Goal: Information Seeking & Learning: Learn about a topic

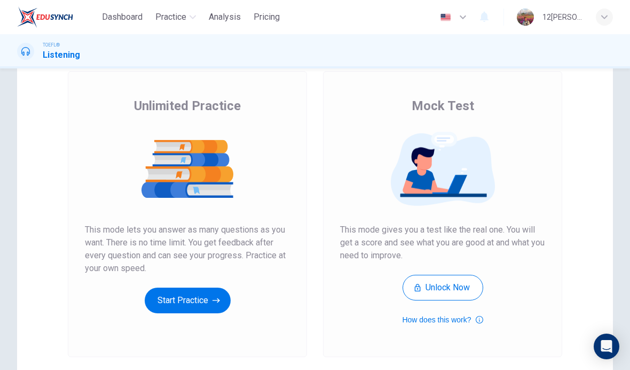
scroll to position [63, 0]
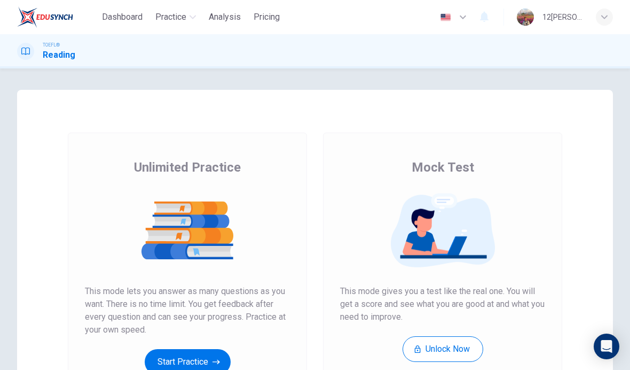
click at [215, 349] on button "Start Practice" at bounding box center [188, 362] width 86 height 26
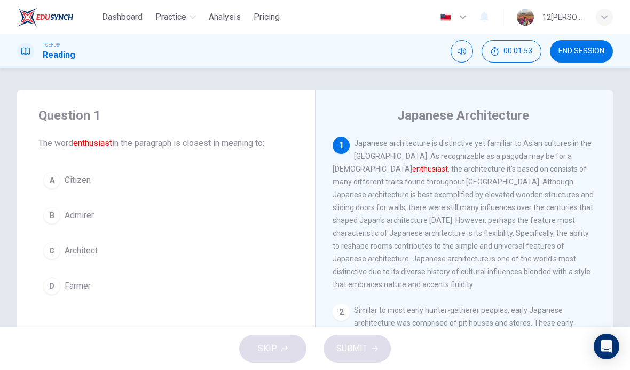
click at [197, 210] on button "B Admirer" at bounding box center [165, 215] width 255 height 27
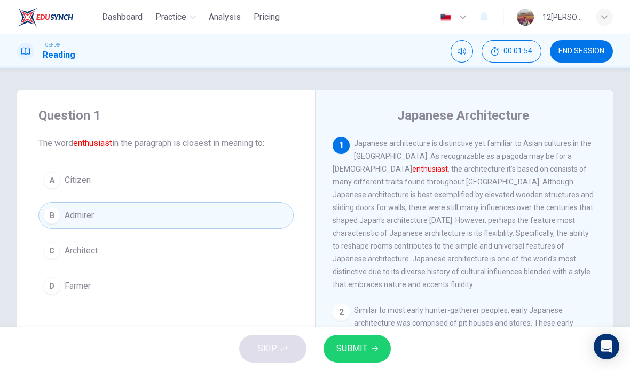
click at [383, 339] on button "SUBMIT" at bounding box center [357, 348] width 67 height 28
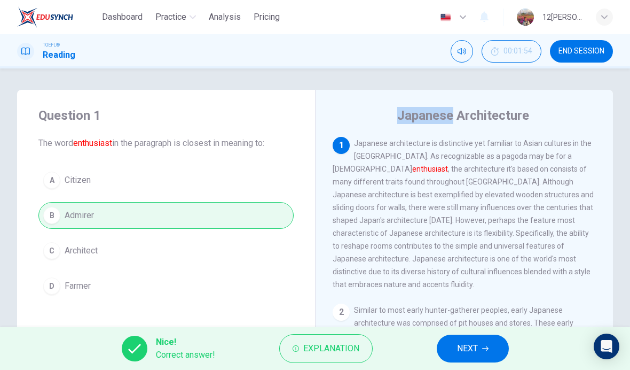
click at [366, 74] on div "Question 1 The word enthusiast in the paragraph is closest in meaning to: A Cit…" at bounding box center [315, 197] width 630 height 258
click at [488, 342] on button "NEXT" at bounding box center [473, 348] width 72 height 28
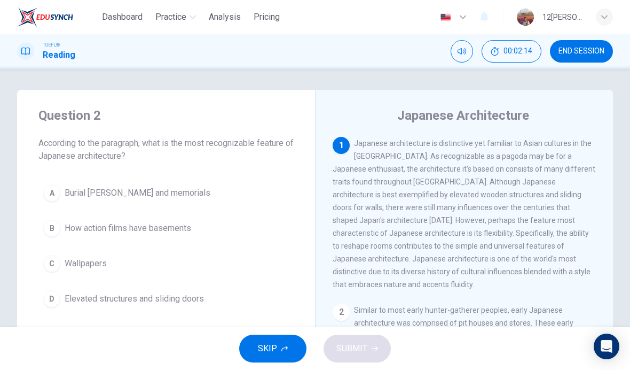
click at [195, 296] on span "Elevated structures and sliding doors" at bounding box center [134, 298] width 139 height 13
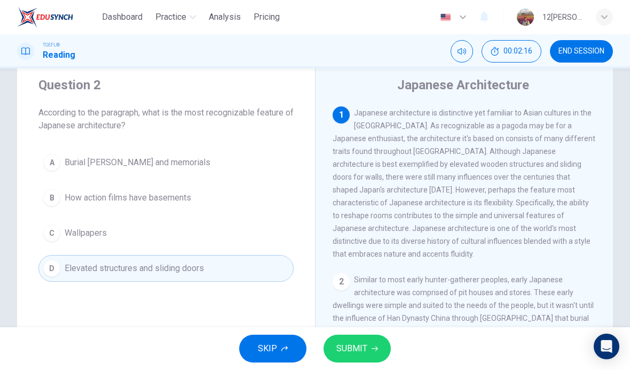
scroll to position [36, 0]
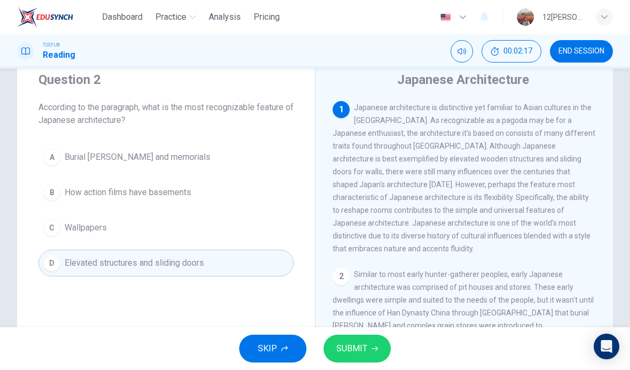
click at [366, 342] on span "SUBMIT" at bounding box center [351, 348] width 31 height 15
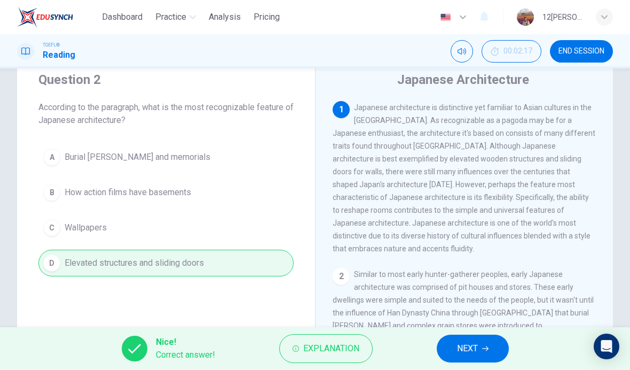
click at [484, 344] on button "NEXT" at bounding box center [473, 348] width 72 height 28
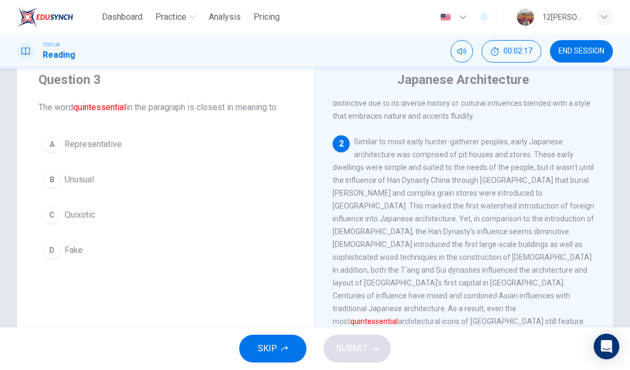
scroll to position [146, 0]
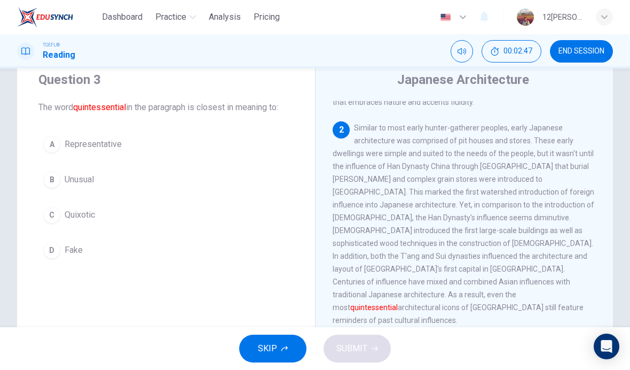
click at [154, 137] on button "A Representative" at bounding box center [165, 144] width 255 height 27
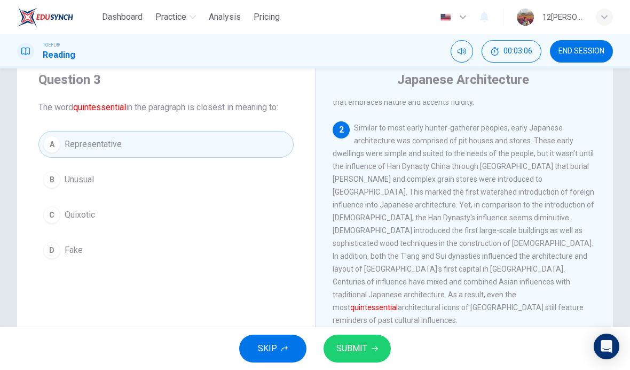
click at [365, 342] on span "SUBMIT" at bounding box center [351, 348] width 31 height 15
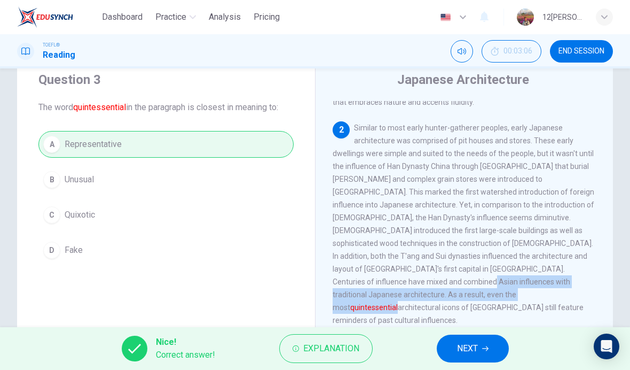
click at [394, 286] on div "2 Similar to most early hunter-gatherer peoples, early Japanese architecture wa…" at bounding box center [465, 223] width 264 height 205
click at [477, 347] on span "NEXT" at bounding box center [467, 348] width 21 height 15
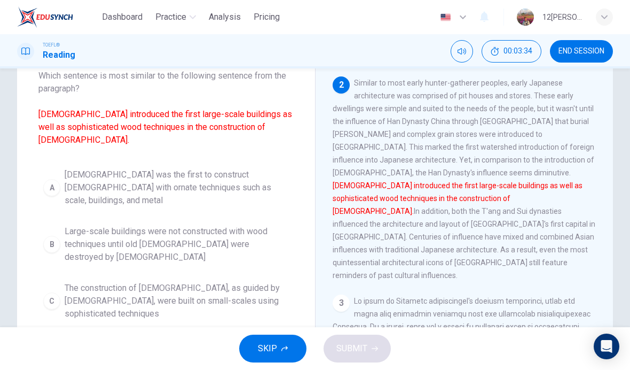
scroll to position [68, 0]
click at [271, 168] on span "Buddhism was the first to construct temples with ornate techniques such as scal…" at bounding box center [177, 187] width 224 height 38
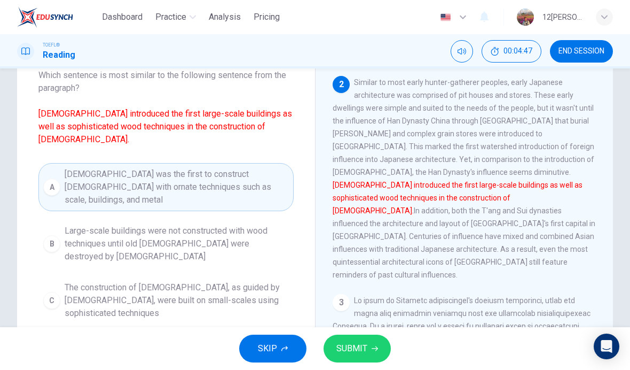
click at [265, 337] on span "Buddhist influences led to temples with ornate wood techniques being constructe…" at bounding box center [177, 356] width 224 height 38
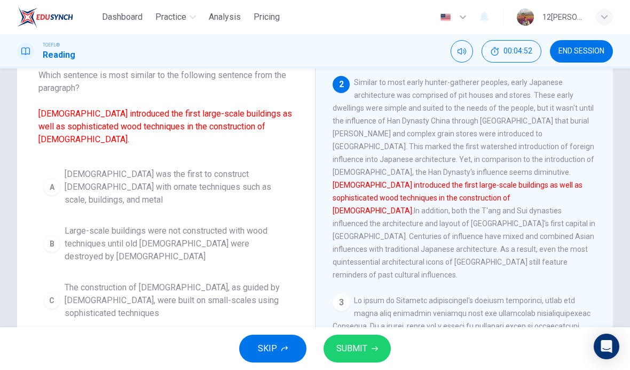
click at [362, 345] on span "SUBMIT" at bounding box center [351, 348] width 31 height 15
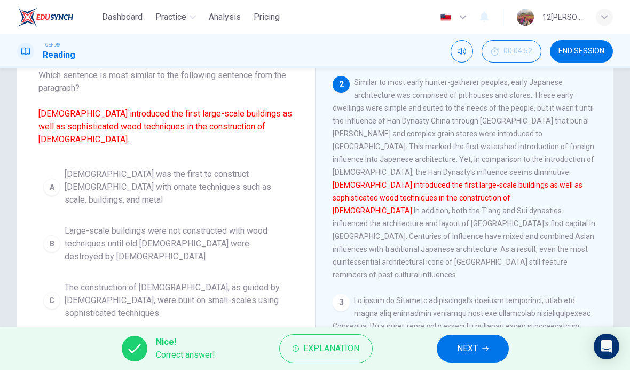
click at [473, 349] on span "NEXT" at bounding box center [467, 348] width 21 height 15
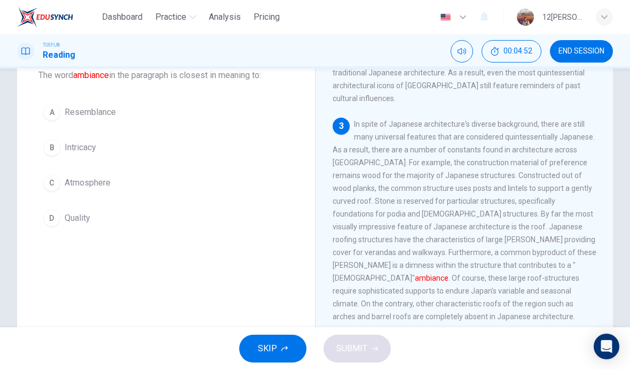
scroll to position [359, 0]
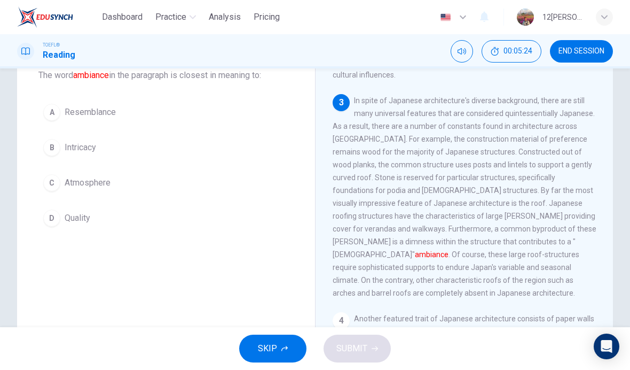
click at [177, 186] on button "C Atmosphere" at bounding box center [165, 182] width 255 height 27
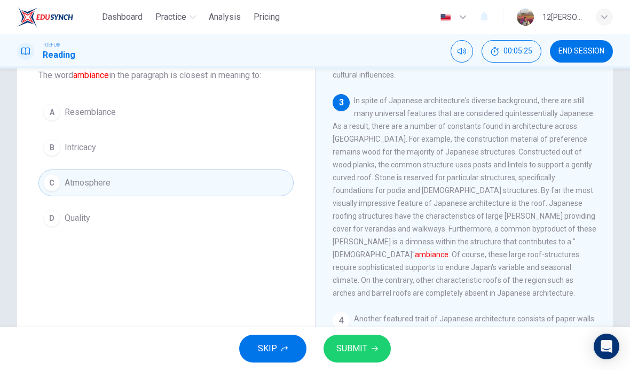
click at [367, 346] on button "SUBMIT" at bounding box center [357, 348] width 67 height 28
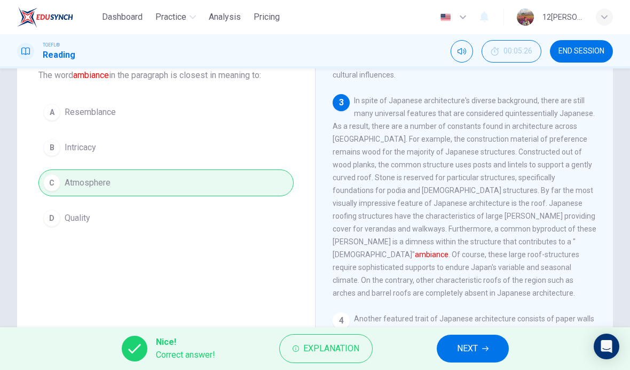
click at [493, 342] on button "NEXT" at bounding box center [473, 348] width 72 height 28
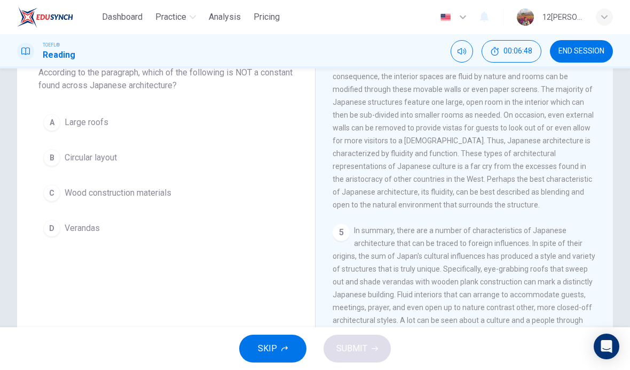
scroll to position [72, 0]
click at [232, 240] on button "D Verandas" at bounding box center [165, 227] width 255 height 27
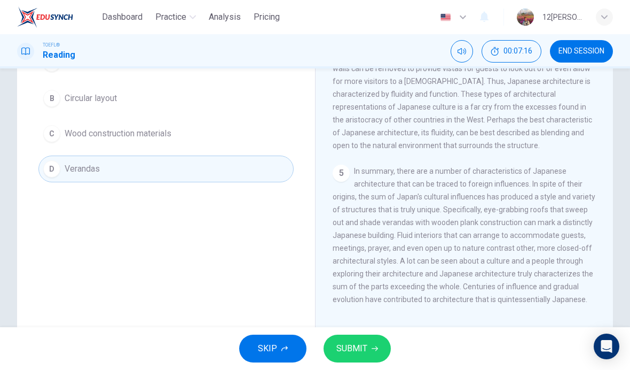
scroll to position [130, 0]
click at [265, 104] on button "B Circular layout" at bounding box center [165, 97] width 255 height 27
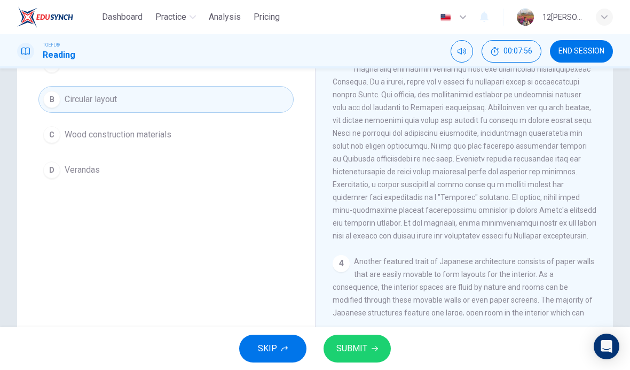
scroll to position [342, 0]
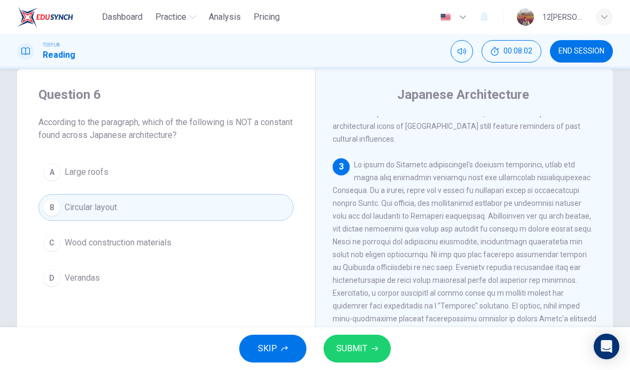
click at [370, 346] on button "SUBMIT" at bounding box center [357, 348] width 67 height 28
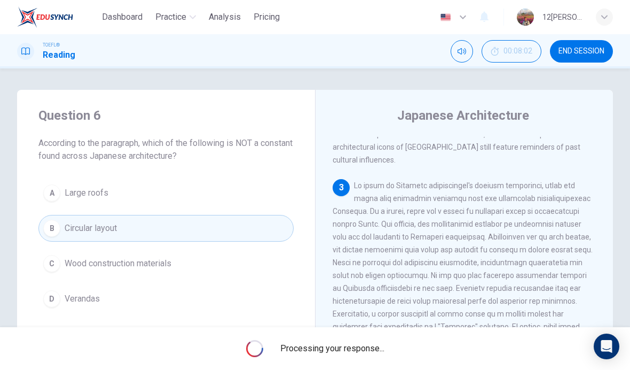
scroll to position [0, 0]
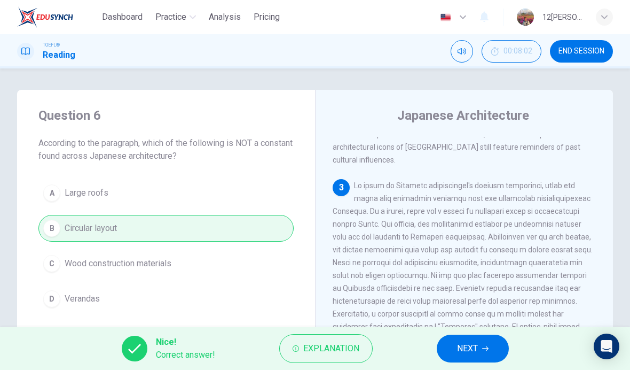
click at [323, 343] on span "Explanation" at bounding box center [331, 348] width 56 height 15
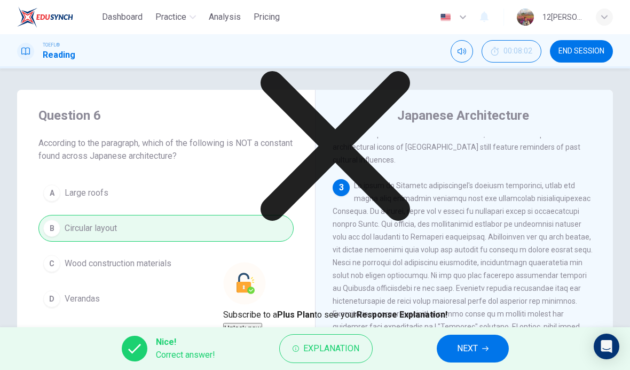
click at [410, 216] on icon at bounding box center [336, 146] width 150 height 150
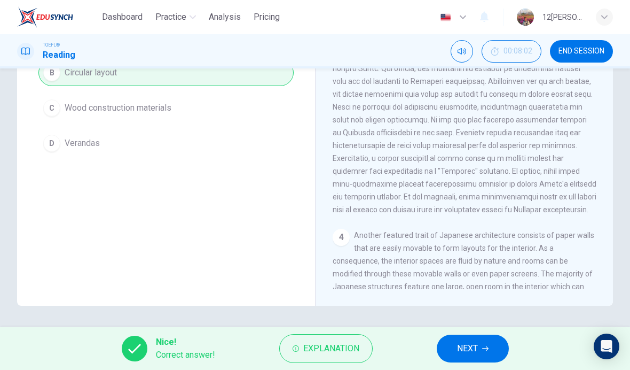
scroll to position [155, 0]
click at [476, 346] on span "NEXT" at bounding box center [467, 348] width 21 height 15
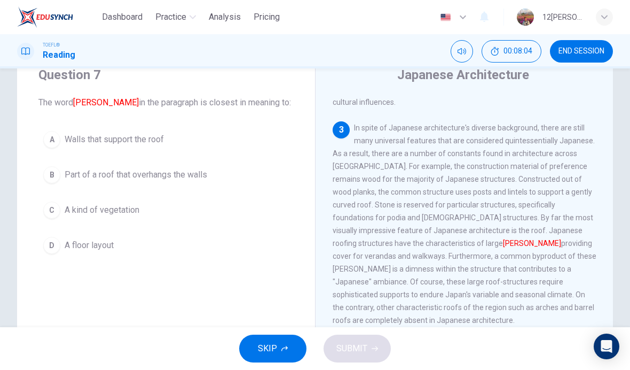
scroll to position [36, 0]
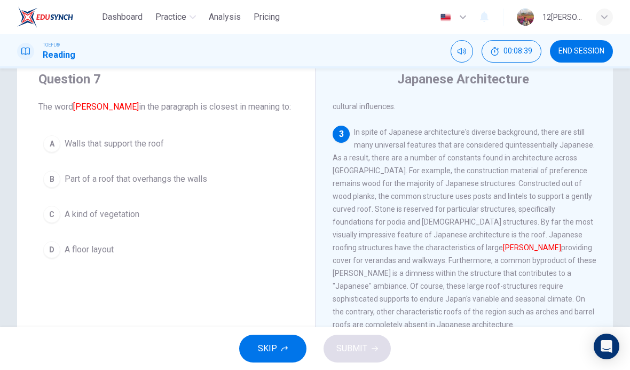
click at [76, 146] on span "Walls that support the roof" at bounding box center [114, 143] width 99 height 13
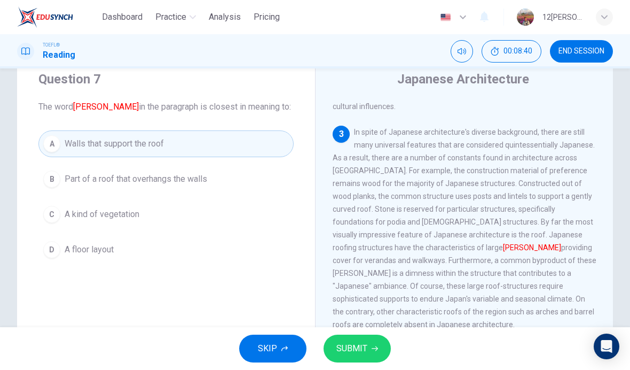
click at [15, 193] on div "Question 7 The word eaves in the paragraph is closest in meaning to: A Walls th…" at bounding box center [315, 238] width 630 height 371
click at [105, 245] on span "A floor layout" at bounding box center [89, 249] width 49 height 13
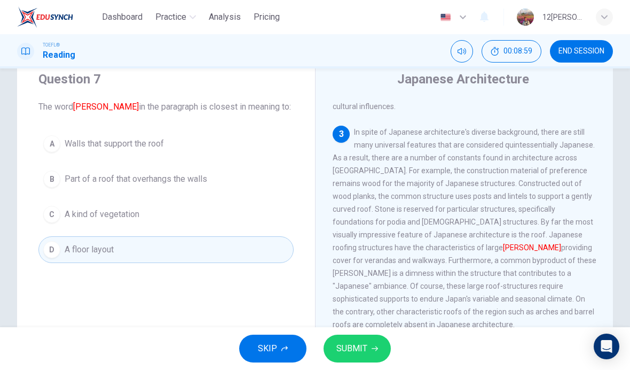
click at [376, 354] on button "SUBMIT" at bounding box center [357, 348] width 67 height 28
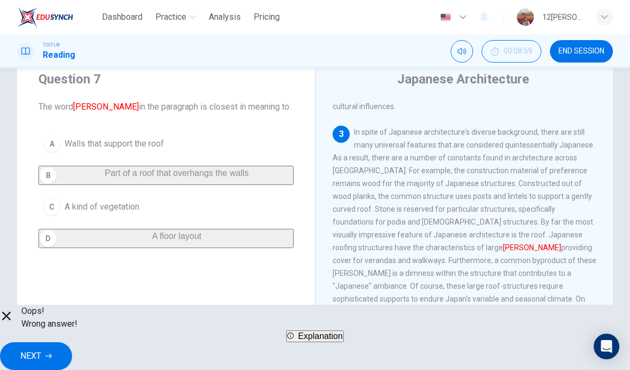
click at [252, 190] on div "A Walls that support the roof B Part of a roof that overhangs the walls C A kin…" at bounding box center [165, 188] width 255 height 117
click at [257, 180] on div "A Walls that support the roof B Part of a roof that overhangs the walls C A kin…" at bounding box center [165, 188] width 255 height 117
click at [343, 340] on span "Explanation" at bounding box center [320, 335] width 45 height 9
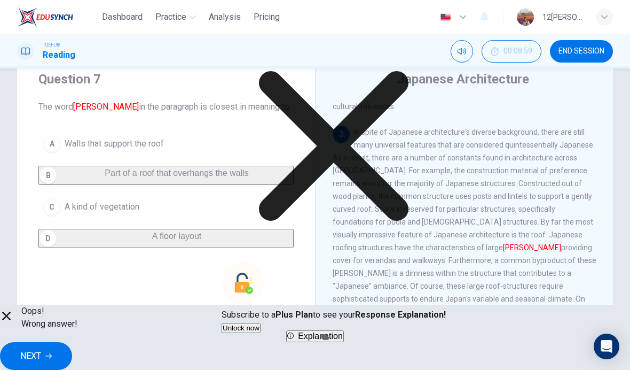
click at [417, 211] on icon at bounding box center [334, 146] width 224 height 224
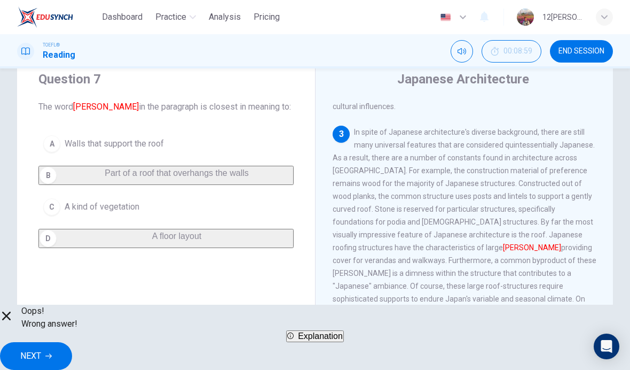
click at [72, 348] on button "NEXT" at bounding box center [36, 356] width 72 height 28
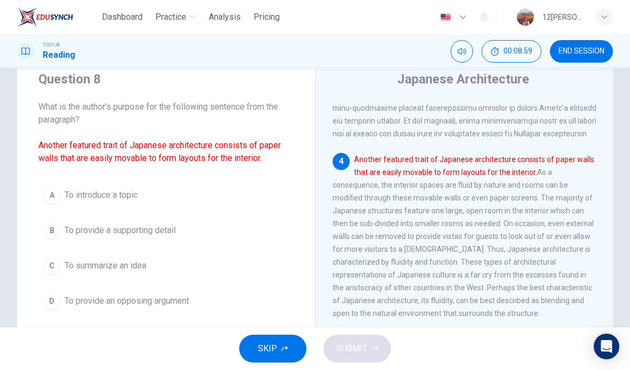
scroll to position [546, 0]
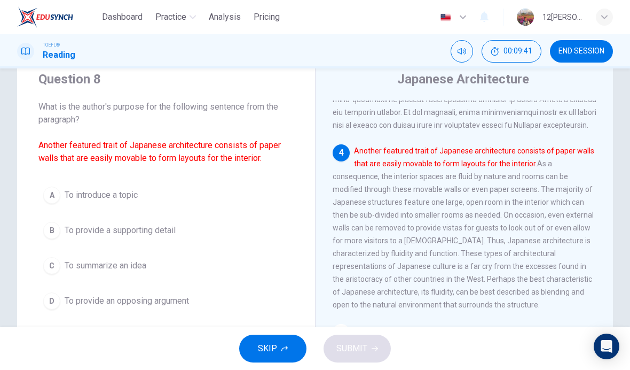
click at [219, 208] on button "A To introduce a topic" at bounding box center [165, 195] width 255 height 27
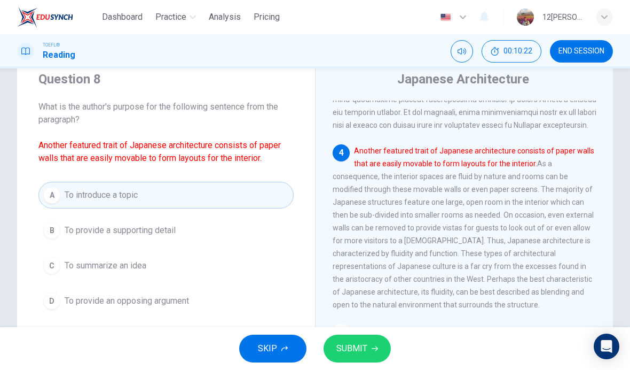
click at [384, 348] on button "SUBMIT" at bounding box center [357, 348] width 67 height 28
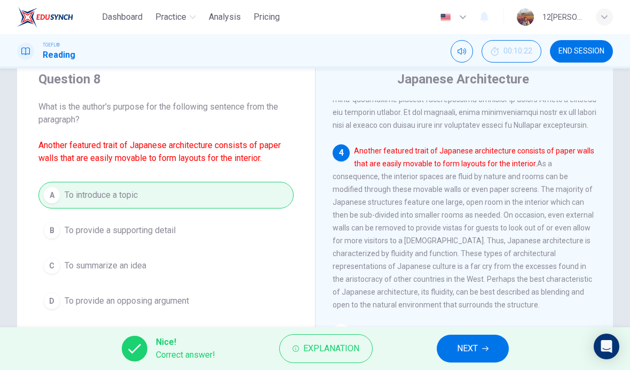
click at [464, 355] on span "NEXT" at bounding box center [467, 348] width 21 height 15
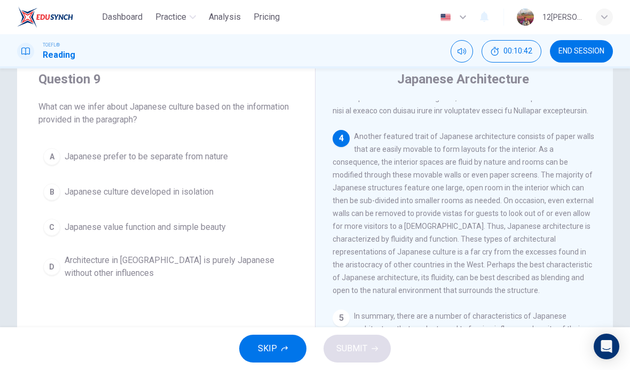
scroll to position [560, 0]
click at [280, 234] on button "C Japanese value function and simple beauty" at bounding box center [165, 227] width 255 height 27
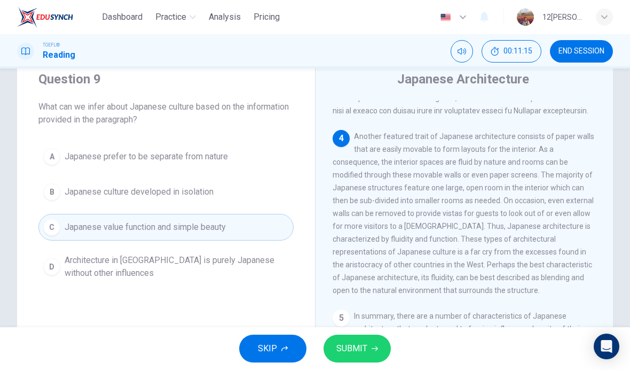
click at [370, 344] on button "SUBMIT" at bounding box center [357, 348] width 67 height 28
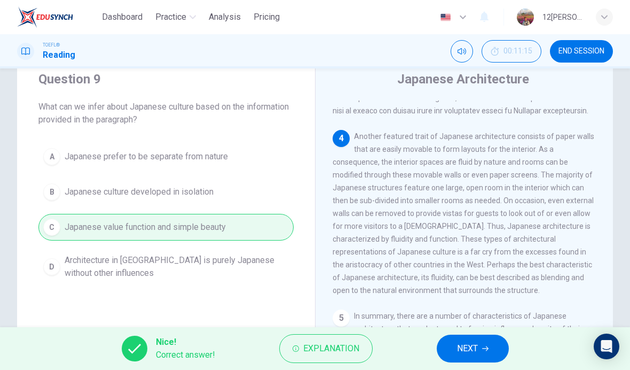
click at [481, 340] on button "NEXT" at bounding box center [473, 348] width 72 height 28
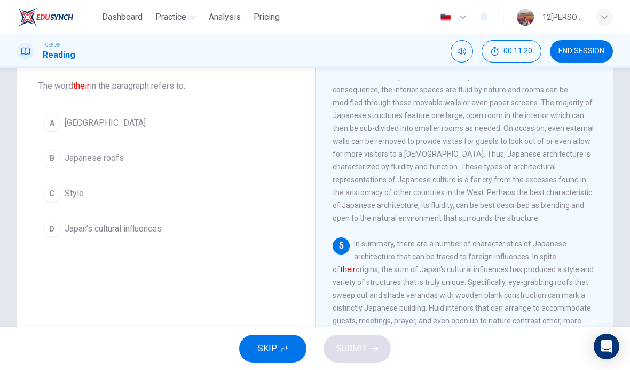
scroll to position [58, 0]
click at [242, 230] on button "D Japan's cultural influences" at bounding box center [165, 228] width 255 height 27
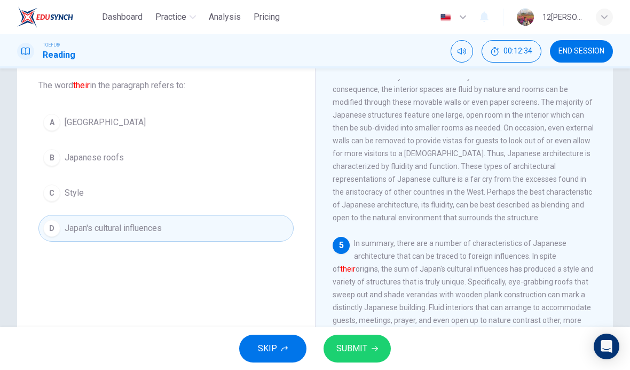
click at [367, 345] on button "SUBMIT" at bounding box center [357, 348] width 67 height 28
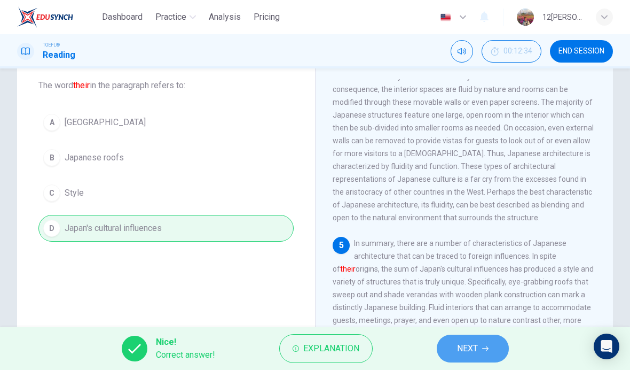
click at [486, 339] on button "NEXT" at bounding box center [473, 348] width 72 height 28
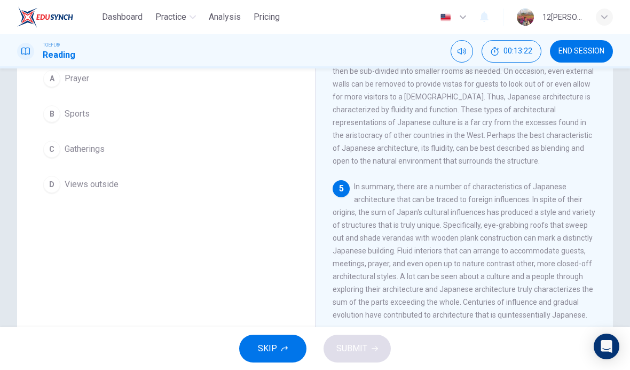
scroll to position [109, 0]
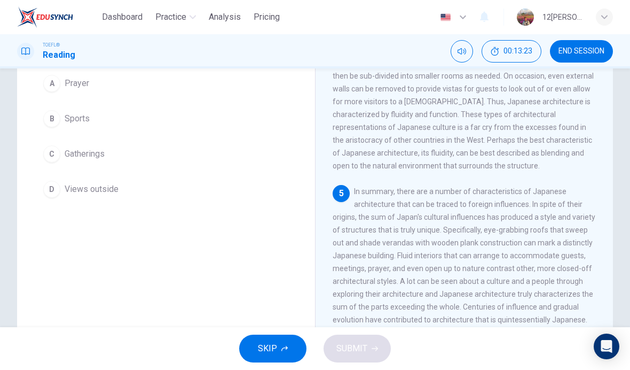
click at [187, 111] on button "B Sports" at bounding box center [165, 118] width 255 height 27
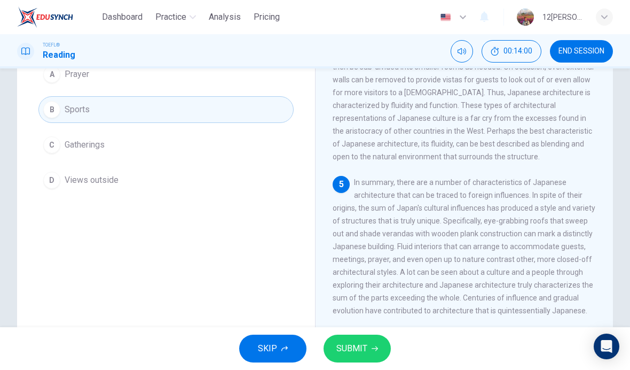
scroll to position [119, 0]
click at [379, 345] on button "SUBMIT" at bounding box center [357, 348] width 67 height 28
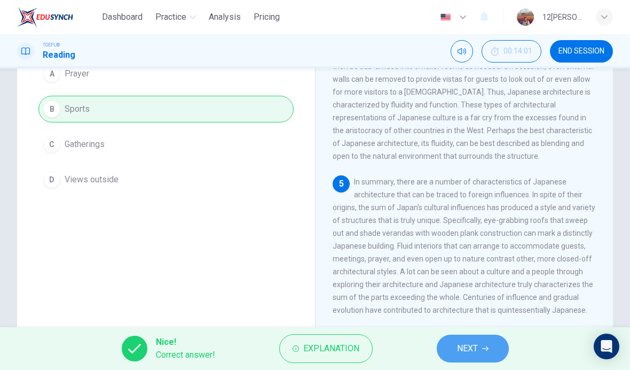
click at [486, 337] on button "NEXT" at bounding box center [473, 348] width 72 height 28
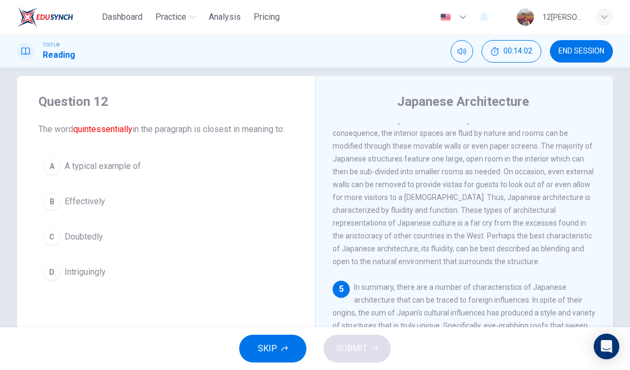
scroll to position [20, 0]
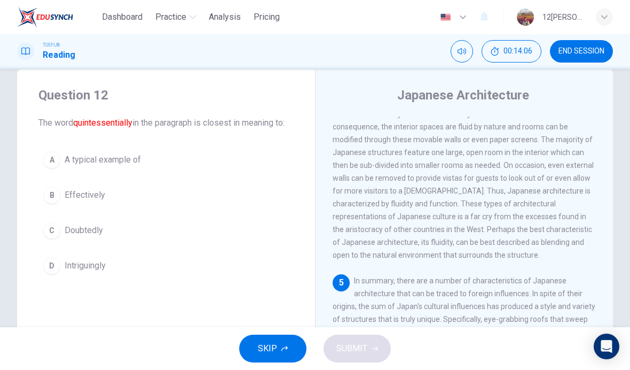
click at [249, 107] on div "Question 12 The word quintessentially in the paragraph is closest in meaning to:" at bounding box center [165, 108] width 255 height 43
click at [291, 80] on div "Question 12 The word quintessentially in the paragraph is closest in meaning to…" at bounding box center [166, 182] width 298 height 226
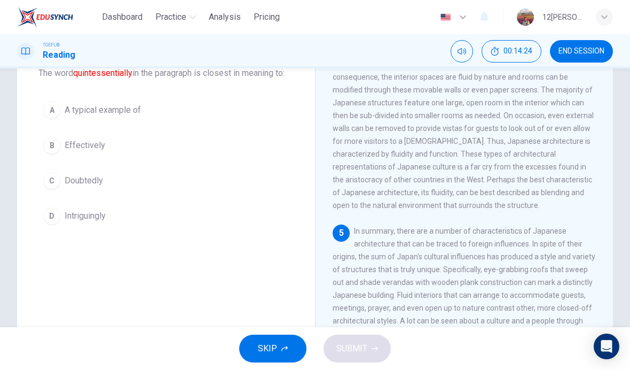
scroll to position [66, 0]
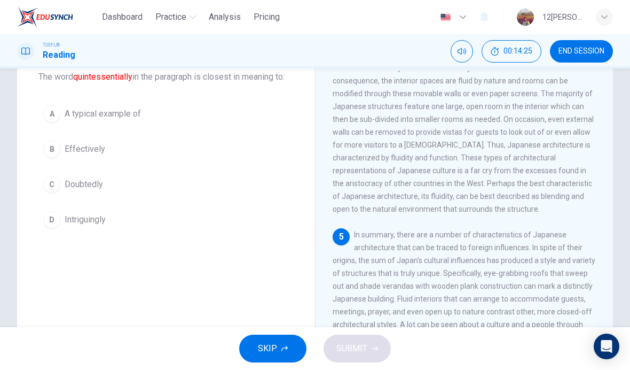
click at [191, 148] on button "B Effectively" at bounding box center [165, 149] width 255 height 27
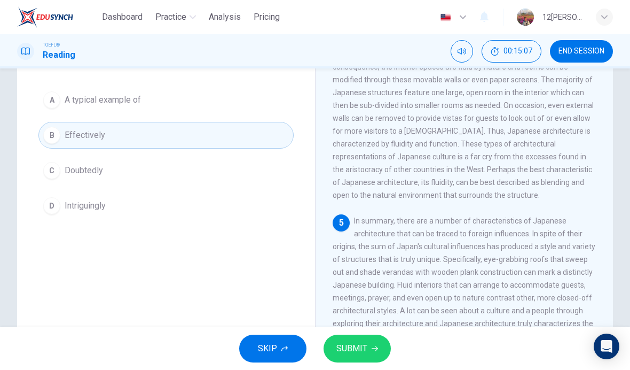
scroll to position [81, 0]
click at [269, 103] on button "A A typical example of" at bounding box center [165, 99] width 255 height 27
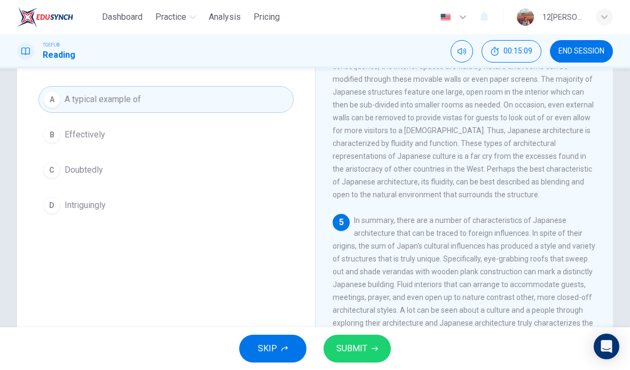
click at [379, 341] on button "SUBMIT" at bounding box center [357, 348] width 67 height 28
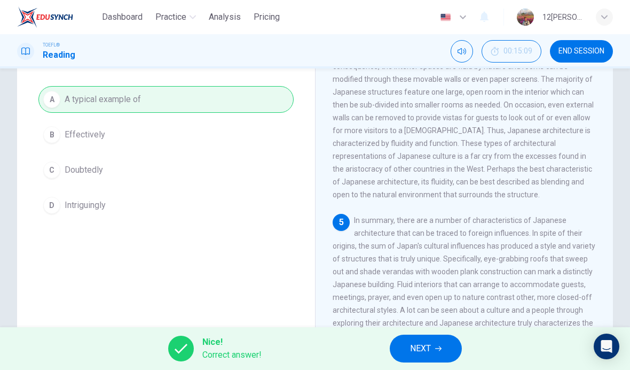
click at [425, 343] on span "NEXT" at bounding box center [420, 348] width 21 height 15
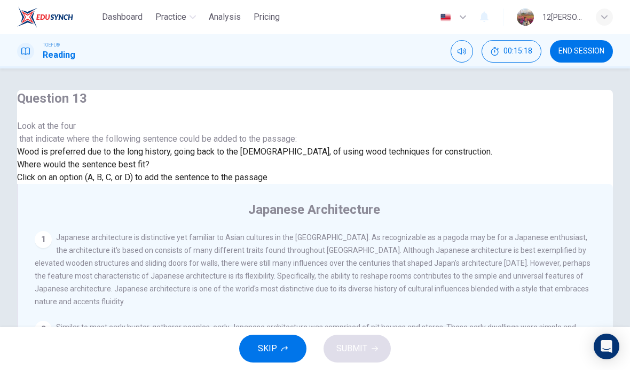
scroll to position [0, 0]
click at [516, 233] on span "Japanese architecture is distinctive yet familiar to Asian cultures in the far …" at bounding box center [313, 269] width 556 height 73
click at [522, 231] on div "1 Japanese architecture is distinctive yet familiar to Asian cultures in the fa…" at bounding box center [316, 269] width 562 height 77
click at [52, 231] on div "1" at bounding box center [43, 239] width 17 height 17
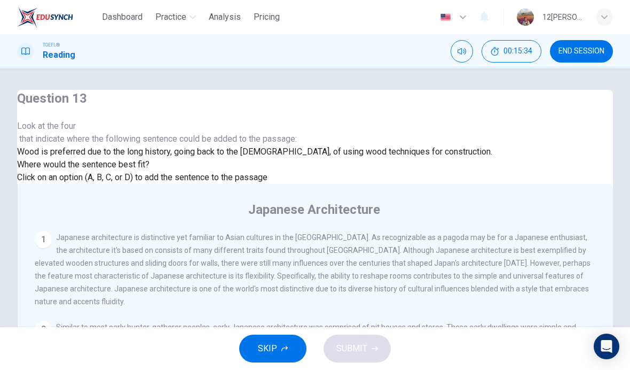
click at [281, 158] on div "Wood is preferred due to the long history, going back to the Buddhists, of usin…" at bounding box center [254, 151] width 475 height 13
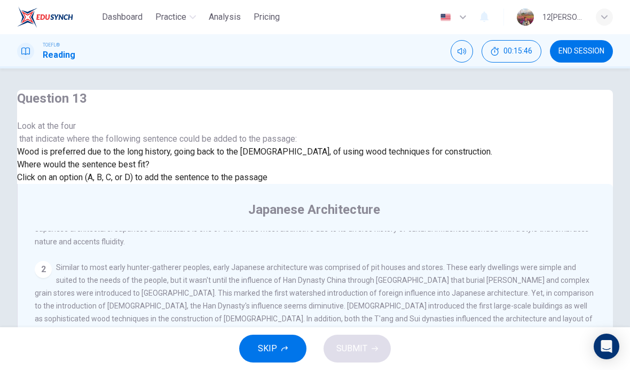
scroll to position [59, 0]
click at [405, 174] on span "Japanese architecture is distinctive yet familiar to Asian cultures in the far …" at bounding box center [313, 210] width 556 height 73
click at [475, 195] on div "1 Japanese architecture is distinctive yet familiar to Asian cultures in the fa…" at bounding box center [316, 209] width 562 height 77
click at [52, 261] on div "2" at bounding box center [43, 269] width 17 height 17
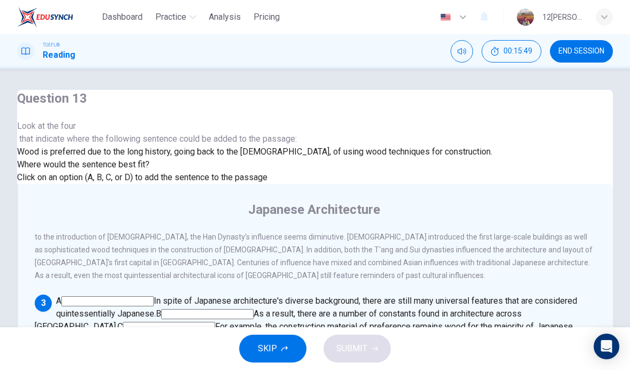
scroll to position [302, 0]
click at [154, 296] on input at bounding box center [107, 301] width 92 height 10
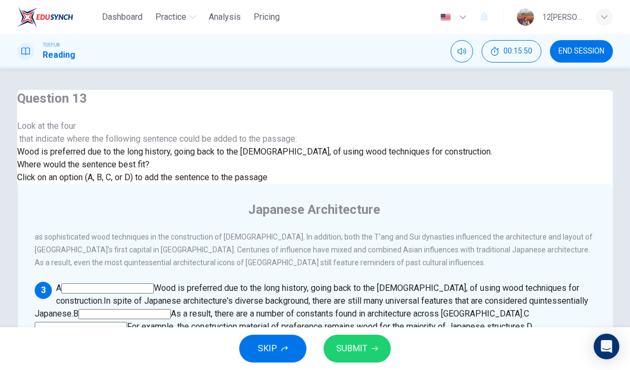
click at [52, 281] on div "3" at bounding box center [43, 289] width 17 height 17
click at [154, 283] on input at bounding box center [107, 288] width 92 height 10
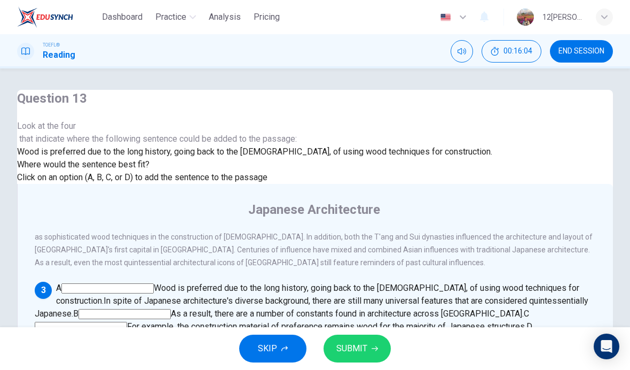
click at [154, 283] on input at bounding box center [107, 288] width 92 height 10
click at [171, 309] on input at bounding box center [124, 314] width 92 height 10
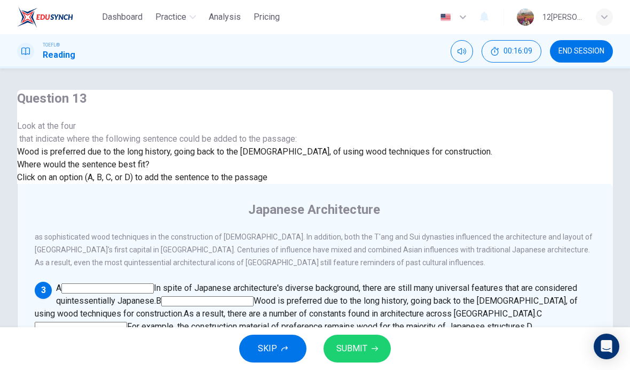
scroll to position [339, 0]
click at [289, 344] on button "SKIP" at bounding box center [272, 348] width 67 height 28
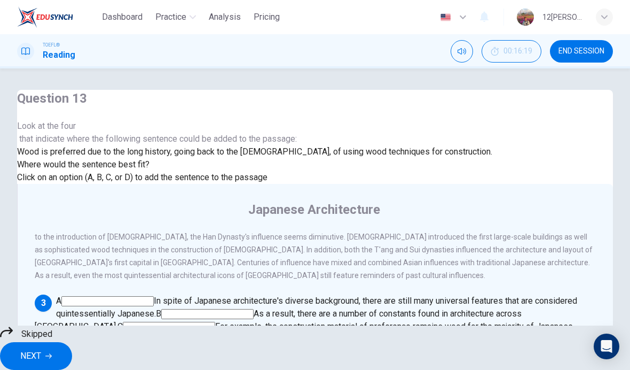
click at [575, 54] on span "END SESSION" at bounding box center [582, 51] width 46 height 9
click at [590, 52] on span "END SESSION" at bounding box center [582, 51] width 46 height 9
click at [13, 342] on div at bounding box center [6, 333] width 13 height 17
click at [72, 342] on button "NEXT" at bounding box center [36, 356] width 72 height 28
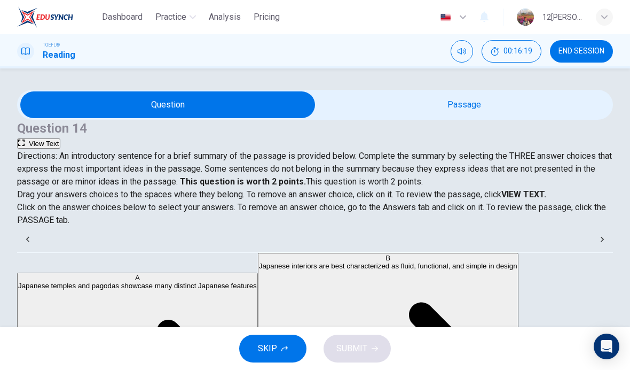
click at [595, 51] on span "END SESSION" at bounding box center [582, 51] width 46 height 9
click at [580, 52] on span "END SESSION" at bounding box center [582, 51] width 46 height 9
click at [588, 55] on span "END SESSION" at bounding box center [582, 51] width 46 height 9
click at [586, 51] on span "END SESSION" at bounding box center [582, 51] width 46 height 9
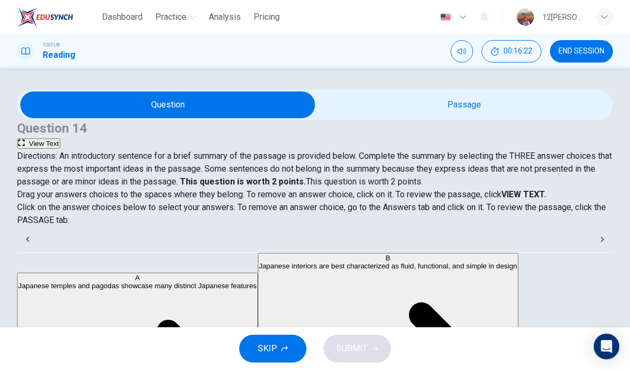
click at [506, 49] on span "00:16:22" at bounding box center [518, 51] width 29 height 9
click at [507, 52] on icon "Mute" at bounding box center [511, 51] width 9 height 6
click at [507, 53] on icon "Unmute" at bounding box center [511, 51] width 9 height 9
click at [531, 52] on button "Show" at bounding box center [536, 46] width 11 height 12
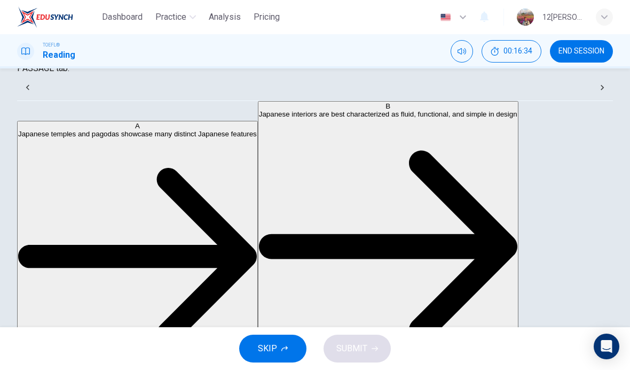
scroll to position [155, 0]
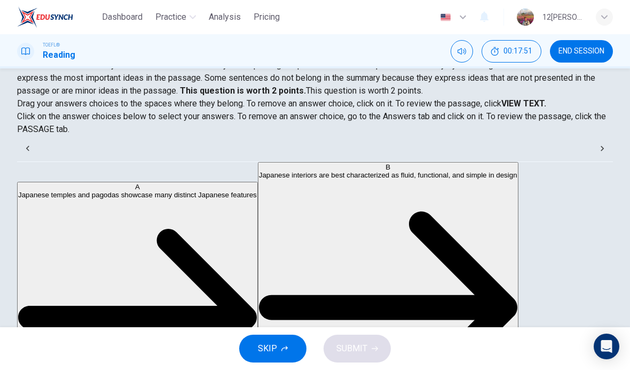
scroll to position [118, 0]
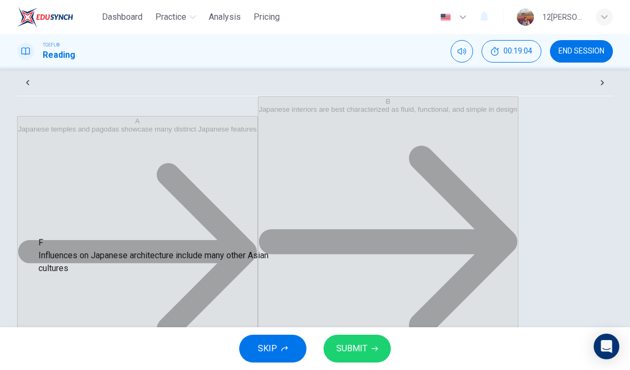
scroll to position [155, 0]
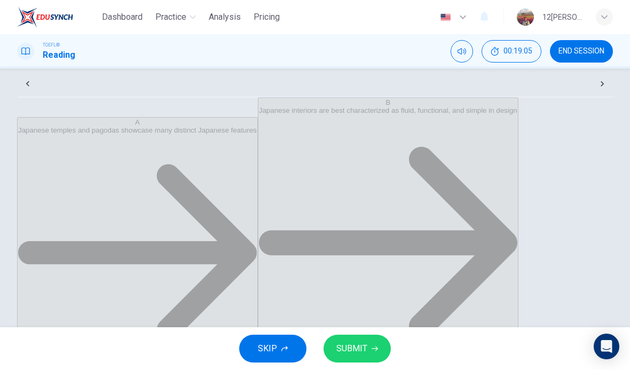
click at [357, 346] on span "SUBMIT" at bounding box center [351, 348] width 31 height 15
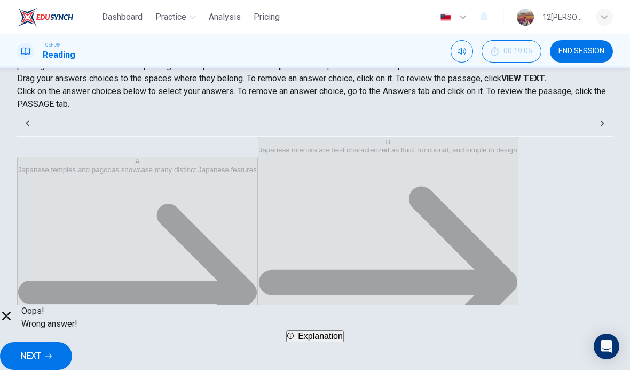
scroll to position [121, 0]
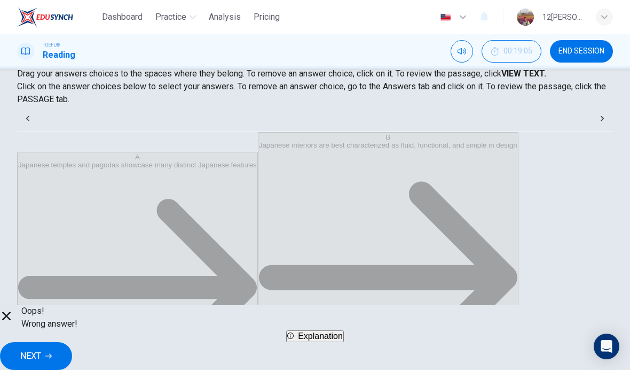
click at [41, 348] on span "NEXT" at bounding box center [30, 355] width 21 height 15
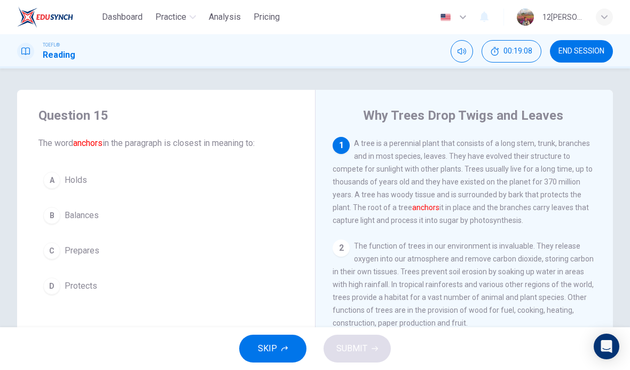
click at [580, 55] on span "END SESSION" at bounding box center [582, 51] width 46 height 9
click at [577, 56] on span "END SESSION" at bounding box center [582, 51] width 46 height 9
click at [582, 56] on button "END SESSION" at bounding box center [581, 51] width 63 height 22
click at [585, 57] on button "END SESSION" at bounding box center [581, 51] width 63 height 22
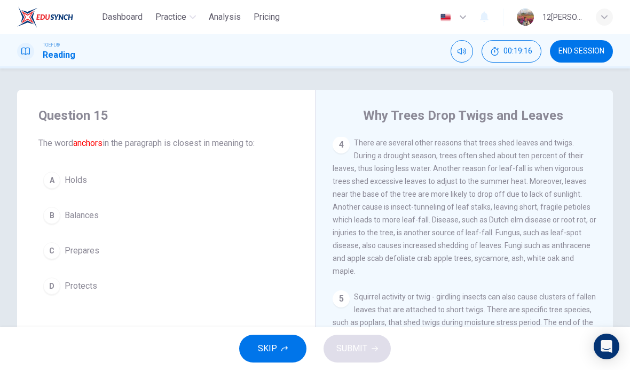
click at [611, 348] on icon "Open Intercom Messenger" at bounding box center [606, 346] width 11 height 13
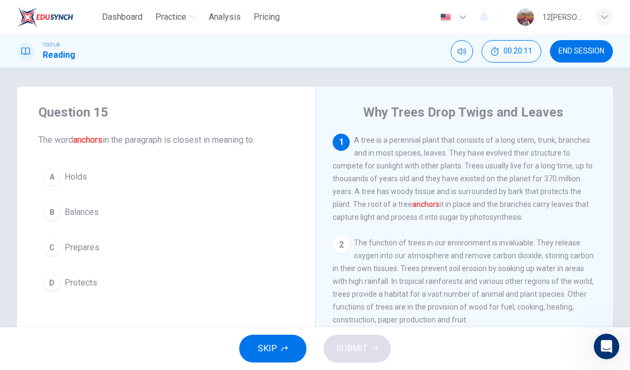
scroll to position [10, 0]
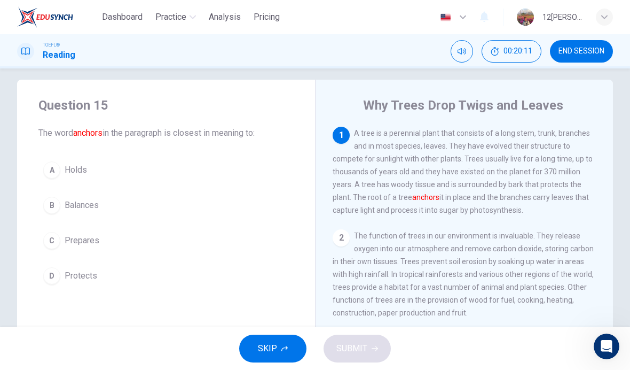
click at [607, 160] on div "1 A tree is a perennial plant that consists of a long stem, trunk, branches and…" at bounding box center [472, 280] width 278 height 307
click at [140, 162] on button "A Holds" at bounding box center [165, 169] width 255 height 27
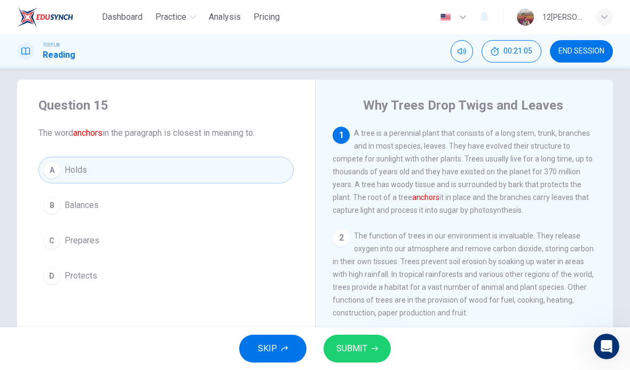
click at [367, 341] on button "SUBMIT" at bounding box center [357, 348] width 67 height 28
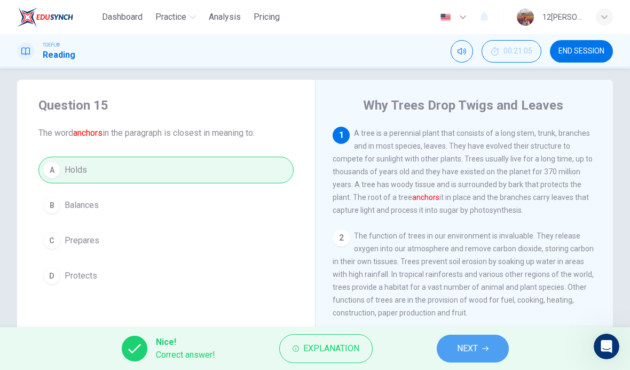
click at [490, 351] on button "NEXT" at bounding box center [473, 348] width 72 height 28
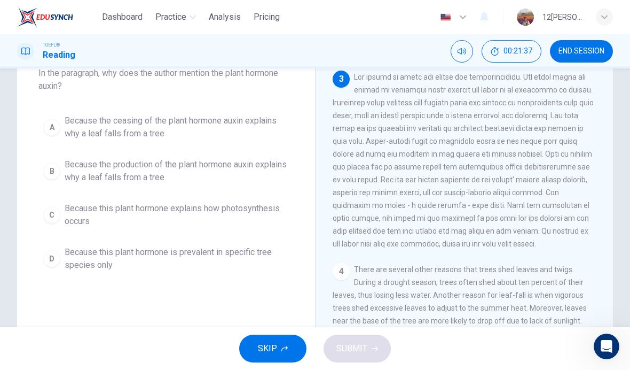
scroll to position [73, 0]
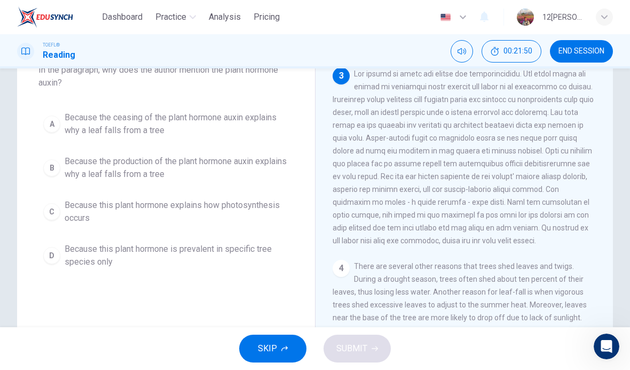
click at [219, 122] on span "Because the ceasing of the plant hormone auxin explains why a leaf falls from a…" at bounding box center [177, 124] width 224 height 26
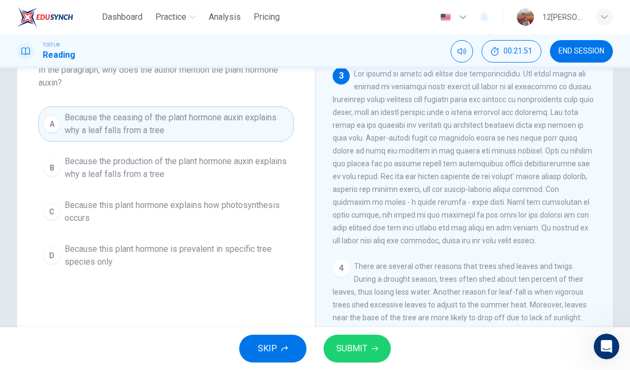
scroll to position [49, 0]
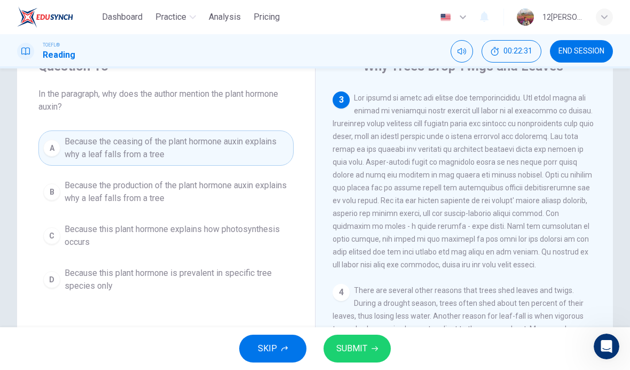
click at [375, 349] on icon "button" at bounding box center [375, 348] width 6 height 5
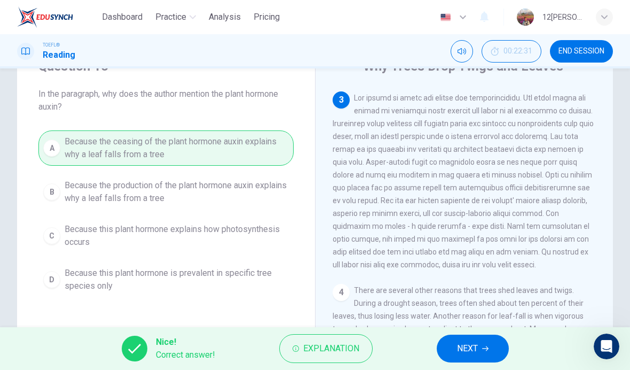
click at [467, 348] on span "NEXT" at bounding box center [467, 348] width 21 height 15
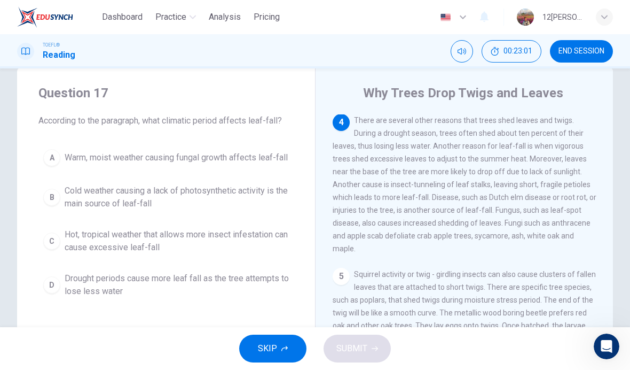
scroll to position [399, 0]
click at [286, 162] on span "Warm, moist weather causing fungal growth affects leaf-fall" at bounding box center [176, 157] width 223 height 13
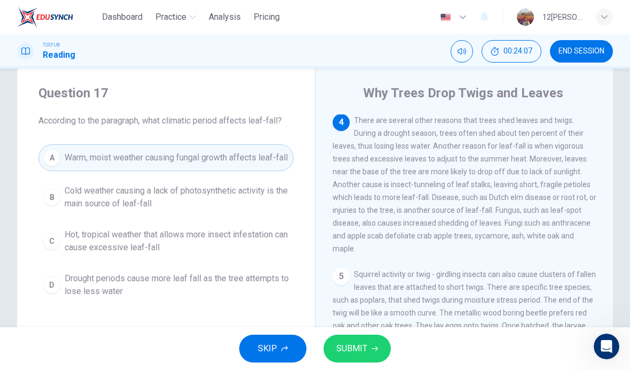
click at [246, 206] on span "Cold weather causing a lack of photosynthetic activity is the main source of le…" at bounding box center [177, 197] width 224 height 26
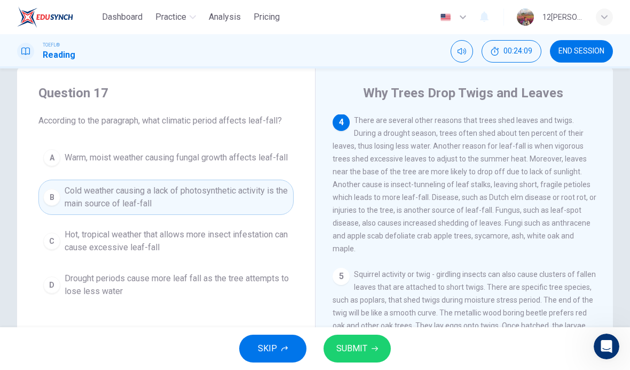
click at [372, 351] on icon "button" at bounding box center [375, 348] width 6 height 6
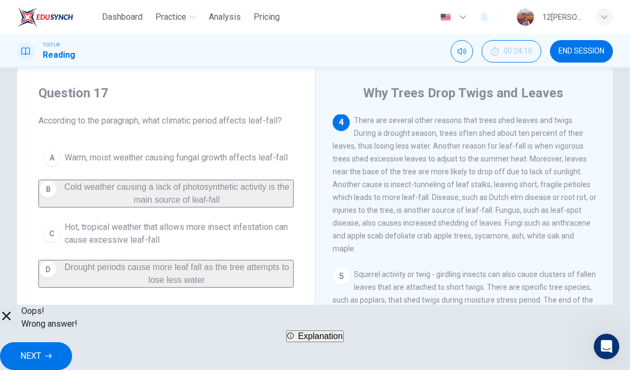
click at [72, 342] on button "NEXT" at bounding box center [36, 356] width 72 height 28
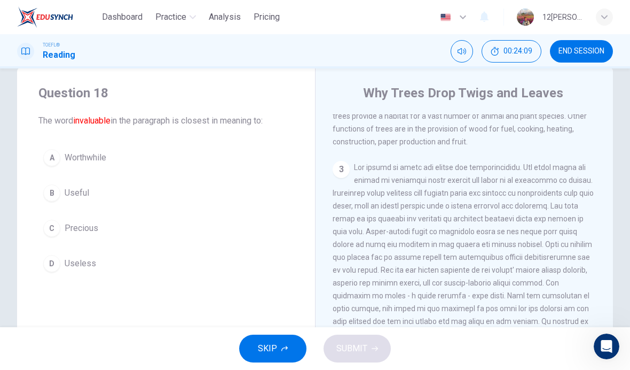
scroll to position [106, 0]
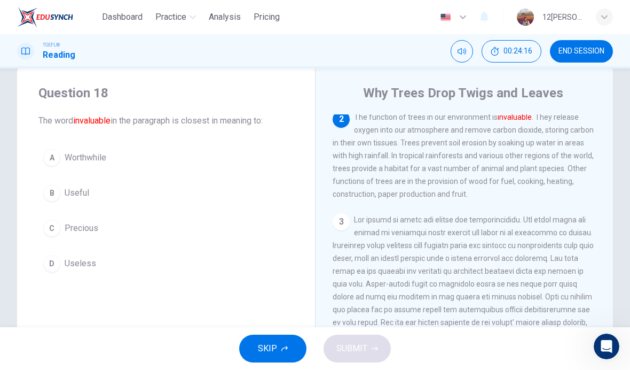
click at [265, 291] on div "Question 18 The word invaluable in the paragraph is closest in meaning to: A Wo…" at bounding box center [166, 180] width 298 height 226
click at [249, 261] on button "D Useless" at bounding box center [165, 263] width 255 height 27
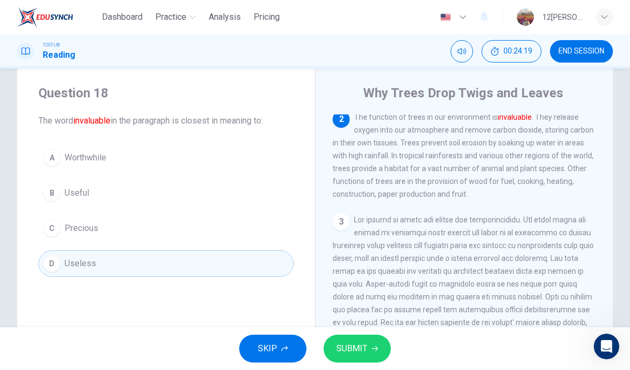
click at [367, 350] on button "SUBMIT" at bounding box center [357, 348] width 67 height 28
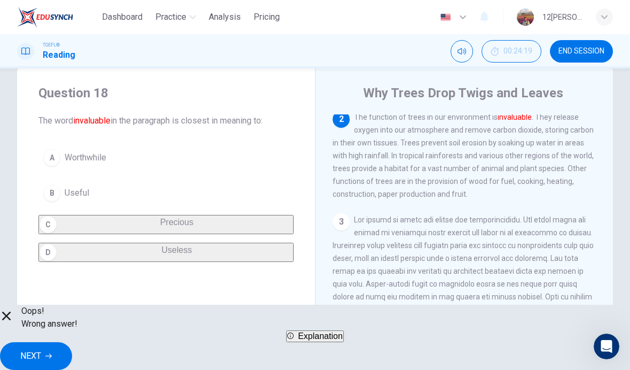
click at [72, 342] on button "NEXT" at bounding box center [36, 356] width 72 height 28
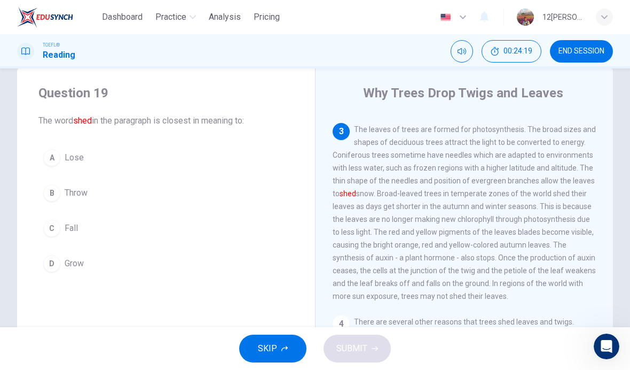
scroll to position [199, 0]
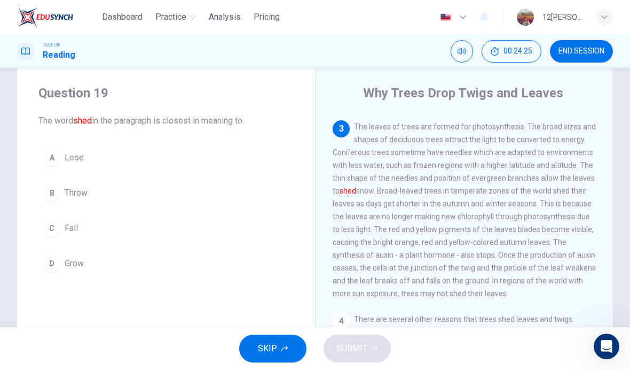
click at [232, 197] on button "B Throw" at bounding box center [165, 192] width 255 height 27
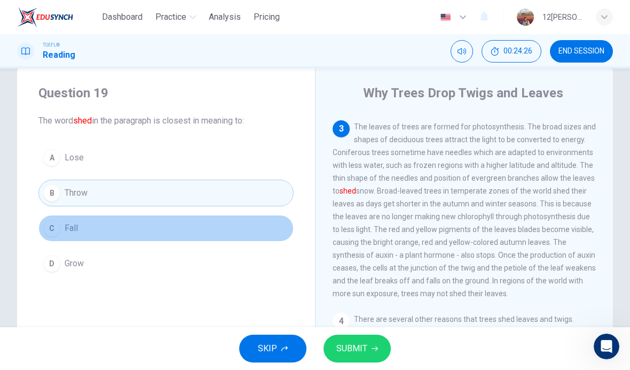
click at [238, 224] on button "C Fall" at bounding box center [165, 228] width 255 height 27
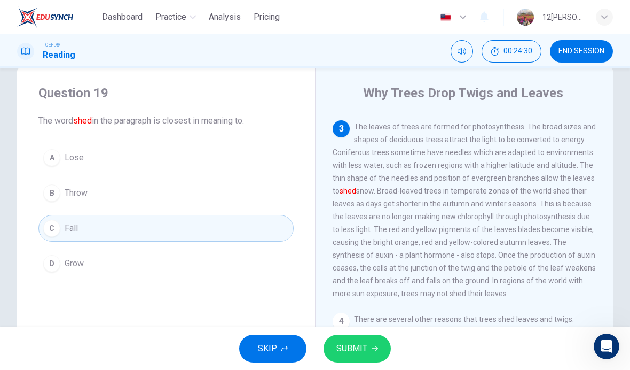
click at [365, 352] on span "SUBMIT" at bounding box center [351, 348] width 31 height 15
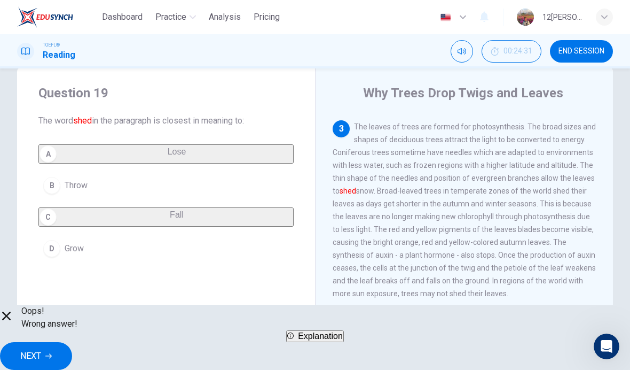
click at [41, 348] on span "NEXT" at bounding box center [30, 355] width 21 height 15
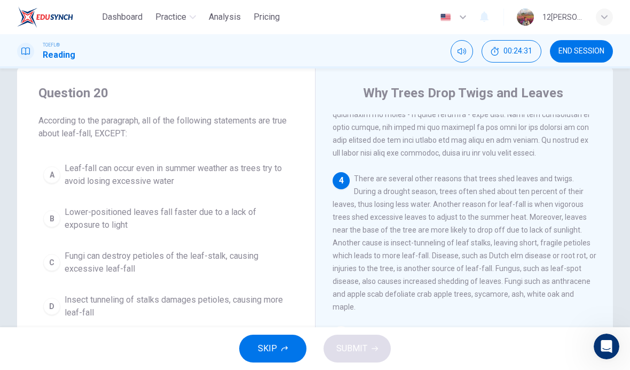
scroll to position [346, 0]
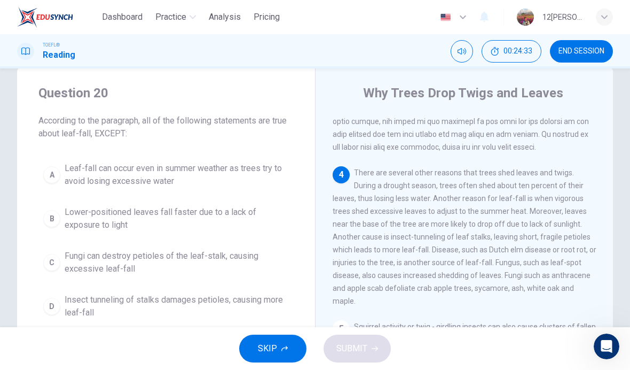
click at [247, 179] on span "Leaf-fall can occur even in summer weather as trees try to avoid losing excessi…" at bounding box center [177, 175] width 224 height 26
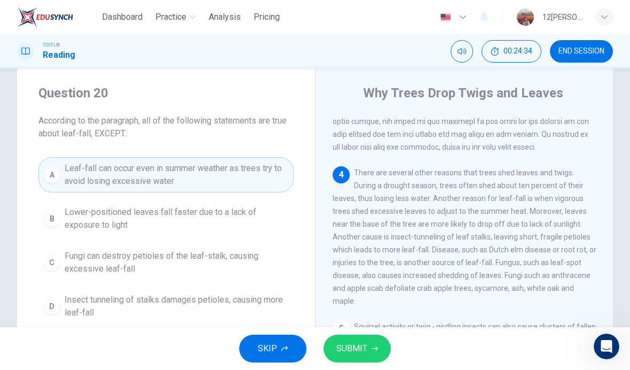
click at [359, 352] on span "SUBMIT" at bounding box center [351, 348] width 31 height 15
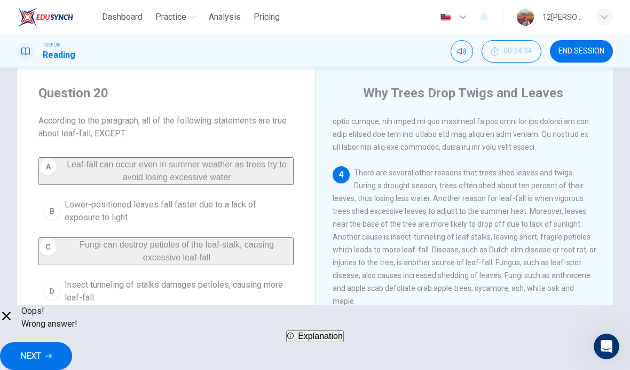
click at [41, 348] on span "NEXT" at bounding box center [30, 355] width 21 height 15
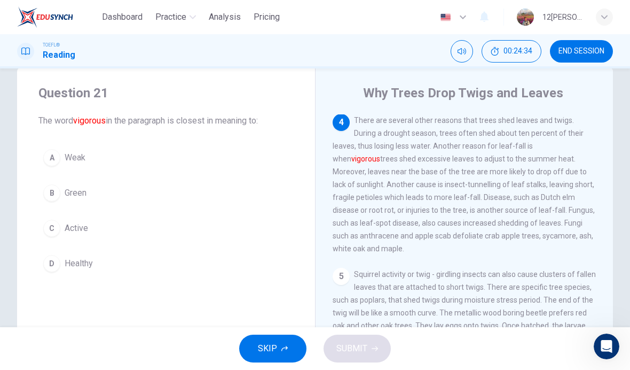
scroll to position [411, 0]
click at [300, 160] on div "Question 21 The word vigorous in the paragraph is closest in meaning to: A Weak…" at bounding box center [166, 180] width 298 height 226
click at [253, 153] on button "A Weak" at bounding box center [165, 157] width 255 height 27
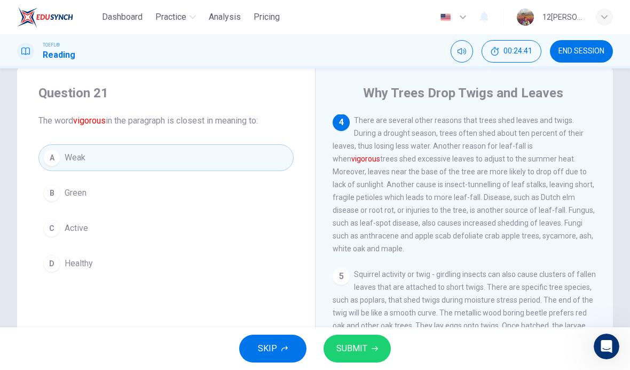
click at [378, 349] on button "SUBMIT" at bounding box center [357, 348] width 67 height 28
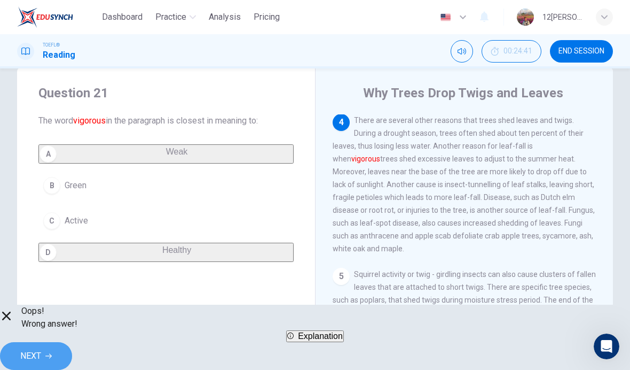
click at [41, 348] on span "NEXT" at bounding box center [30, 355] width 21 height 15
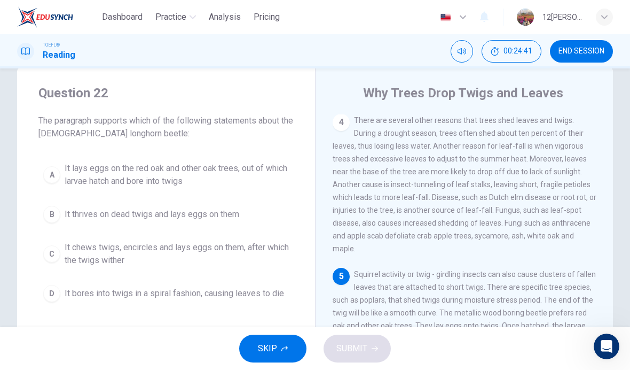
click at [246, 178] on span "It lays eggs on the red oak and other oak trees, out of which larvae hatch and …" at bounding box center [177, 175] width 224 height 26
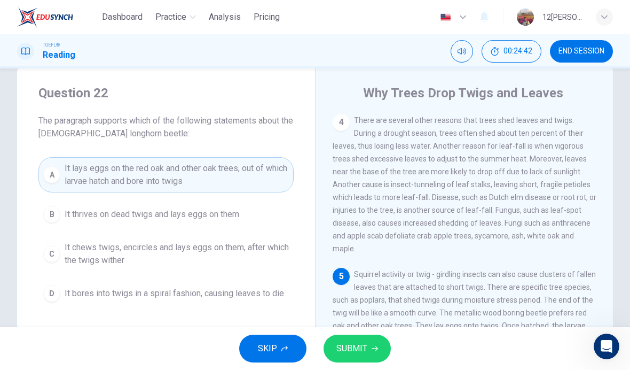
click at [368, 350] on button "SUBMIT" at bounding box center [357, 348] width 67 height 28
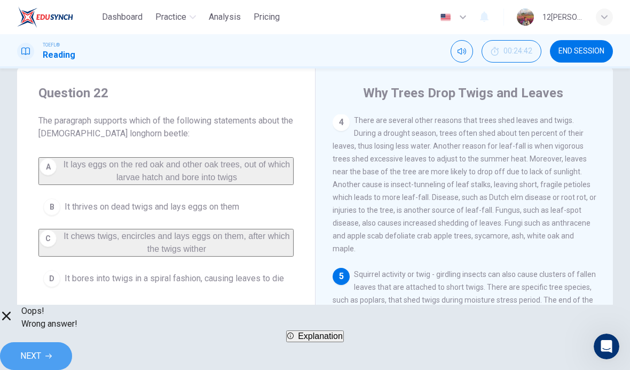
click at [72, 342] on button "NEXT" at bounding box center [36, 356] width 72 height 28
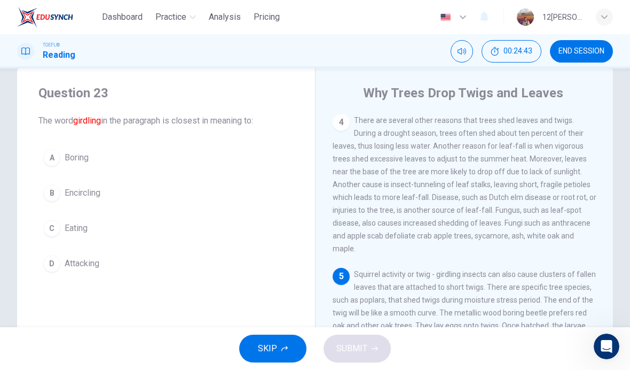
click at [265, 236] on button "C Eating" at bounding box center [165, 228] width 255 height 27
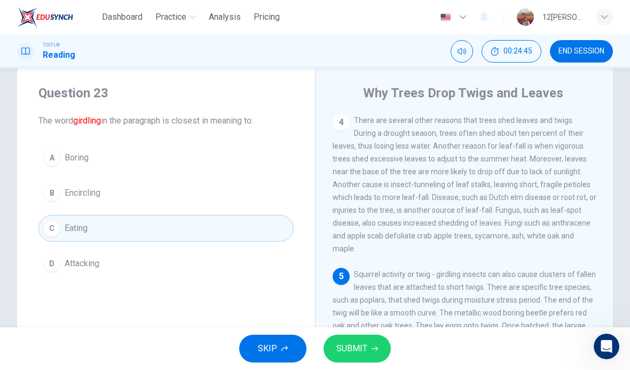
click at [277, 270] on button "D Attacking" at bounding box center [165, 263] width 255 height 27
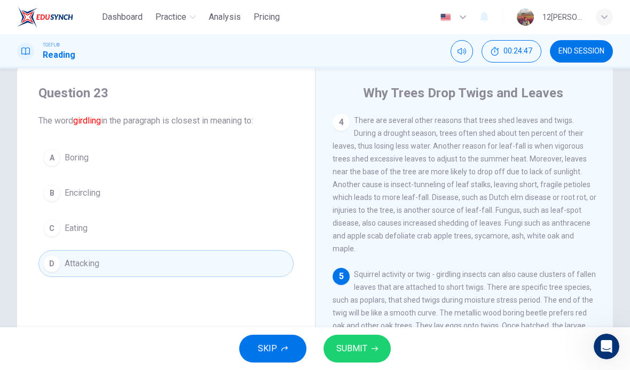
click at [285, 238] on button "C Eating" at bounding box center [165, 228] width 255 height 27
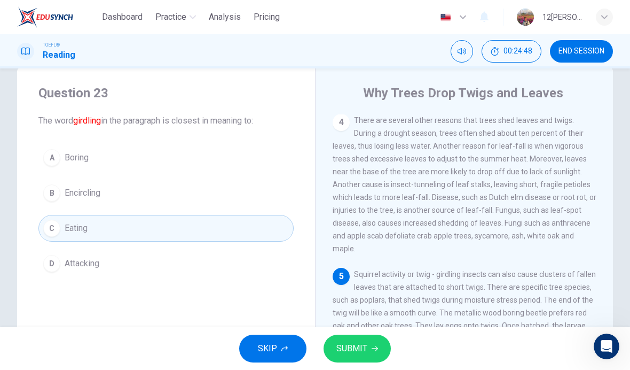
click at [388, 342] on button "SUBMIT" at bounding box center [357, 348] width 67 height 28
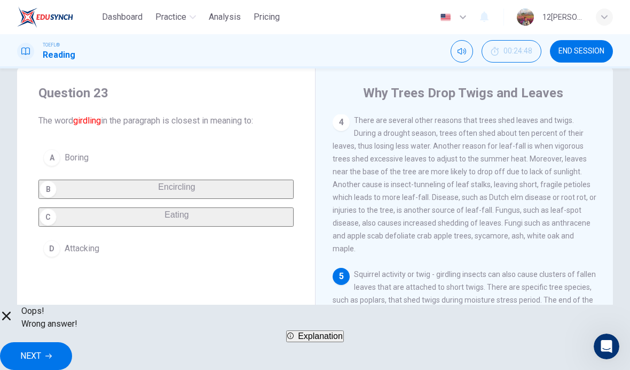
click at [72, 344] on button "NEXT" at bounding box center [36, 356] width 72 height 28
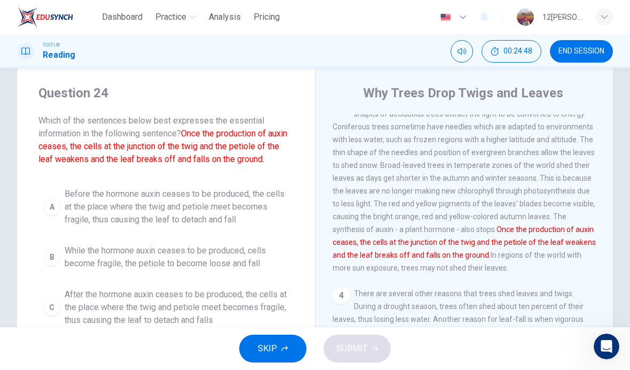
scroll to position [213, 0]
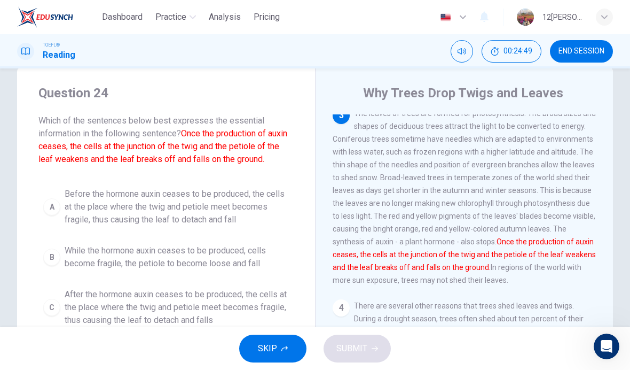
click at [261, 215] on span "Before the hormone auxin ceases to be produced, the cells at the place where th…" at bounding box center [177, 206] width 224 height 38
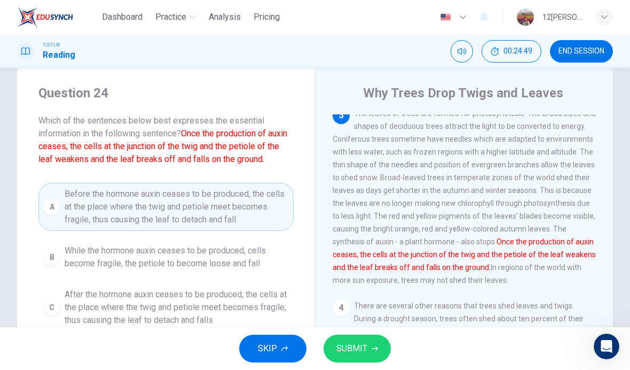
click at [372, 342] on button "SUBMIT" at bounding box center [357, 348] width 67 height 28
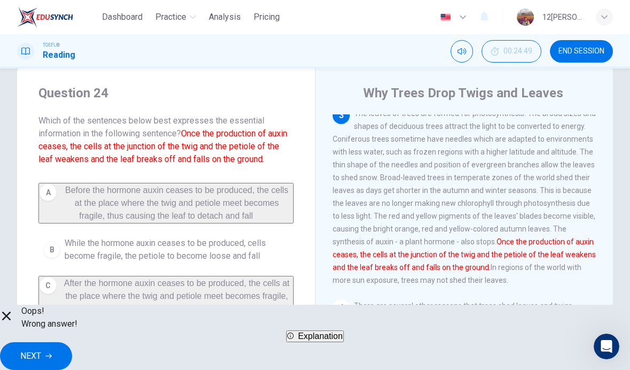
click at [41, 348] on span "NEXT" at bounding box center [30, 355] width 21 height 15
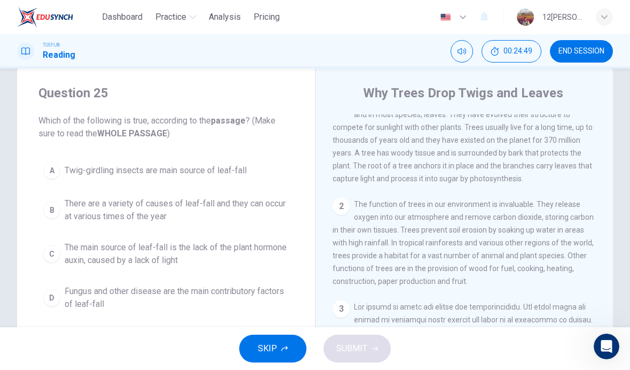
scroll to position [0, 0]
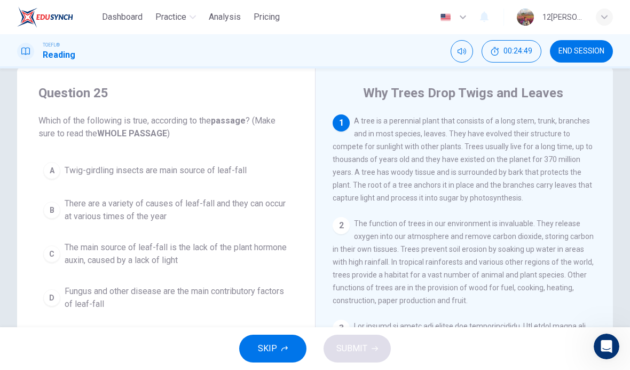
click at [239, 170] on span "Twig-girdling insects are main source of leaf-fall" at bounding box center [156, 170] width 182 height 13
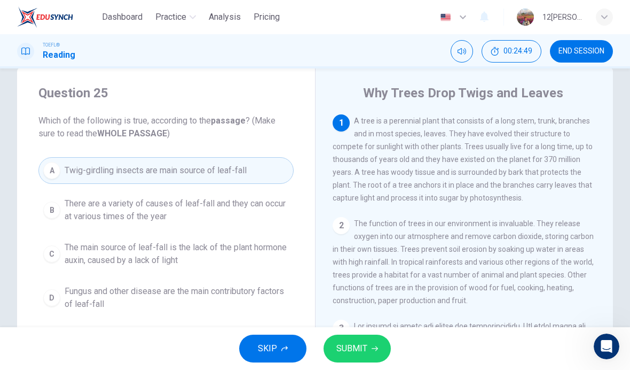
click at [378, 357] on button "SUBMIT" at bounding box center [357, 348] width 67 height 28
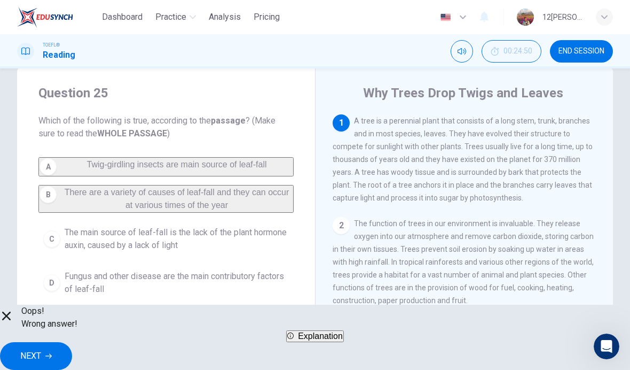
click at [278, 166] on div "A Twig-girdling insects are main source of leaf-fall B There are a variety of c…" at bounding box center [165, 228] width 255 height 143
click at [41, 350] on span "NEXT" at bounding box center [30, 355] width 21 height 15
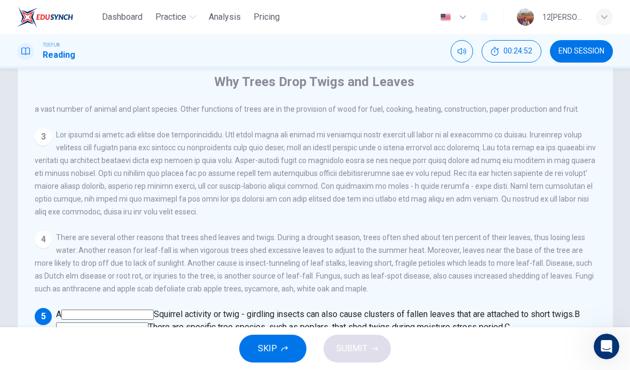
scroll to position [142, 0]
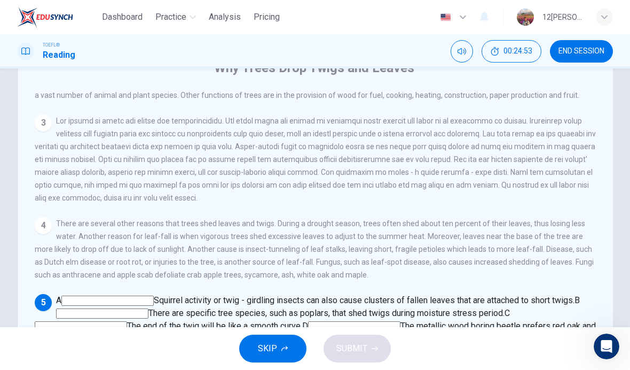
click at [499, 308] on span "There are specific tree species, such as poplars, that shed twigs during moistu…" at bounding box center [326, 313] width 356 height 10
click at [498, 308] on span "There are specific tree species, such as poplars, that shed twigs during moistu…" at bounding box center [326, 313] width 356 height 10
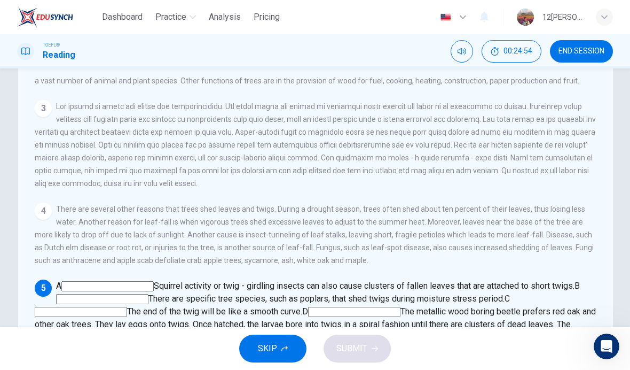
scroll to position [155, 0]
click at [148, 294] on input at bounding box center [102, 299] width 92 height 10
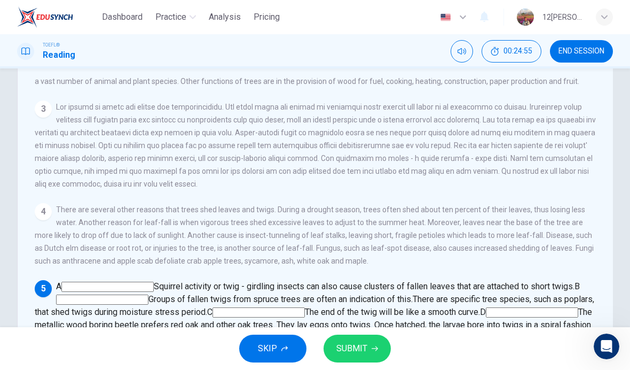
click at [352, 343] on span "SUBMIT" at bounding box center [351, 348] width 31 height 15
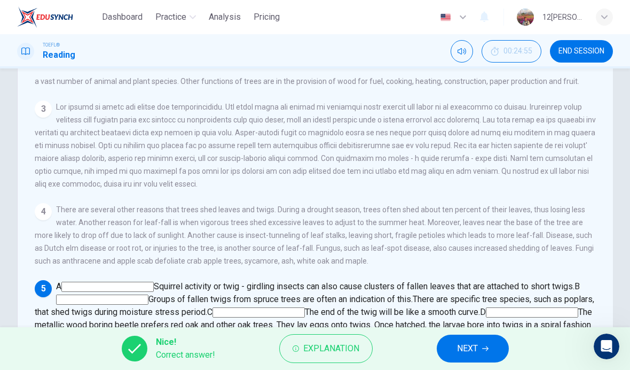
click at [475, 343] on span "NEXT" at bounding box center [467, 348] width 21 height 15
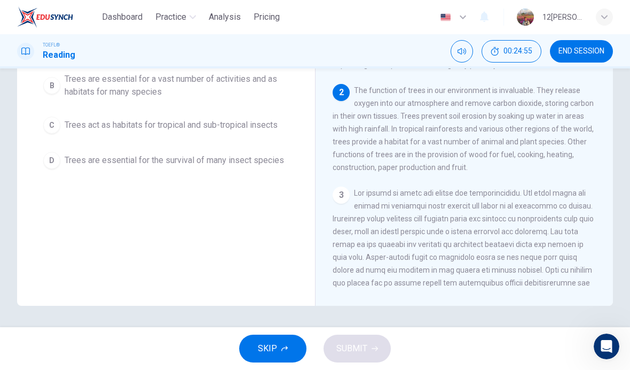
click at [260, 167] on span "Trees are essential for the survival of many insect species" at bounding box center [174, 160] width 219 height 13
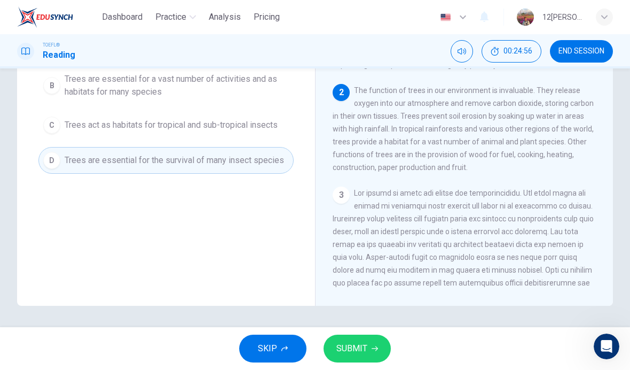
click at [343, 346] on span "SUBMIT" at bounding box center [351, 348] width 31 height 15
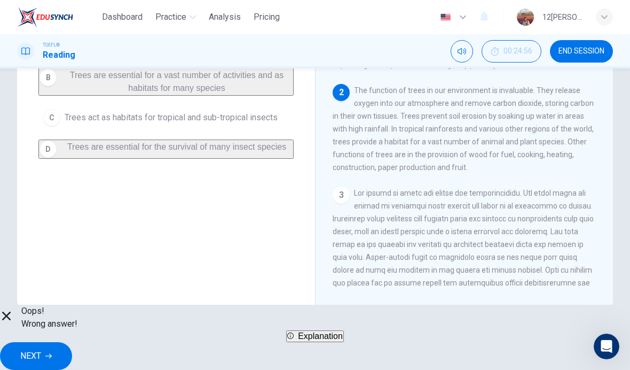
click at [72, 342] on button "NEXT" at bounding box center [36, 356] width 72 height 28
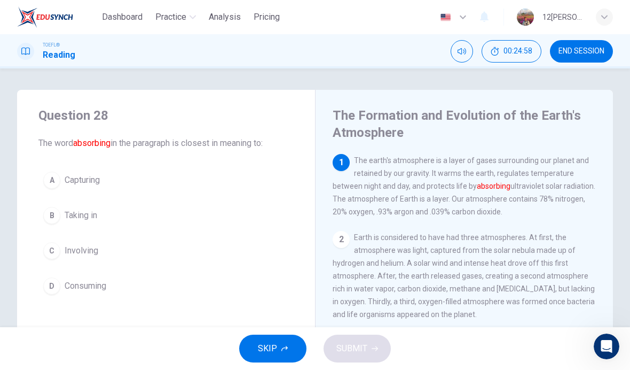
click at [584, 53] on span "END SESSION" at bounding box center [582, 51] width 46 height 9
click at [39, 178] on button "A Capturing" at bounding box center [165, 180] width 255 height 27
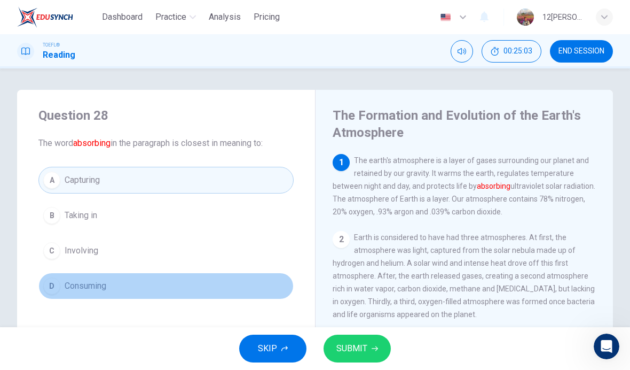
click at [276, 287] on button "D Consuming" at bounding box center [165, 285] width 255 height 27
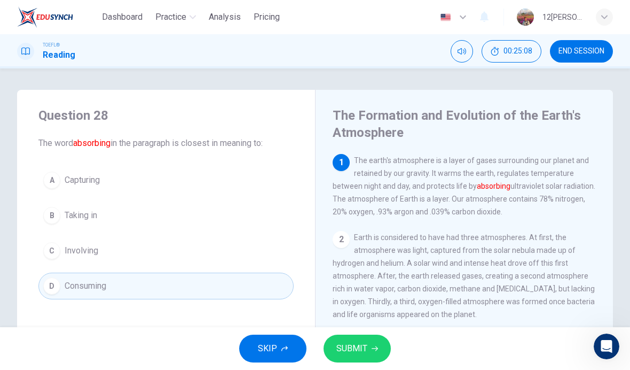
click at [371, 338] on button "SUBMIT" at bounding box center [357, 348] width 67 height 28
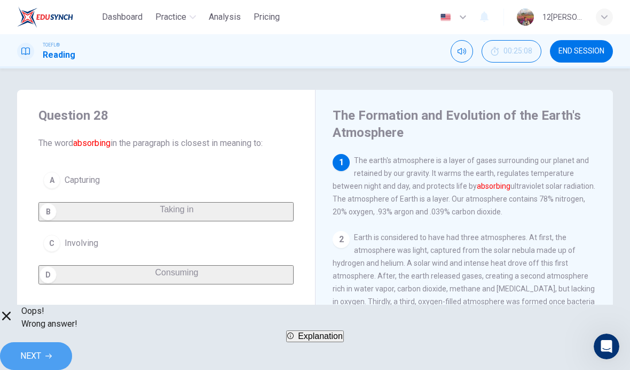
click at [41, 348] on span "NEXT" at bounding box center [30, 355] width 21 height 15
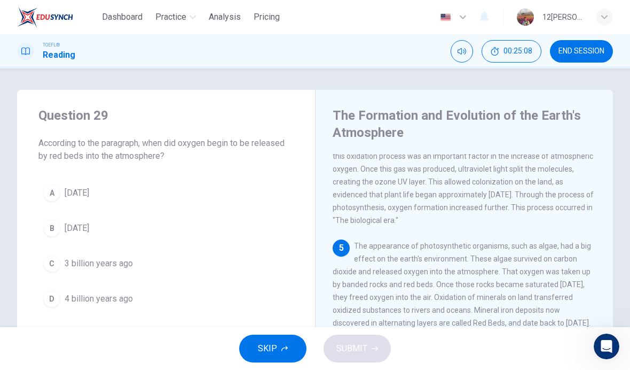
scroll to position [332, 0]
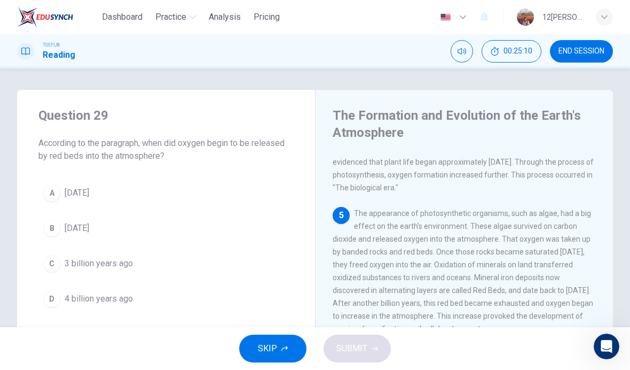
click at [51, 205] on button "A 1 billion years ago" at bounding box center [165, 192] width 255 height 27
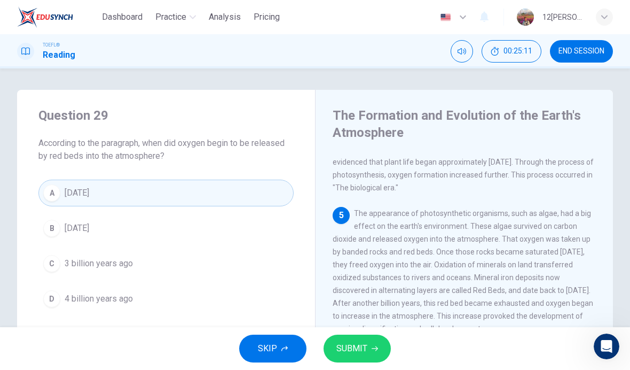
click at [373, 346] on icon "button" at bounding box center [375, 348] width 6 height 6
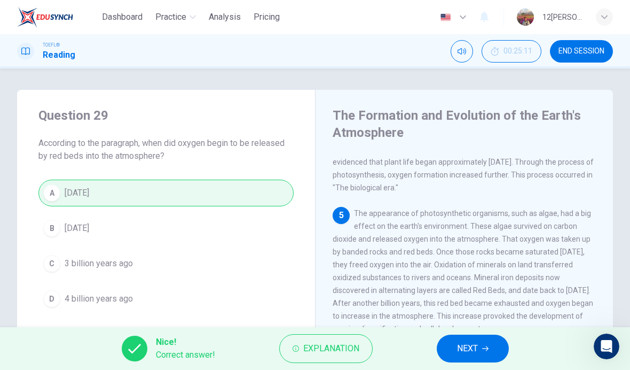
click at [507, 348] on button "NEXT" at bounding box center [473, 348] width 72 height 28
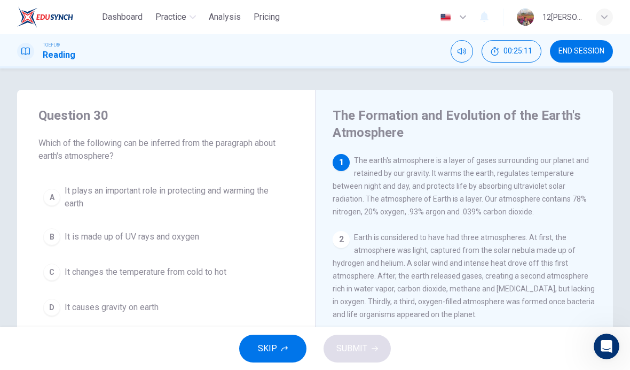
scroll to position [0, 0]
click at [66, 198] on span "It plays an important role in protecting and warming the earth" at bounding box center [177, 197] width 224 height 26
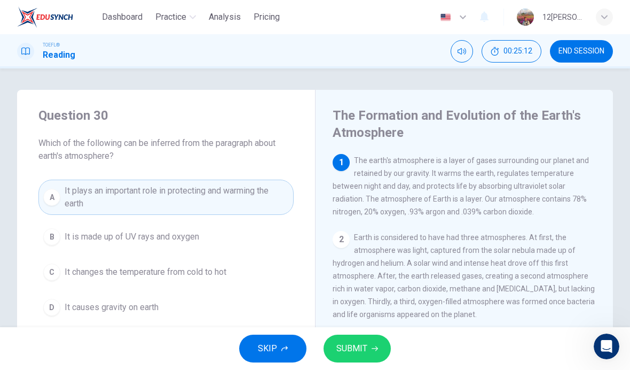
click at [380, 330] on div "SKIP SUBMIT" at bounding box center [315, 348] width 630 height 43
click at [376, 357] on button "SUBMIT" at bounding box center [357, 348] width 67 height 28
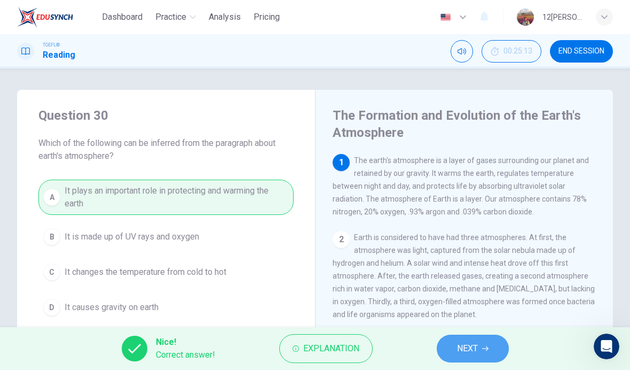
click at [474, 343] on span "NEXT" at bounding box center [467, 348] width 21 height 15
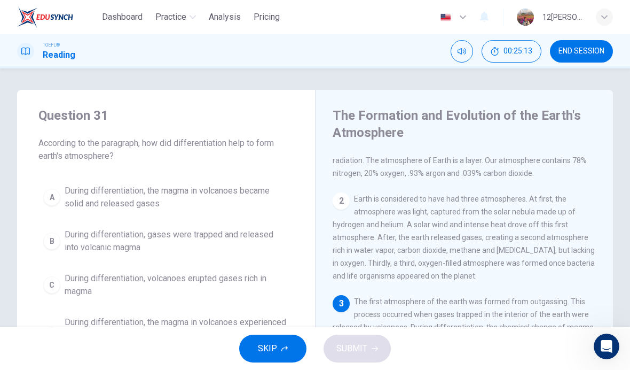
scroll to position [52, 0]
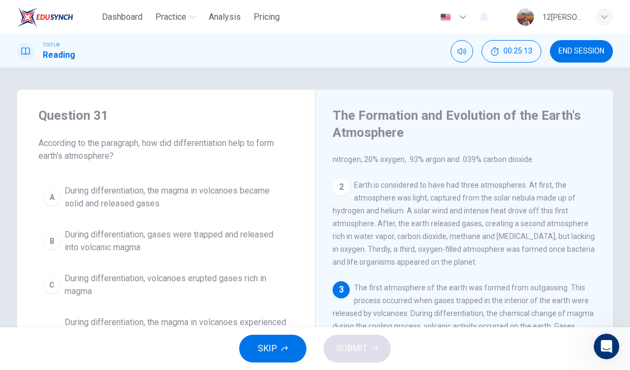
click at [59, 246] on div "B" at bounding box center [51, 240] width 17 height 17
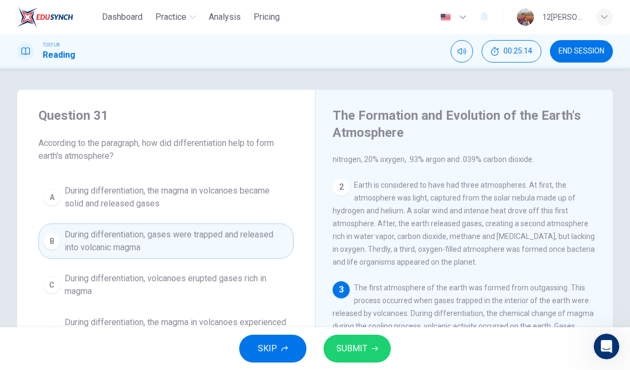
click at [388, 345] on button "SUBMIT" at bounding box center [357, 348] width 67 height 28
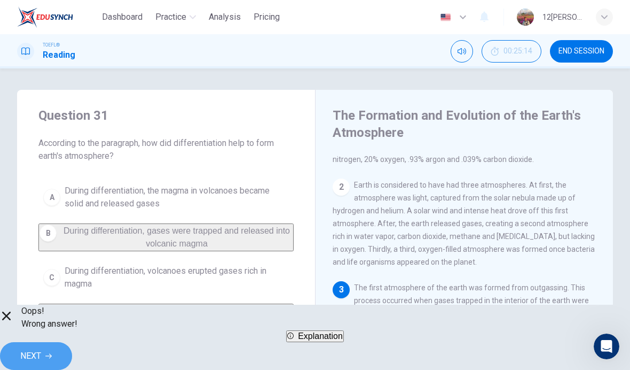
click at [41, 348] on span "NEXT" at bounding box center [30, 355] width 21 height 15
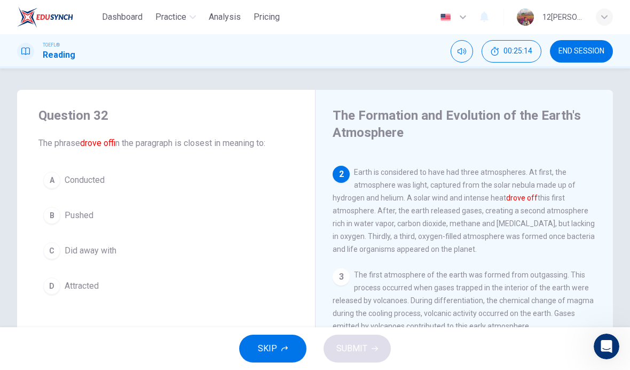
scroll to position [80, 0]
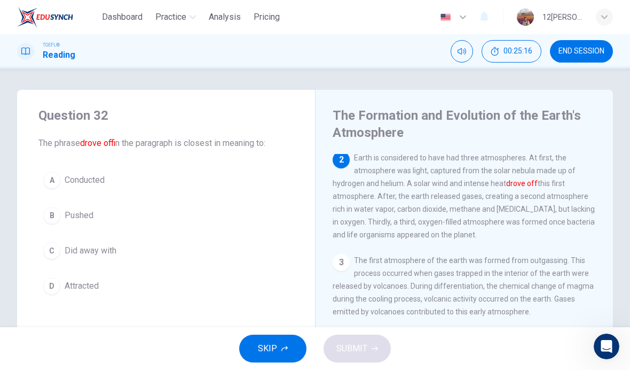
click at [78, 289] on span "Attracted" at bounding box center [82, 285] width 34 height 13
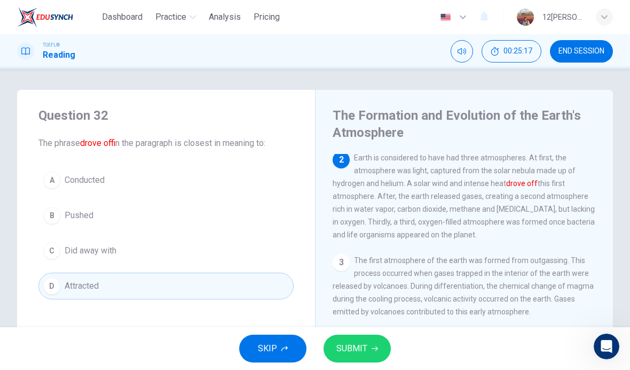
click at [394, 343] on div "SKIP SUBMIT" at bounding box center [315, 348] width 630 height 43
click at [381, 351] on button "SUBMIT" at bounding box center [357, 348] width 67 height 28
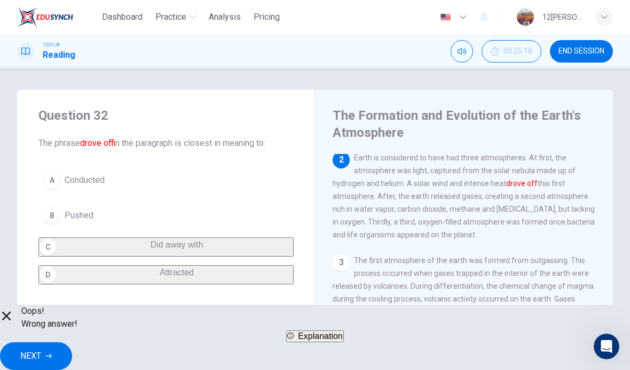
click at [72, 342] on button "NEXT" at bounding box center [36, 356] width 72 height 28
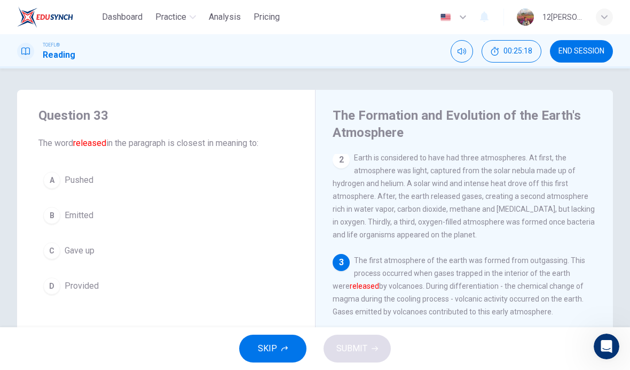
scroll to position [186, 0]
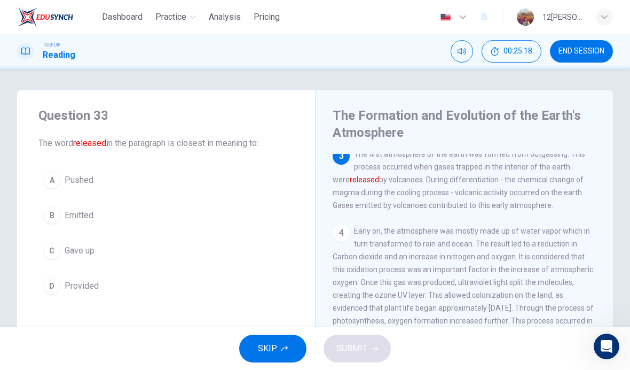
click at [81, 250] on span "Gave up" at bounding box center [80, 250] width 30 height 13
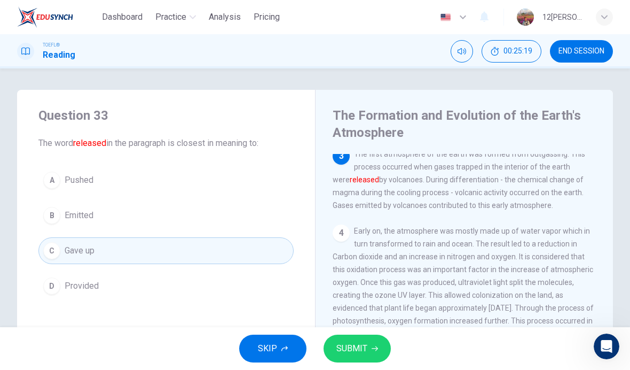
click at [399, 347] on div "SKIP SUBMIT" at bounding box center [315, 348] width 630 height 43
click at [378, 336] on button "SUBMIT" at bounding box center [357, 348] width 67 height 28
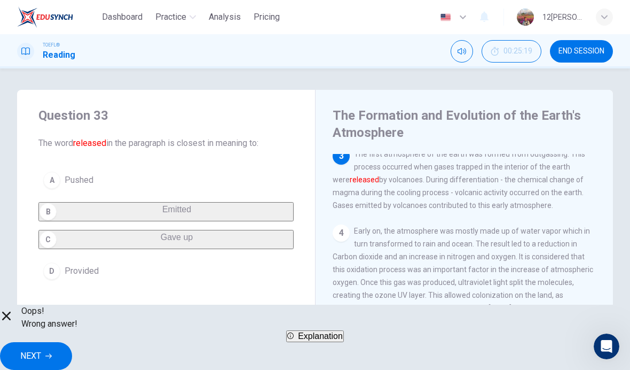
click at [72, 347] on button "NEXT" at bounding box center [36, 356] width 72 height 28
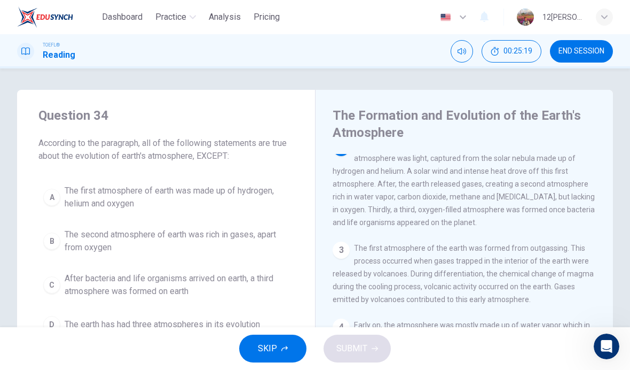
scroll to position [80, 0]
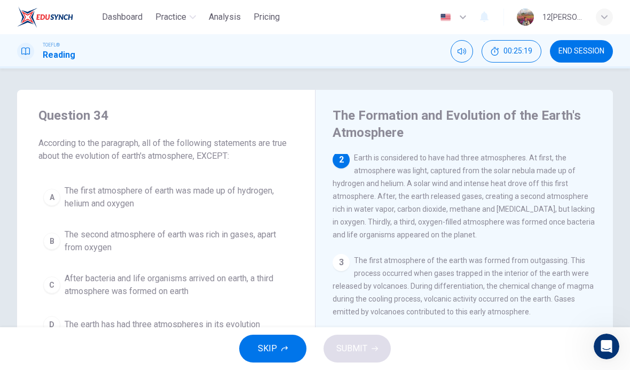
click at [85, 210] on button "A The first atmosphere of earth was made up of hydrogen, helium and oxygen" at bounding box center [165, 196] width 255 height 35
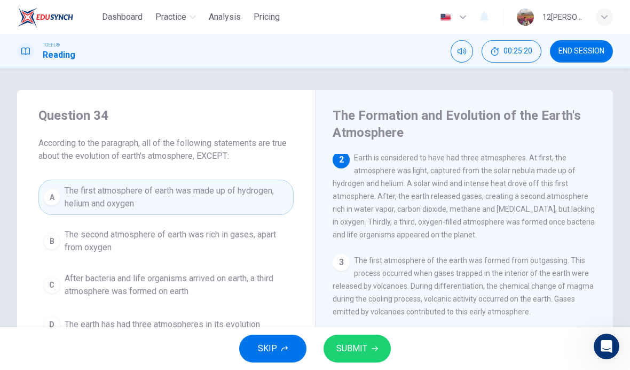
click at [379, 352] on button "SUBMIT" at bounding box center [357, 348] width 67 height 28
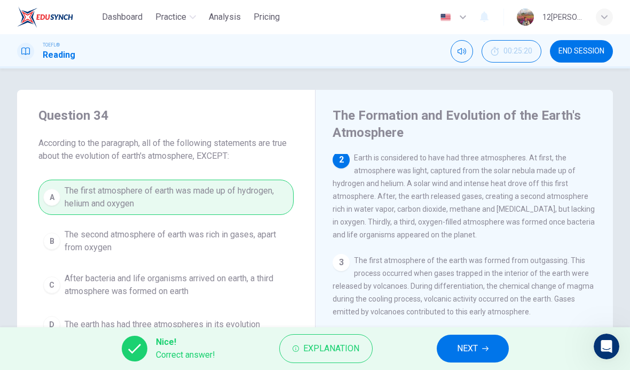
click at [452, 345] on button "NEXT" at bounding box center [473, 348] width 72 height 28
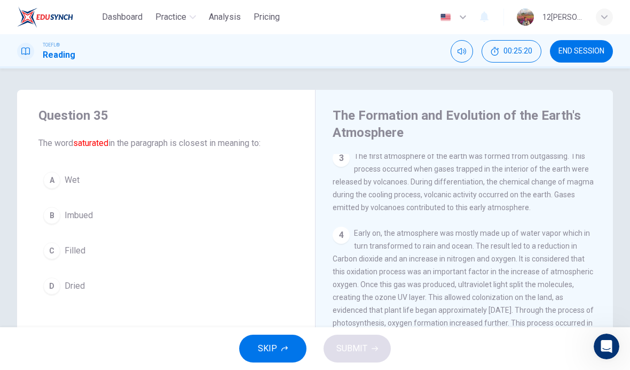
scroll to position [332, 0]
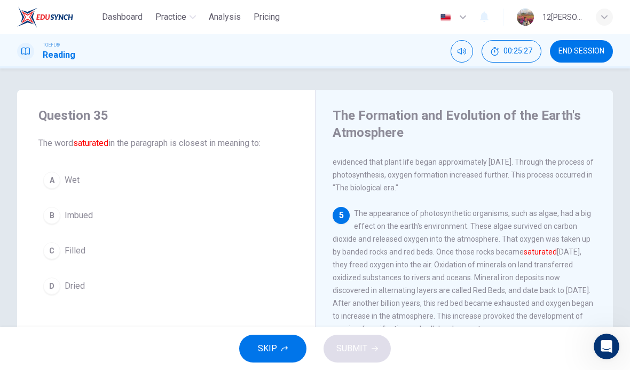
click at [66, 218] on span "Imbued" at bounding box center [79, 215] width 28 height 13
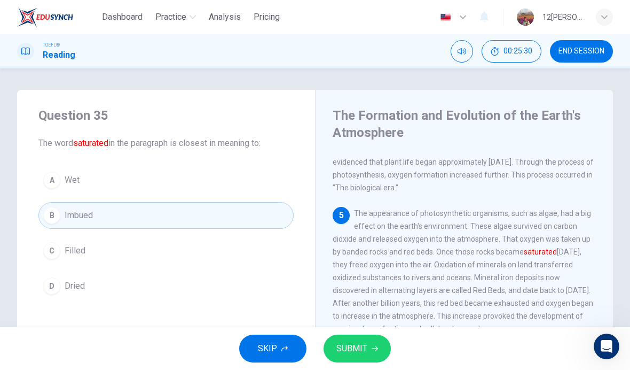
click at [381, 352] on button "SUBMIT" at bounding box center [357, 348] width 67 height 28
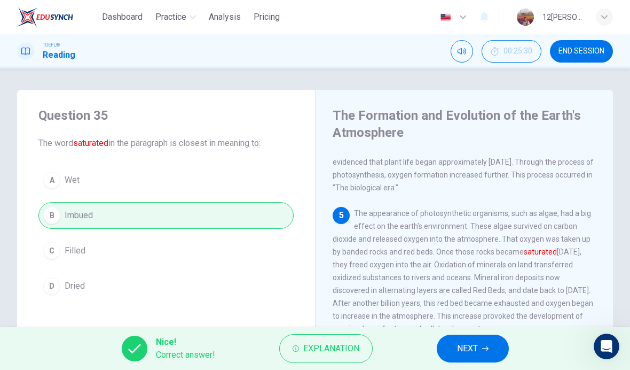
click at [461, 349] on span "NEXT" at bounding box center [467, 348] width 21 height 15
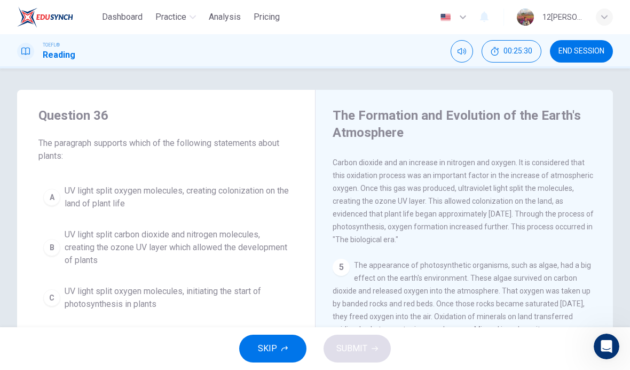
scroll to position [265, 0]
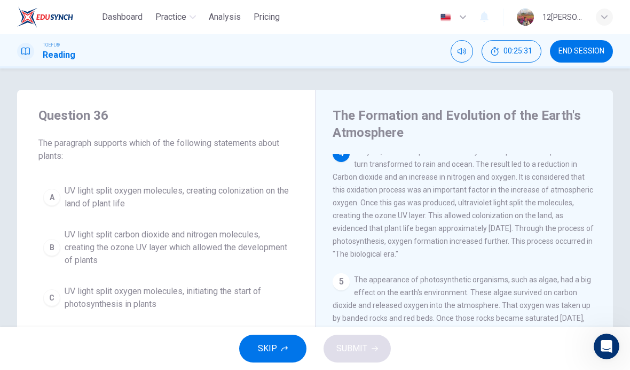
click at [268, 200] on span "UV light split oxygen molecules, creating colonization on the land of plant life" at bounding box center [177, 197] width 224 height 26
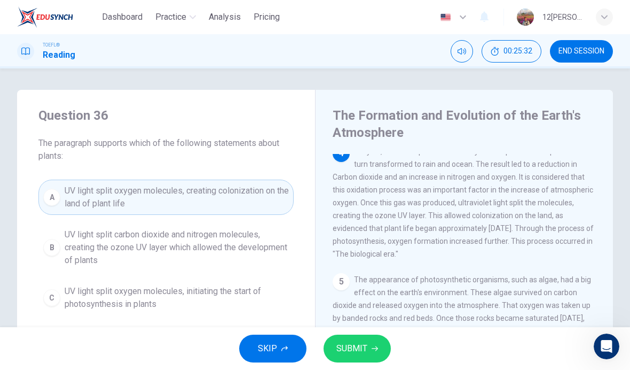
click at [386, 341] on button "SUBMIT" at bounding box center [357, 348] width 67 height 28
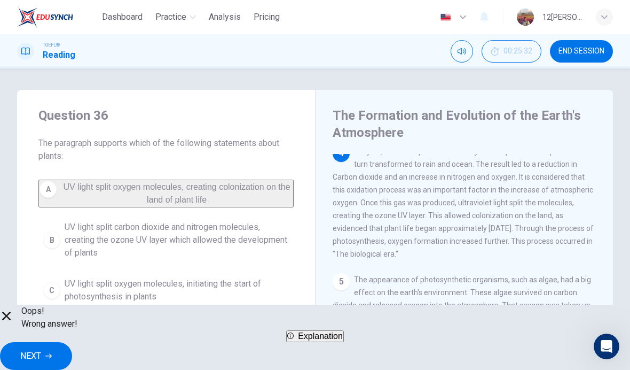
click at [343, 340] on span "Explanation" at bounding box center [320, 335] width 45 height 9
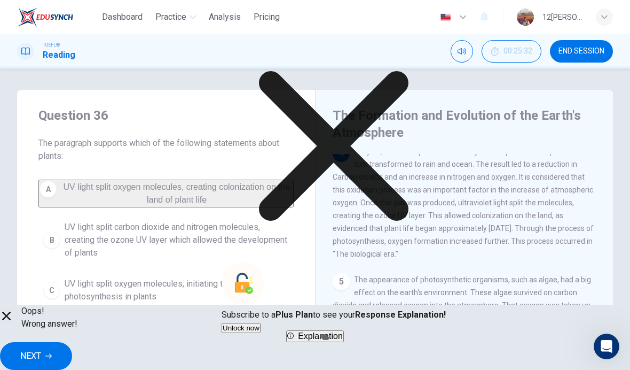
click at [72, 350] on button "NEXT" at bounding box center [36, 356] width 72 height 28
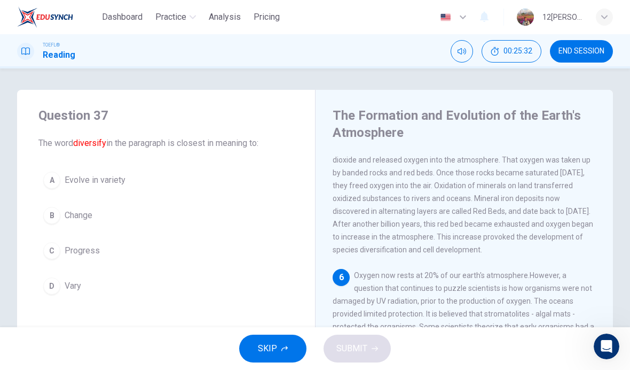
scroll to position [437, 0]
click at [153, 202] on button "B Change" at bounding box center [165, 215] width 255 height 27
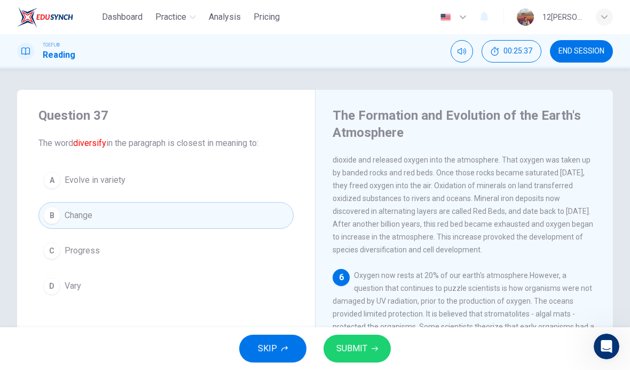
click at [383, 352] on button "SUBMIT" at bounding box center [357, 348] width 67 height 28
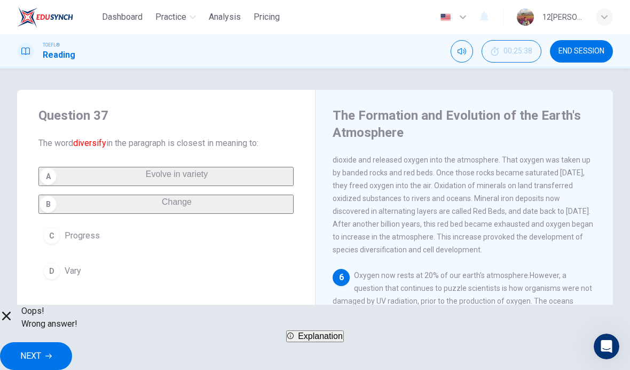
click at [41, 348] on span "NEXT" at bounding box center [30, 355] width 21 height 15
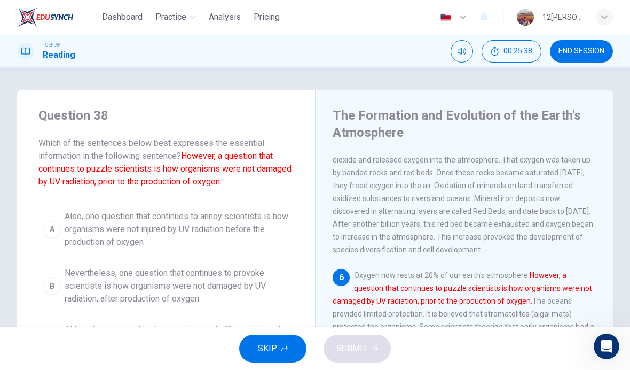
click at [263, 235] on span "Also, one question that continues to annoy scientists is how organisms were not…" at bounding box center [177, 229] width 224 height 38
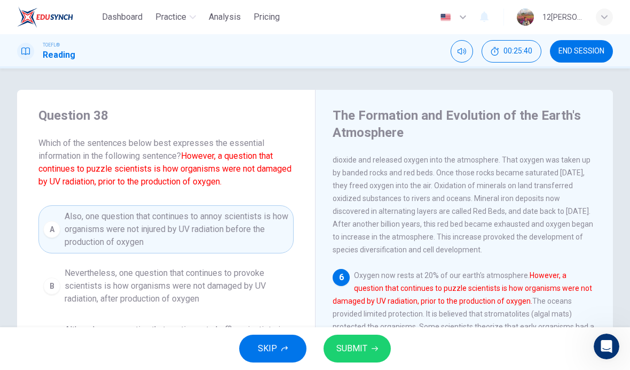
click at [364, 346] on span "SUBMIT" at bounding box center [351, 348] width 31 height 15
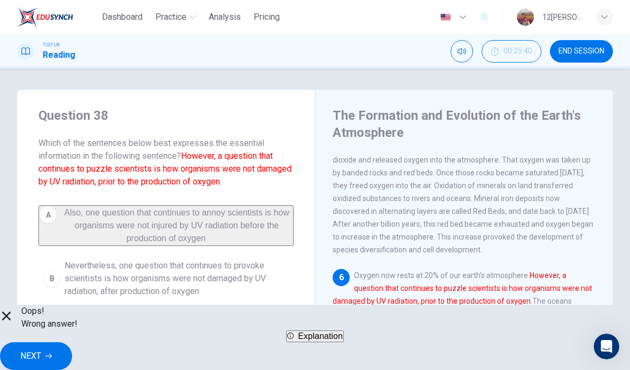
click at [41, 348] on span "NEXT" at bounding box center [30, 355] width 21 height 15
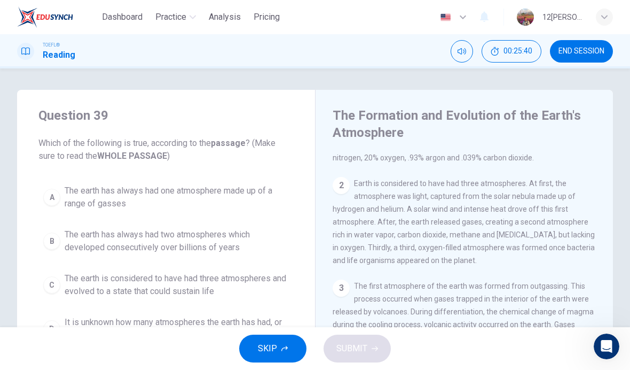
scroll to position [0, 0]
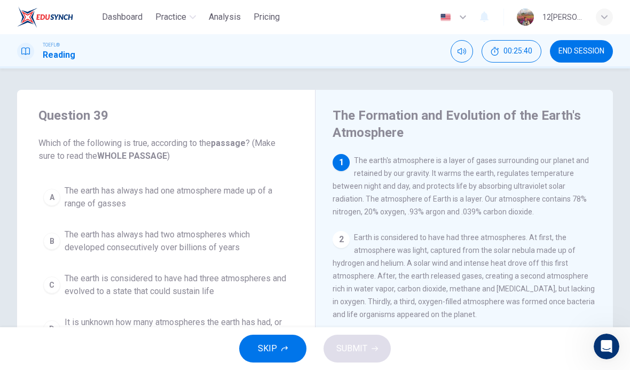
click at [81, 207] on span "The earth has always had one atmosphere made up of a range of gasses" at bounding box center [177, 197] width 224 height 26
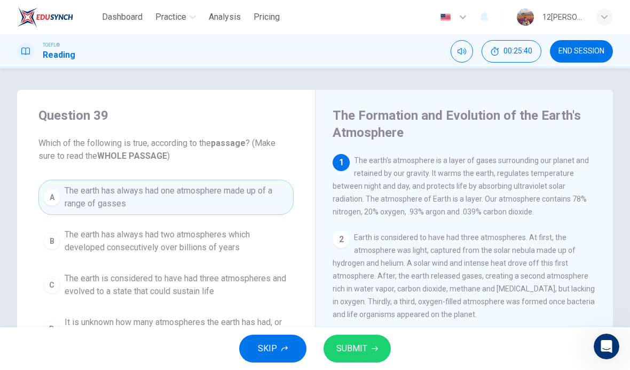
click at [383, 344] on button "SUBMIT" at bounding box center [357, 348] width 67 height 28
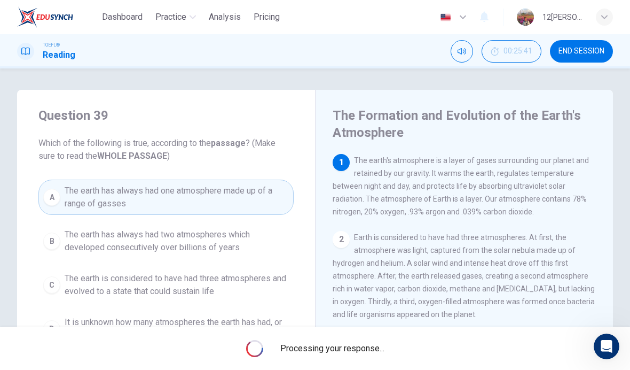
click at [383, 344] on span "Processing your response..." at bounding box center [332, 348] width 104 height 13
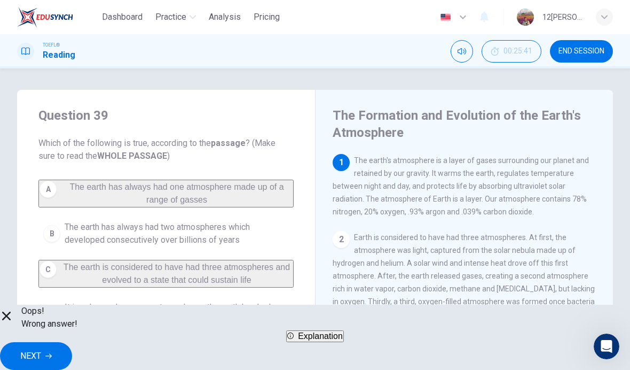
click at [72, 352] on button "NEXT" at bounding box center [36, 356] width 72 height 28
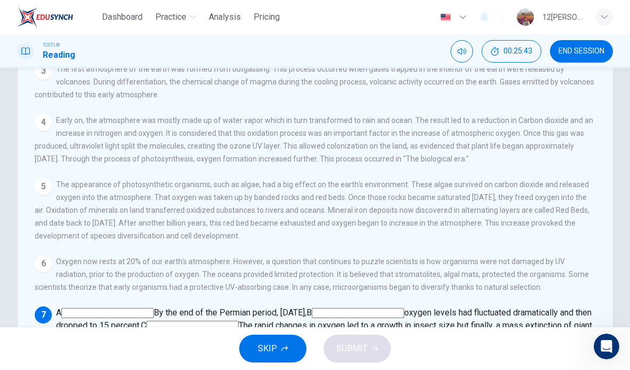
scroll to position [167, 0]
click at [154, 309] on input at bounding box center [107, 314] width 92 height 10
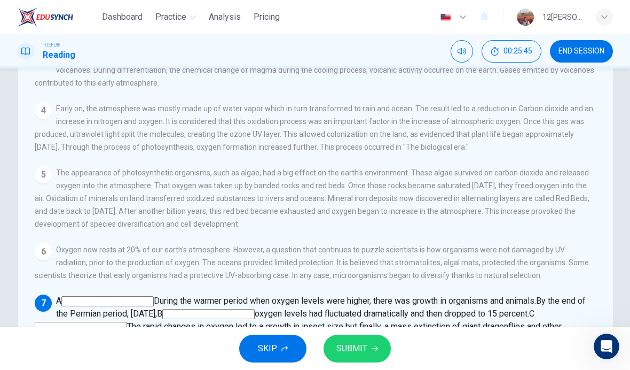
click at [358, 344] on span "SUBMIT" at bounding box center [351, 348] width 31 height 15
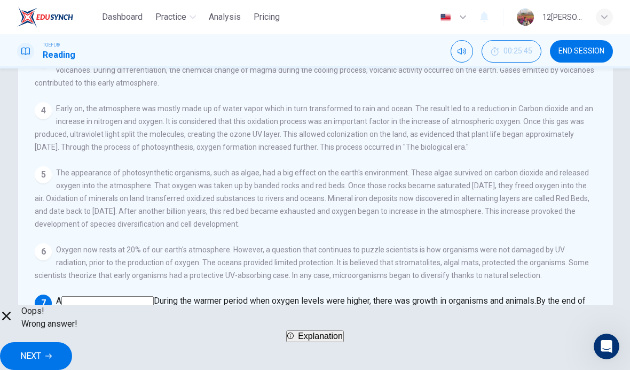
click at [72, 342] on button "NEXT" at bounding box center [36, 356] width 72 height 28
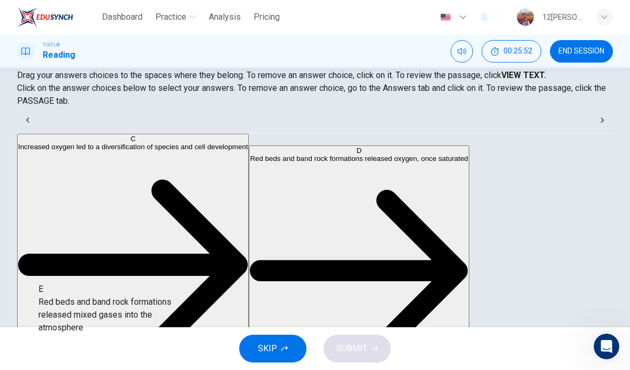
scroll to position [96, 0]
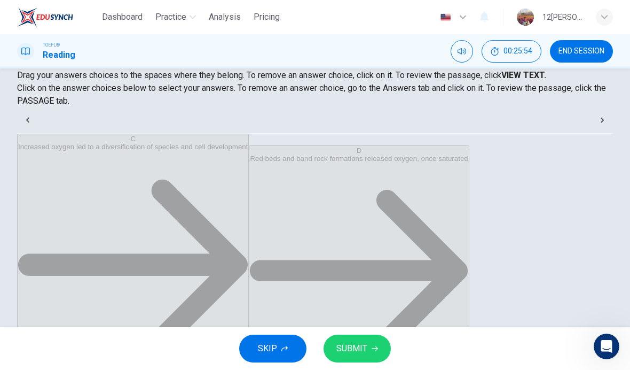
click at [357, 342] on span "SUBMIT" at bounding box center [351, 348] width 31 height 15
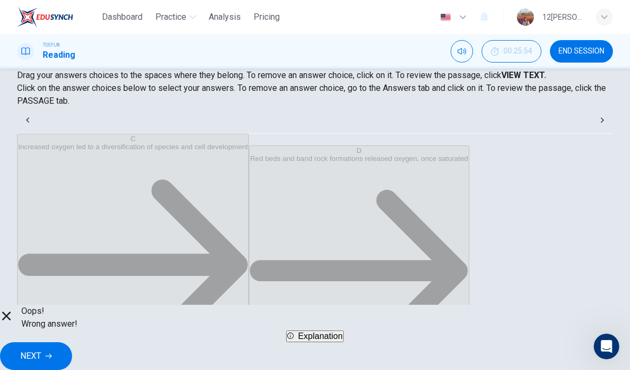
click at [41, 354] on span "NEXT" at bounding box center [30, 355] width 21 height 15
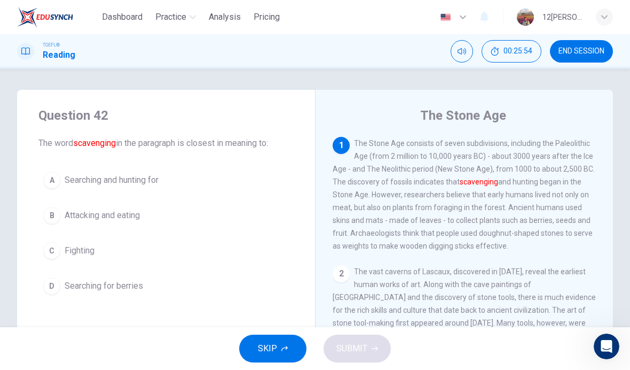
click at [56, 192] on button "A Searching and hunting for" at bounding box center [165, 180] width 255 height 27
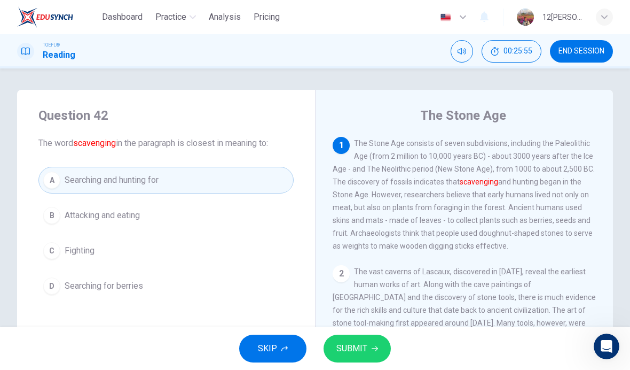
click at [369, 336] on button "SUBMIT" at bounding box center [357, 348] width 67 height 28
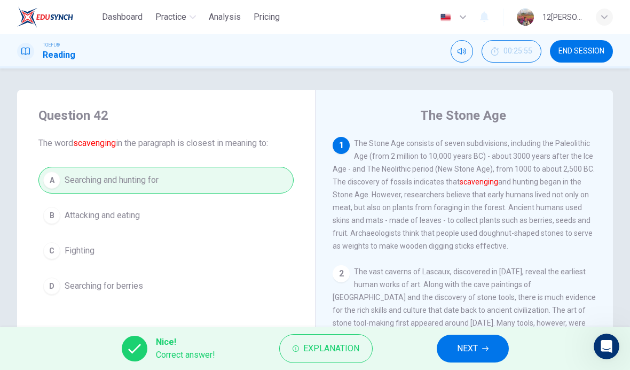
click at [448, 336] on button "NEXT" at bounding box center [473, 348] width 72 height 28
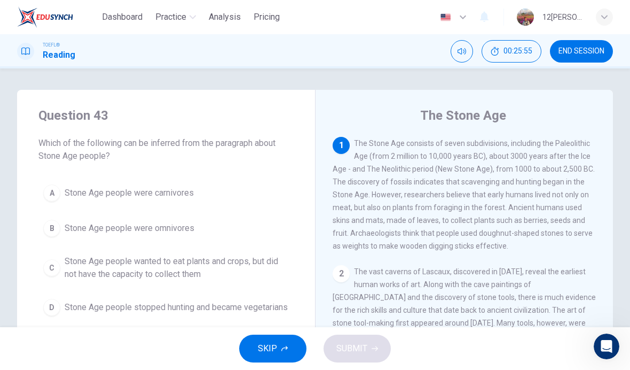
click at [59, 236] on button "B Stone Age people were omnivores" at bounding box center [165, 228] width 255 height 27
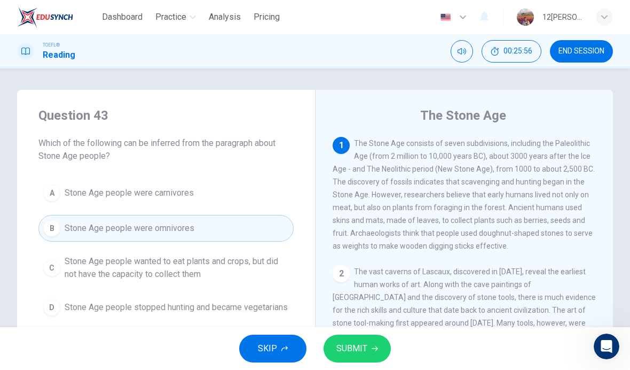
click at [384, 344] on button "SUBMIT" at bounding box center [357, 348] width 67 height 28
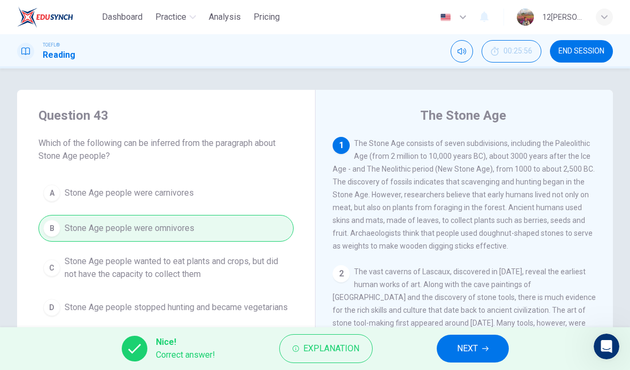
click at [473, 346] on span "NEXT" at bounding box center [467, 348] width 21 height 15
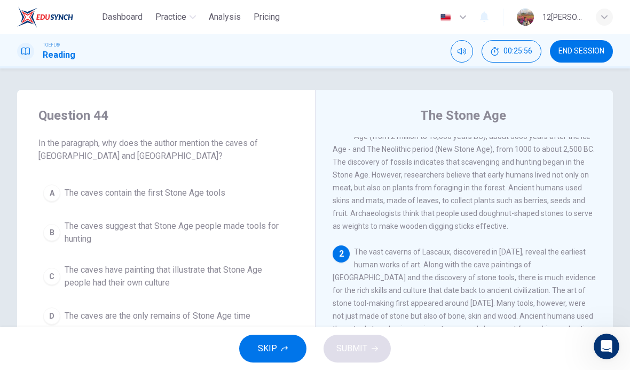
scroll to position [26, 0]
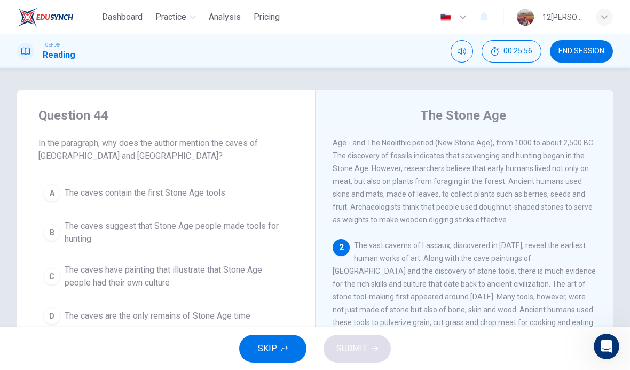
click at [62, 292] on button "C The caves have painting that illustrate that Stone Age people had their own c…" at bounding box center [165, 275] width 255 height 35
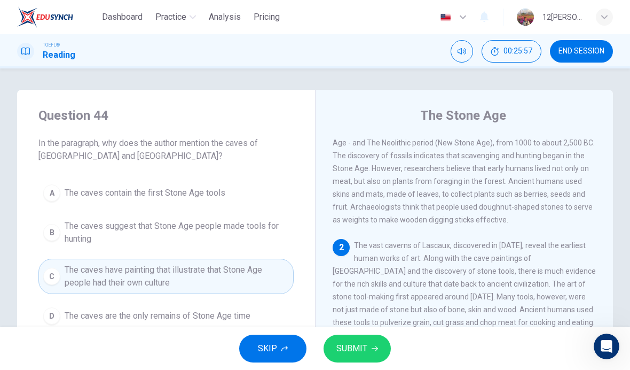
click at [380, 344] on button "SUBMIT" at bounding box center [357, 348] width 67 height 28
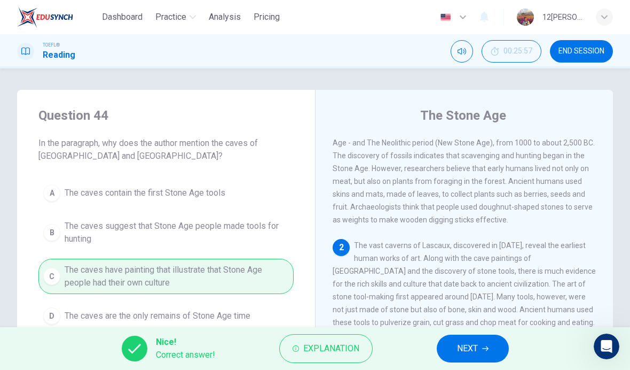
click at [469, 342] on span "NEXT" at bounding box center [467, 348] width 21 height 15
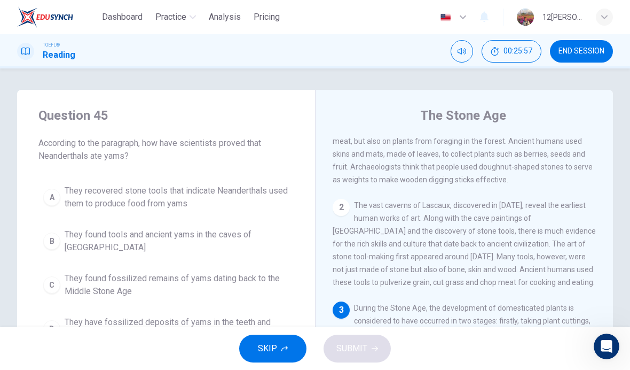
scroll to position [186, 0]
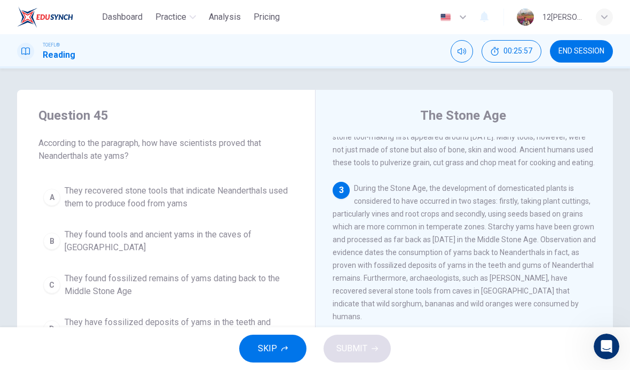
click at [56, 201] on div "A" at bounding box center [51, 197] width 17 height 17
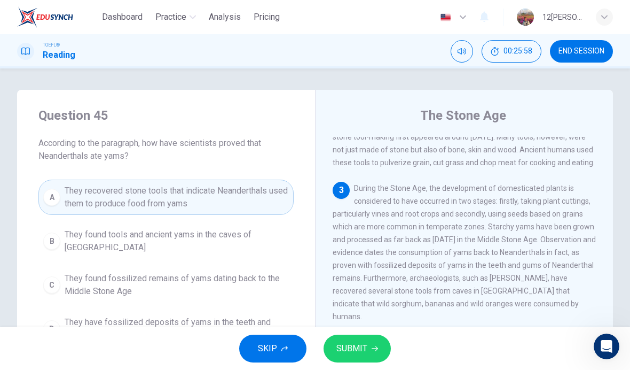
click at [364, 346] on span "SUBMIT" at bounding box center [351, 348] width 31 height 15
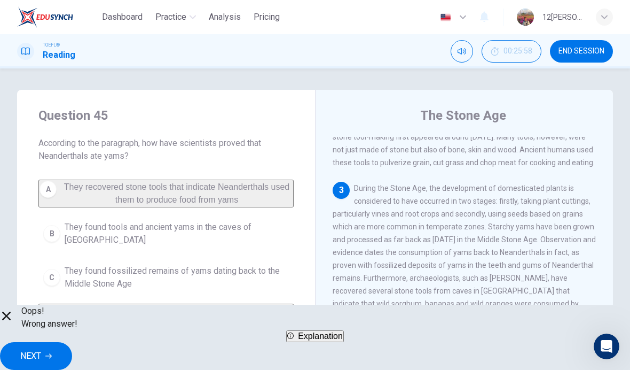
click at [72, 346] on button "NEXT" at bounding box center [36, 356] width 72 height 28
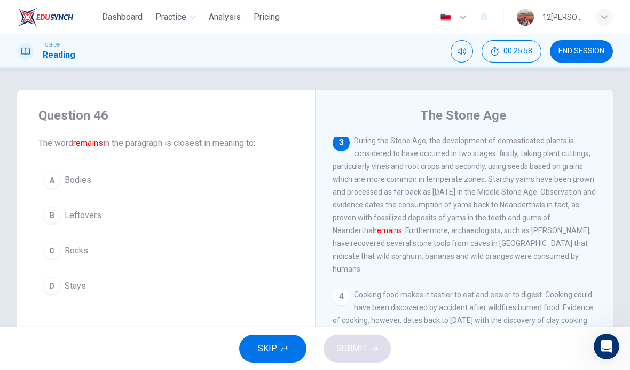
scroll to position [239, 0]
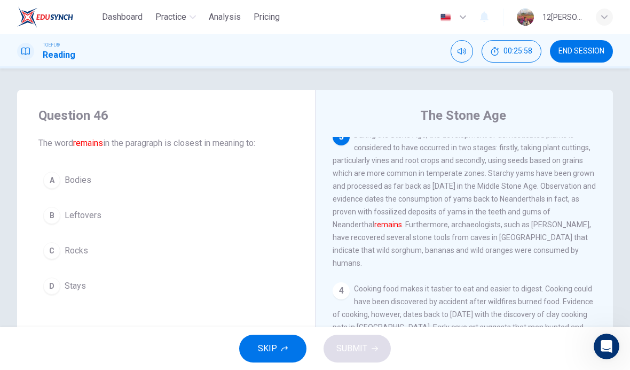
click at [53, 281] on div "D" at bounding box center [51, 285] width 17 height 17
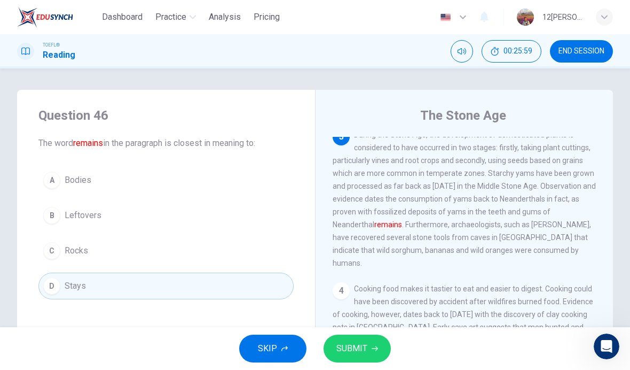
click at [385, 346] on button "SUBMIT" at bounding box center [357, 348] width 67 height 28
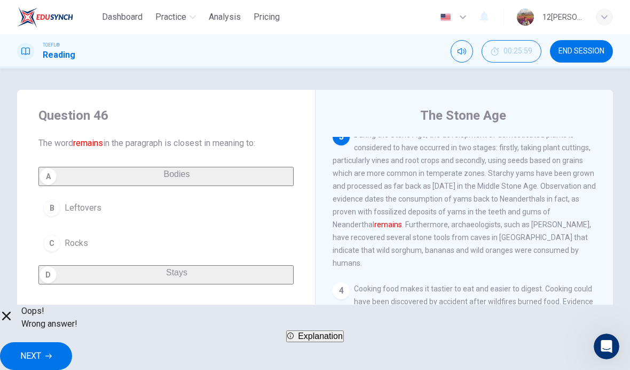
click at [72, 346] on button "NEXT" at bounding box center [36, 356] width 72 height 28
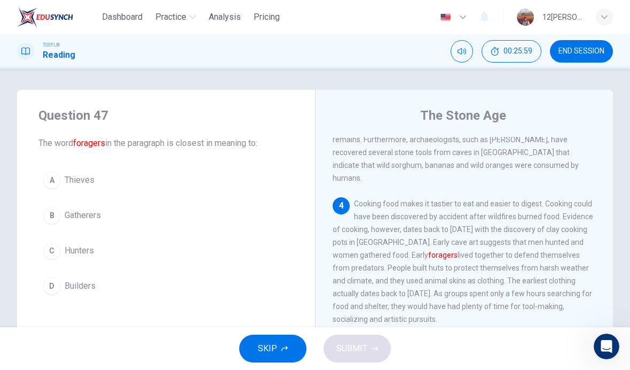
scroll to position [332, 0]
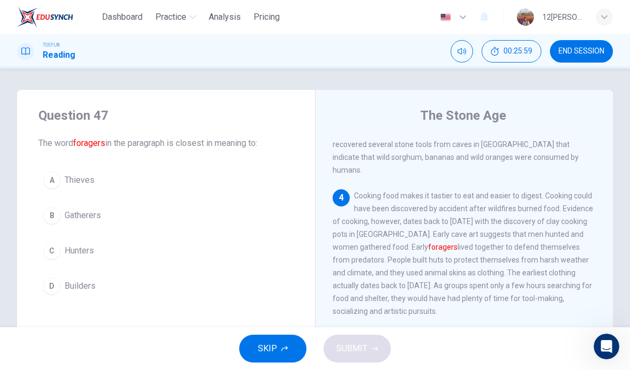
click at [51, 198] on div "A Thieves B Gatherers C Hunters D Builders" at bounding box center [165, 233] width 255 height 132
click at [54, 252] on div "C" at bounding box center [51, 250] width 17 height 17
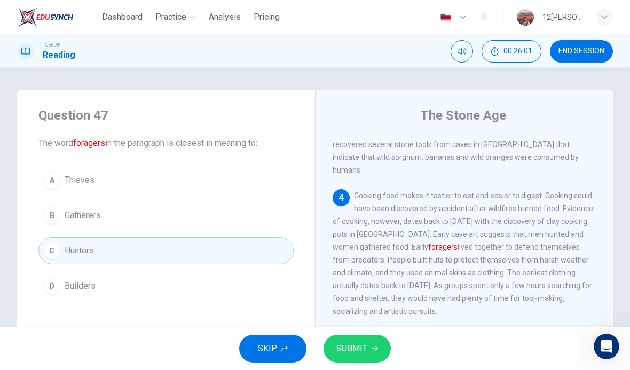
click at [389, 348] on button "SUBMIT" at bounding box center [357, 348] width 67 height 28
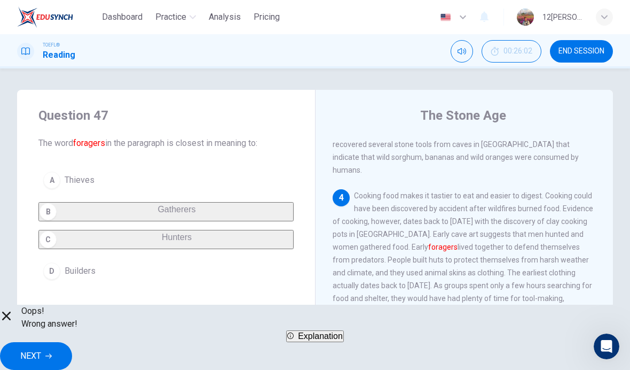
click at [72, 342] on button "NEXT" at bounding box center [36, 356] width 72 height 28
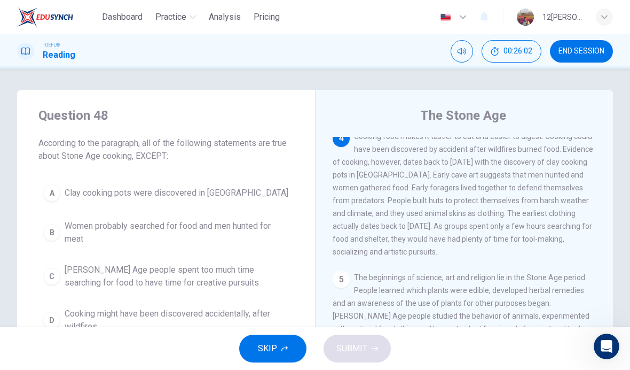
scroll to position [399, 0]
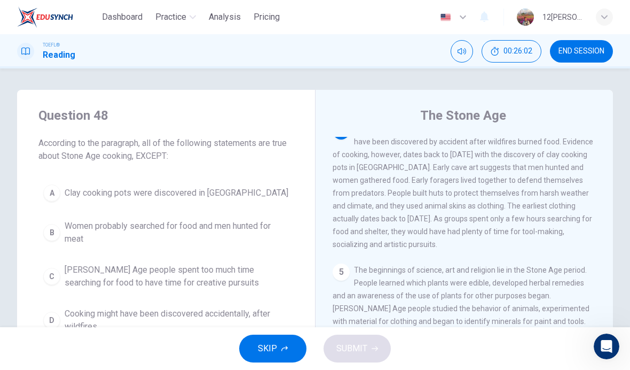
click at [50, 230] on div "B" at bounding box center [51, 232] width 17 height 17
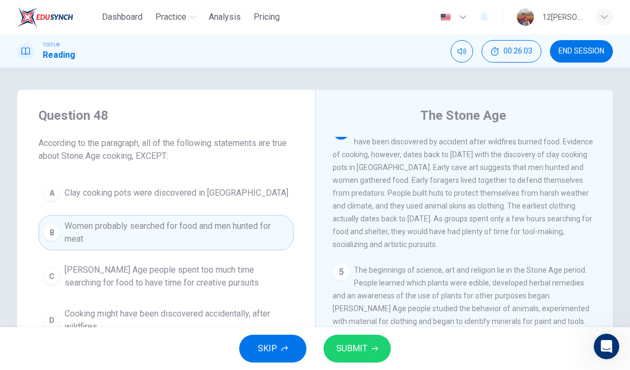
click at [368, 347] on button "SUBMIT" at bounding box center [357, 348] width 67 height 28
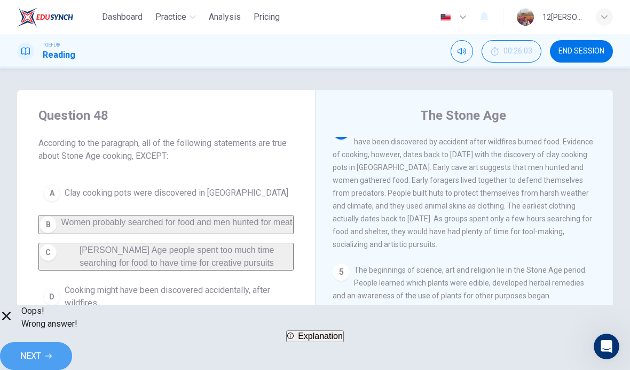
click at [41, 348] on span "NEXT" at bounding box center [30, 355] width 21 height 15
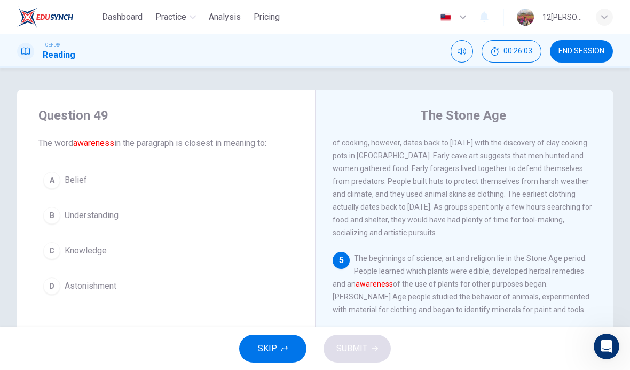
scroll to position [412, 0]
click at [54, 259] on button "C Knowledge" at bounding box center [165, 250] width 255 height 27
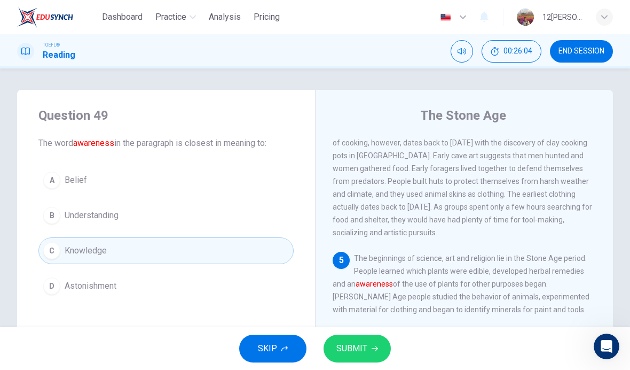
click at [369, 350] on button "SUBMIT" at bounding box center [357, 348] width 67 height 28
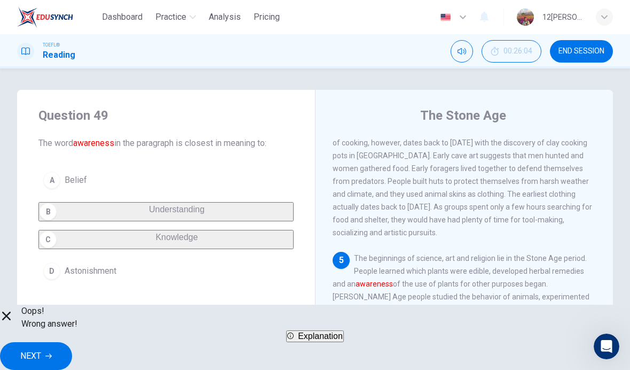
click at [592, 52] on span "END SESSION" at bounding box center [582, 51] width 46 height 9
click at [585, 50] on span "END SESSION" at bounding box center [582, 51] width 46 height 9
click at [579, 46] on button "END SESSION" at bounding box center [581, 51] width 63 height 22
click at [578, 46] on button "END SESSION" at bounding box center [581, 51] width 63 height 22
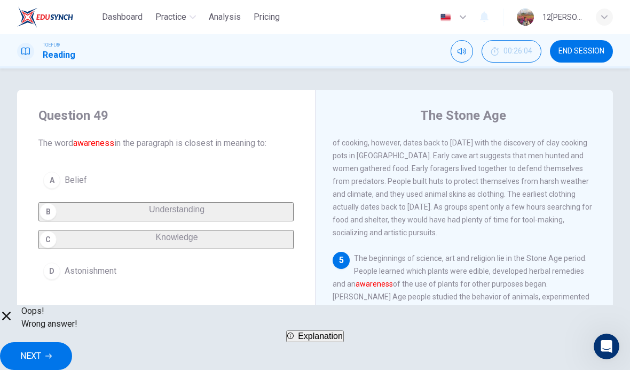
click at [577, 49] on span "END SESSION" at bounding box center [582, 51] width 46 height 9
click at [577, 48] on span "END SESSION" at bounding box center [582, 51] width 46 height 9
click at [72, 356] on button "NEXT" at bounding box center [36, 356] width 72 height 28
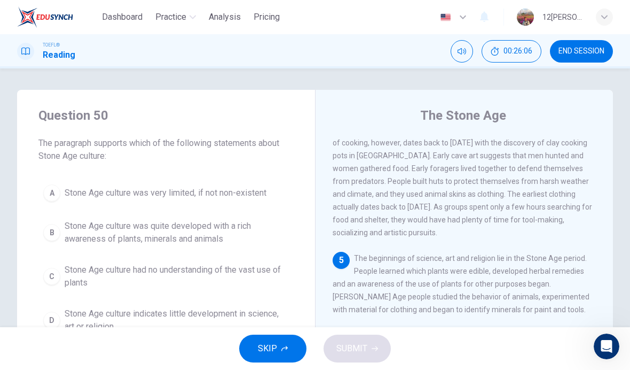
click at [52, 192] on div "A" at bounding box center [51, 192] width 17 height 17
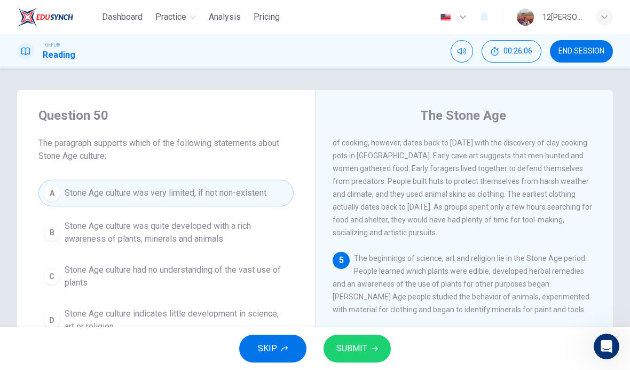
click at [376, 340] on button "SUBMIT" at bounding box center [357, 348] width 67 height 28
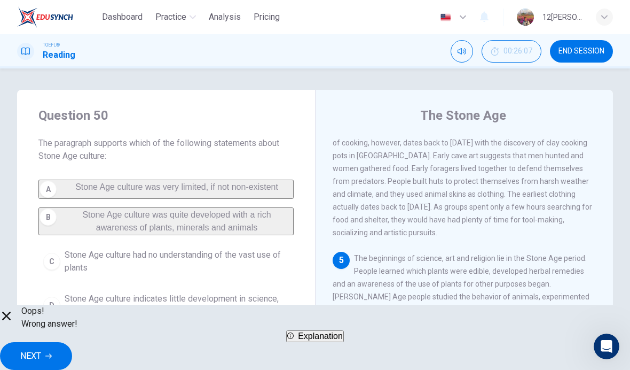
click at [41, 350] on span "NEXT" at bounding box center [30, 355] width 21 height 15
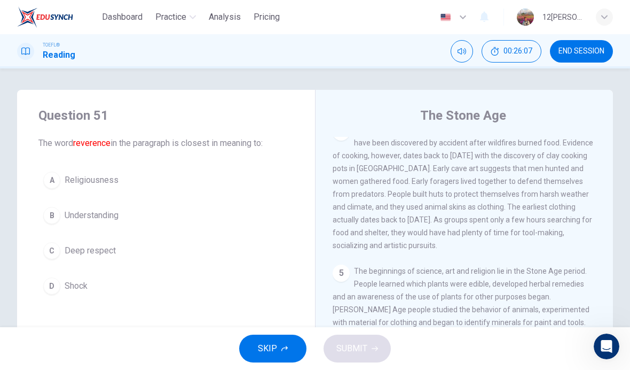
click at [46, 238] on button "C Deep respect" at bounding box center [165, 250] width 255 height 27
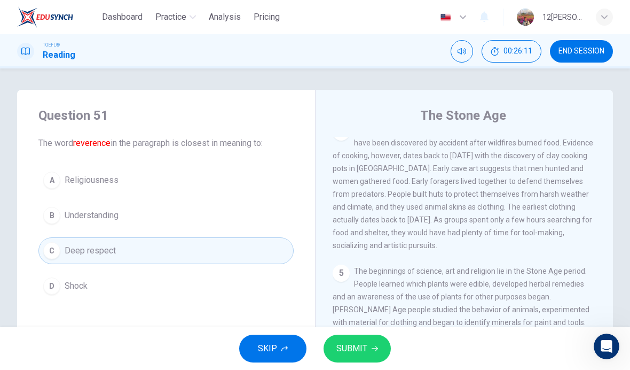
click at [46, 218] on div "B" at bounding box center [51, 215] width 17 height 17
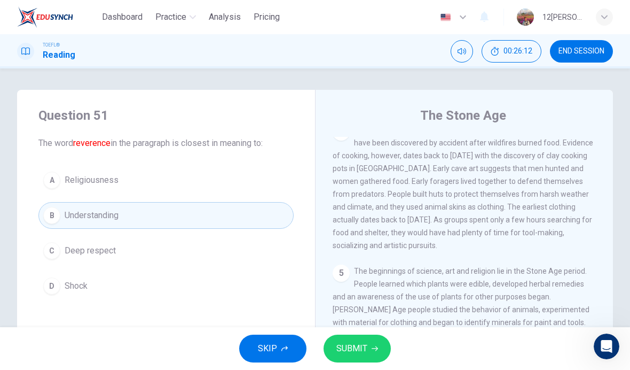
click at [48, 187] on div "A" at bounding box center [51, 179] width 17 height 17
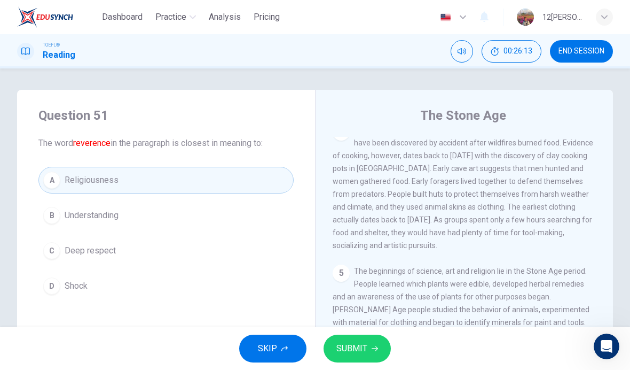
click at [368, 342] on button "SUBMIT" at bounding box center [357, 348] width 67 height 28
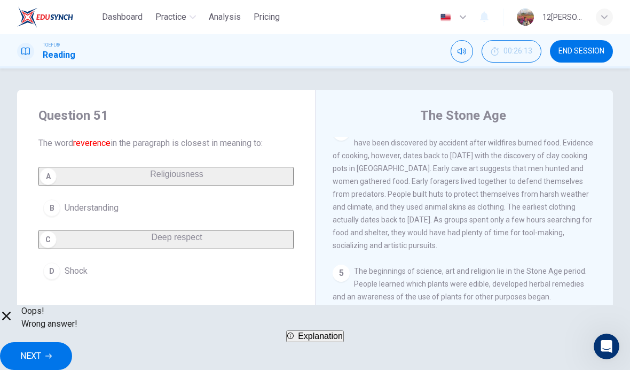
click at [343, 340] on span "Explanation" at bounding box center [320, 335] width 45 height 9
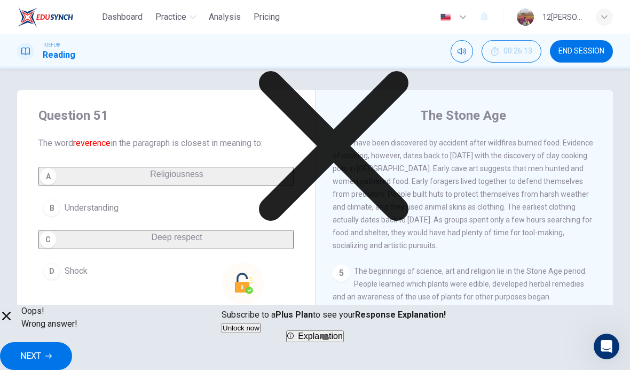
click at [72, 342] on button "NEXT" at bounding box center [36, 356] width 72 height 28
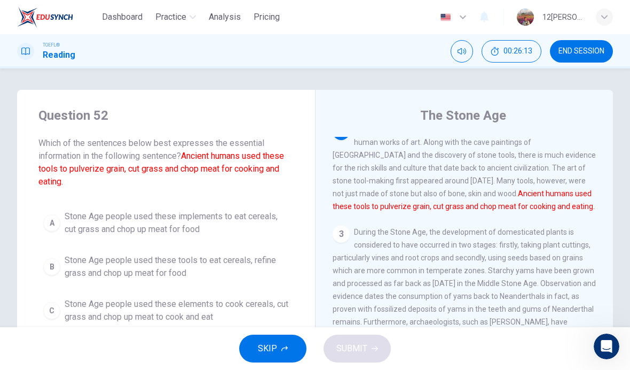
scroll to position [133, 0]
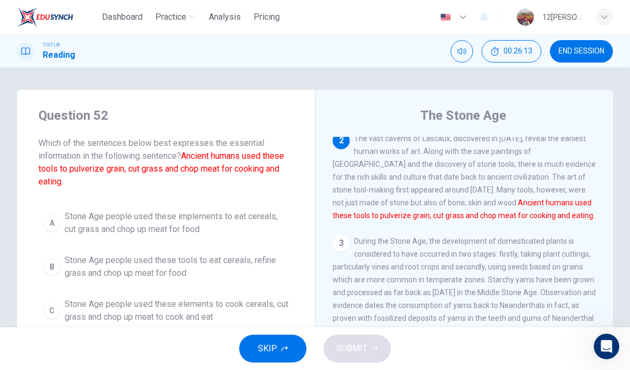
click at [48, 235] on button "A Stone Age people used these implements to eat cereals, cut grass and chop up …" at bounding box center [165, 222] width 255 height 35
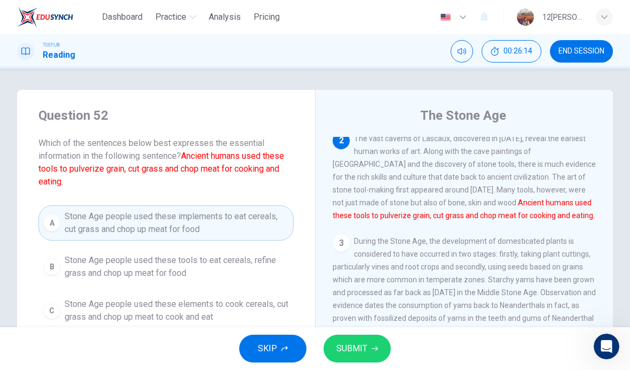
click at [374, 347] on icon "button" at bounding box center [375, 348] width 6 height 6
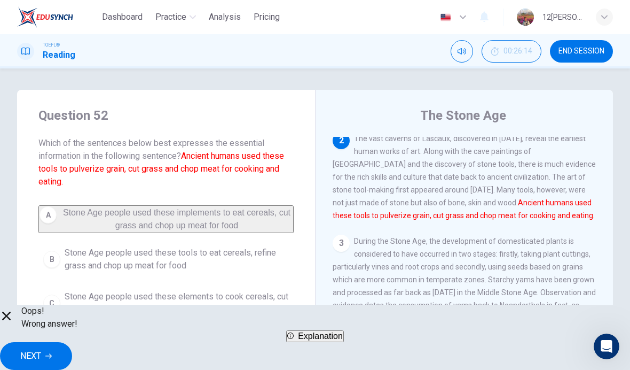
click at [41, 348] on span "NEXT" at bounding box center [30, 355] width 21 height 15
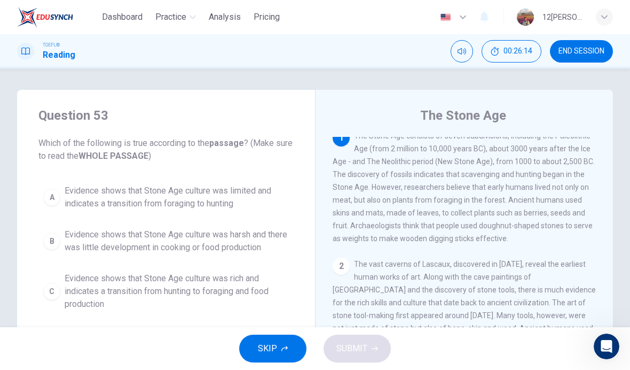
scroll to position [0, 0]
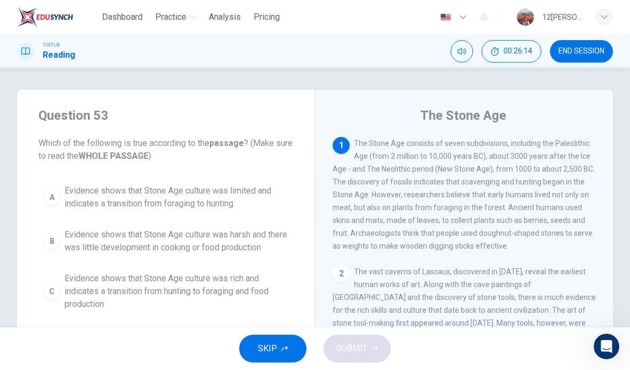
click at [52, 197] on div "A" at bounding box center [51, 197] width 17 height 17
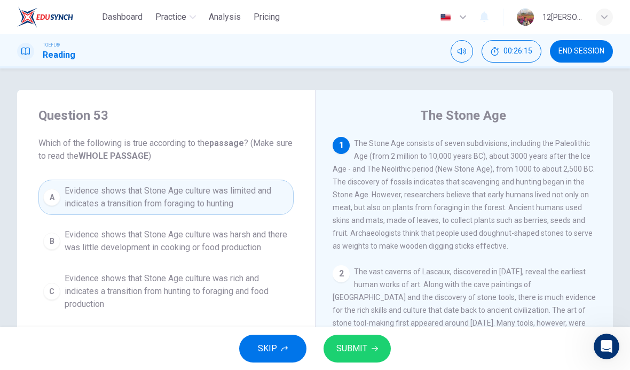
click at [413, 346] on div "SKIP SUBMIT" at bounding box center [315, 348] width 630 height 43
click at [378, 348] on button "SUBMIT" at bounding box center [357, 348] width 67 height 28
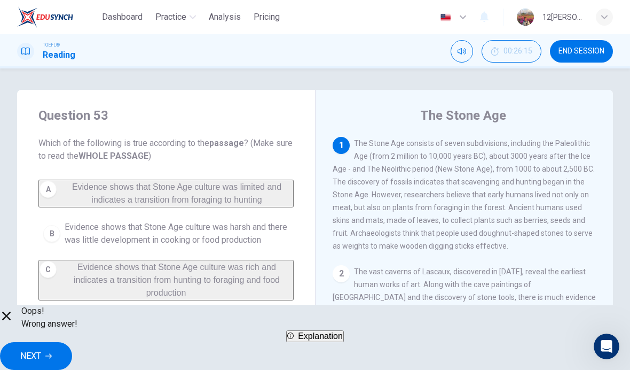
click at [344, 342] on button "Explanation" at bounding box center [315, 336] width 58 height 12
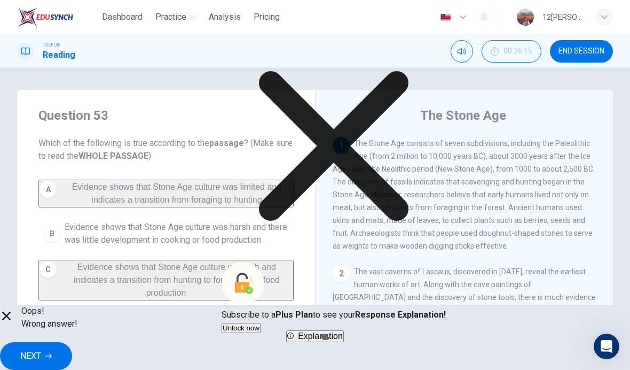
click at [41, 348] on span "NEXT" at bounding box center [30, 355] width 21 height 15
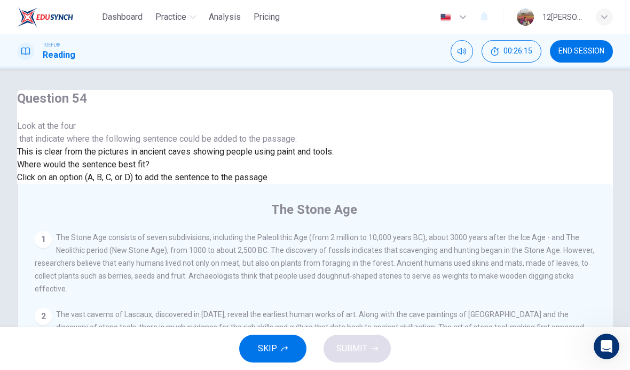
scroll to position [426, 0]
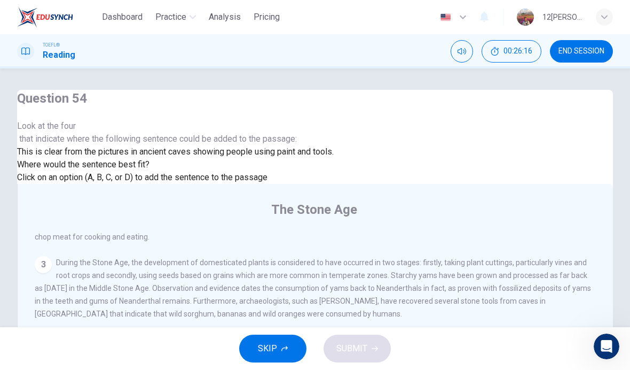
click at [365, 344] on span "SUBMIT" at bounding box center [351, 348] width 31 height 15
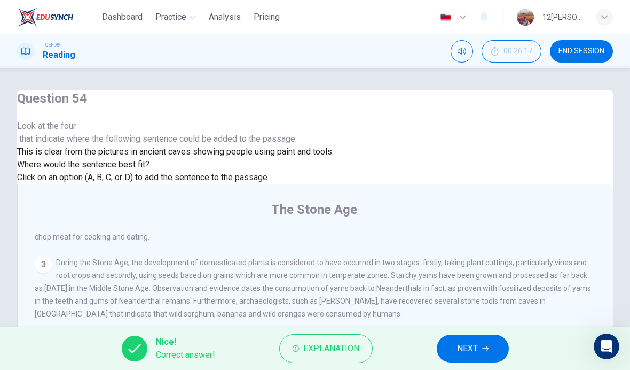
click at [351, 353] on span "Explanation" at bounding box center [331, 348] width 56 height 15
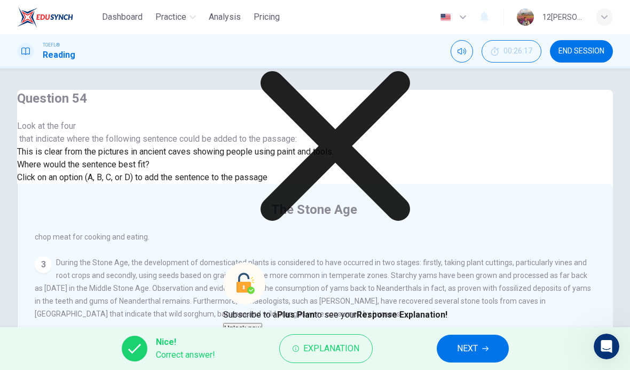
click at [447, 349] on button "NEXT" at bounding box center [473, 348] width 72 height 28
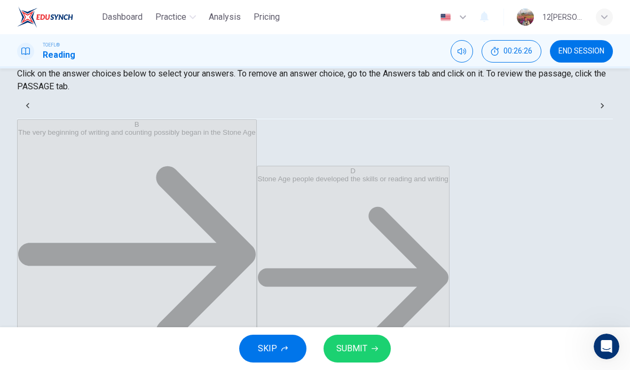
scroll to position [134, 0]
click at [366, 350] on span "SUBMIT" at bounding box center [351, 348] width 31 height 15
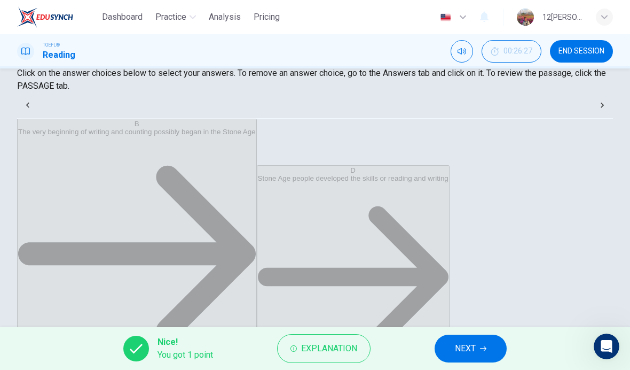
click at [468, 350] on span "NEXT" at bounding box center [465, 348] width 21 height 15
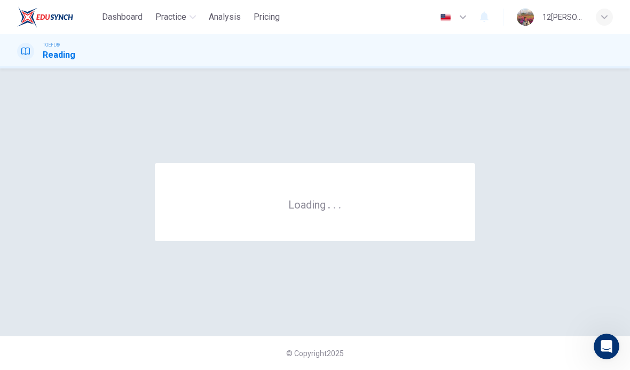
scroll to position [0, 0]
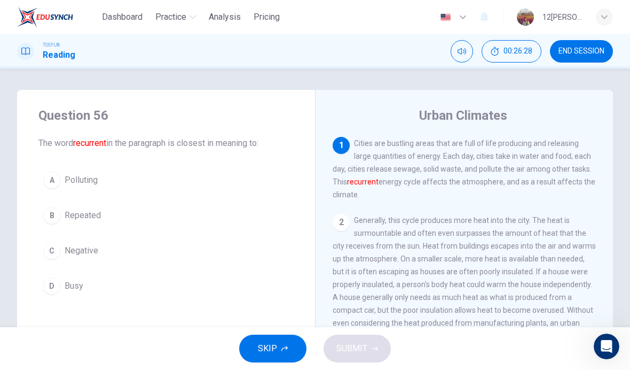
click at [588, 56] on span "END SESSION" at bounding box center [582, 51] width 46 height 9
click at [588, 55] on span "END SESSION" at bounding box center [582, 51] width 46 height 9
click at [591, 51] on span "END SESSION" at bounding box center [582, 51] width 46 height 9
click at [587, 50] on span "END SESSION" at bounding box center [582, 51] width 46 height 9
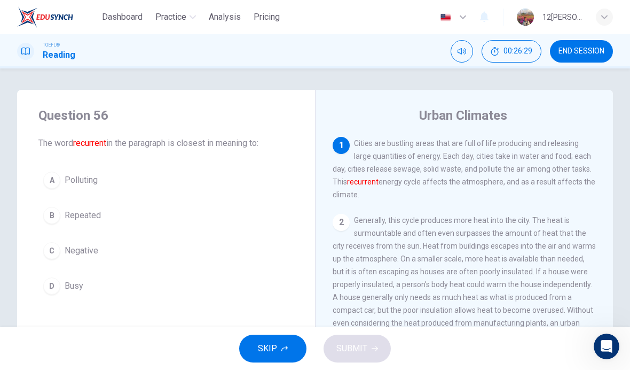
click at [586, 49] on span "END SESSION" at bounding box center [582, 51] width 46 height 9
click at [580, 54] on span "END SESSION" at bounding box center [582, 51] width 46 height 9
click at [580, 53] on span "END SESSION" at bounding box center [582, 51] width 46 height 9
click at [591, 56] on span "END SESSION" at bounding box center [582, 51] width 46 height 9
click at [43, 219] on button "B Repeated" at bounding box center [165, 215] width 255 height 27
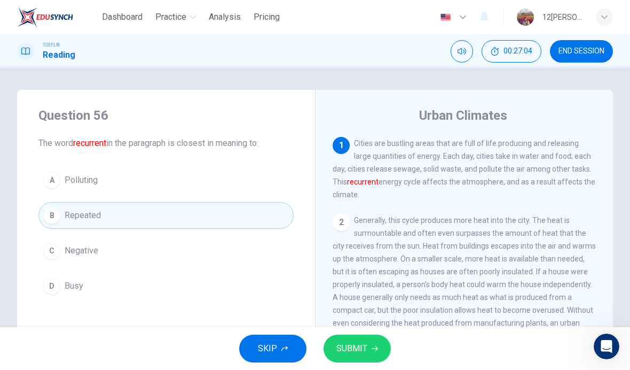
click at [374, 348] on icon "button" at bounding box center [375, 348] width 6 height 5
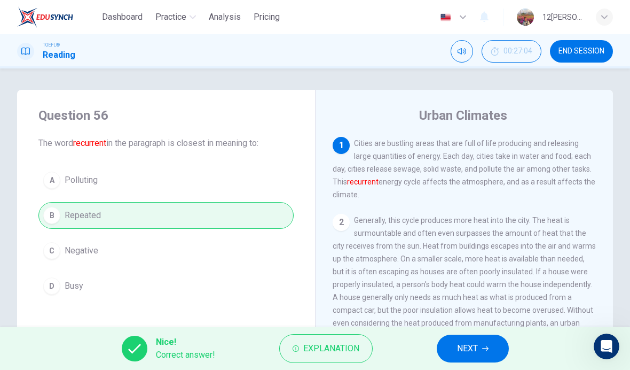
click at [448, 337] on button "NEXT" at bounding box center [473, 348] width 72 height 28
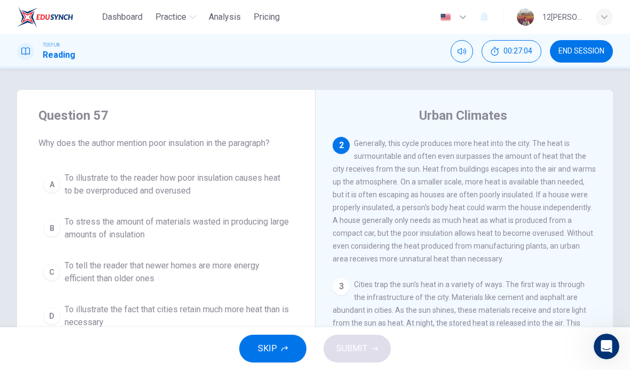
scroll to position [80, 0]
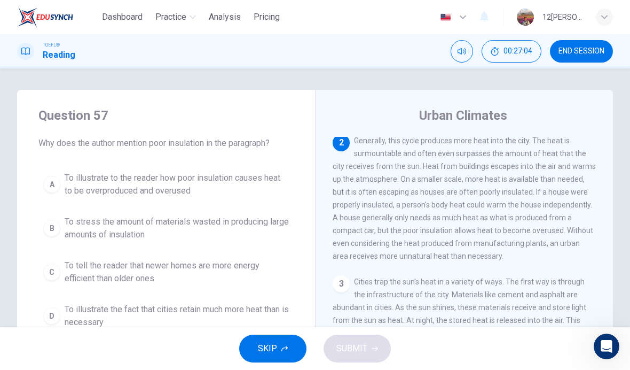
click at [51, 178] on div "A" at bounding box center [51, 184] width 17 height 17
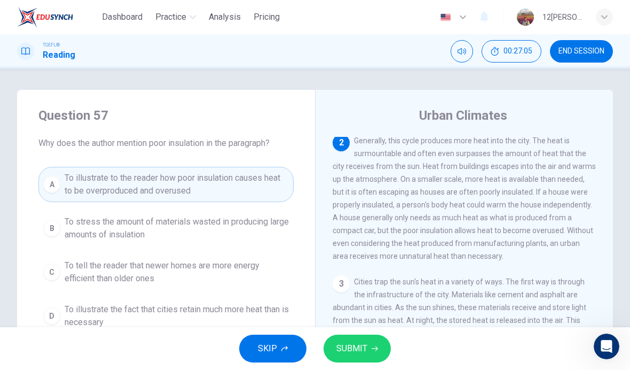
click at [379, 346] on button "SUBMIT" at bounding box center [357, 348] width 67 height 28
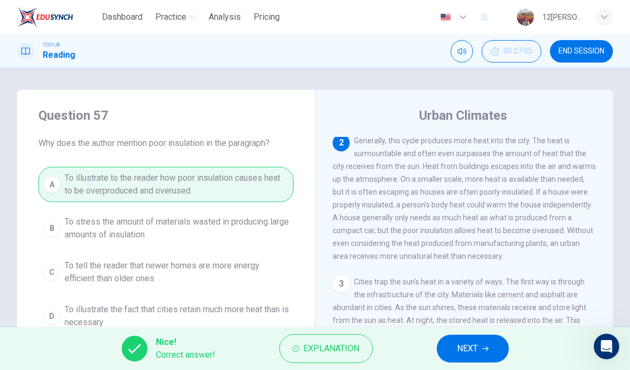
click at [456, 344] on button "NEXT" at bounding box center [473, 348] width 72 height 28
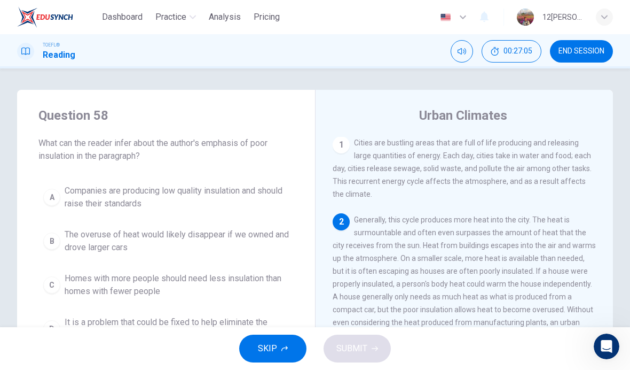
scroll to position [0, 0]
click at [227, 293] on span "Homes with more people should need less insulation than homes with fewer people" at bounding box center [177, 285] width 224 height 26
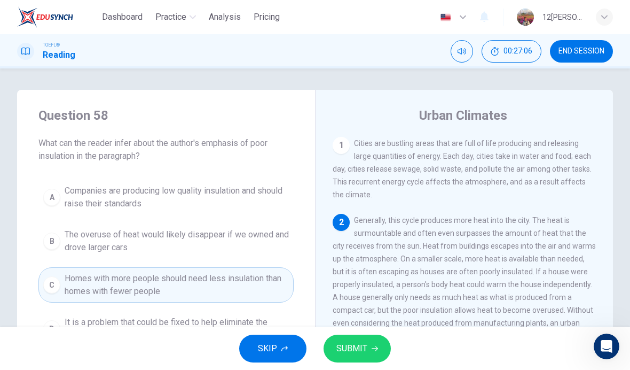
click at [380, 336] on button "SUBMIT" at bounding box center [357, 348] width 67 height 28
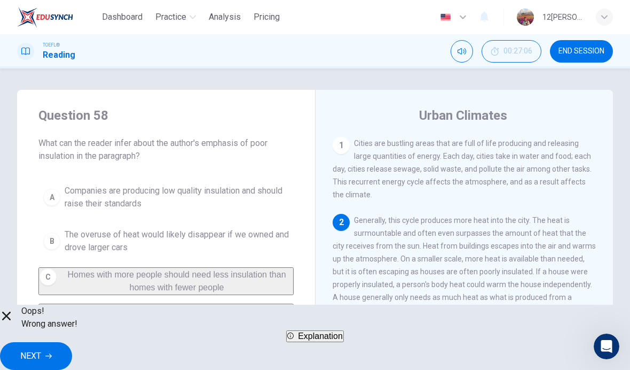
click at [41, 348] on span "NEXT" at bounding box center [30, 355] width 21 height 15
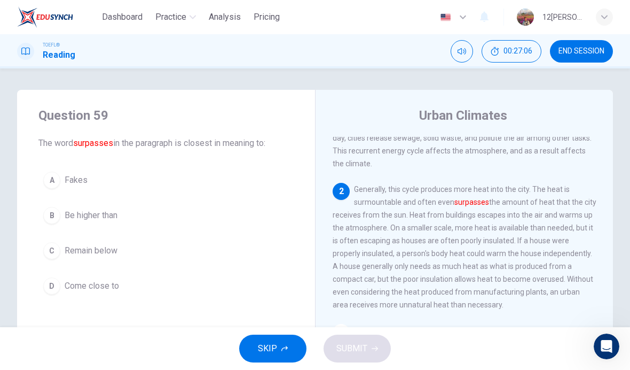
scroll to position [80, 0]
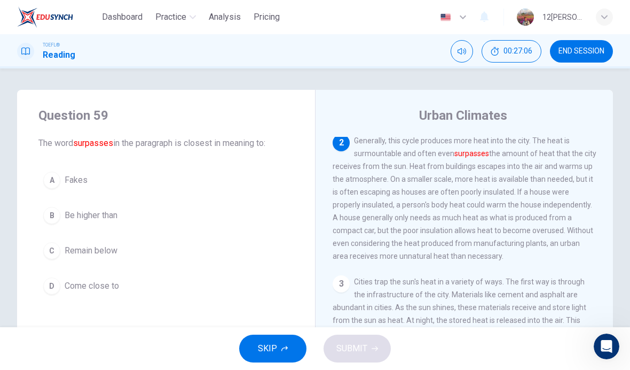
click at [50, 179] on div "A" at bounding box center [51, 179] width 17 height 17
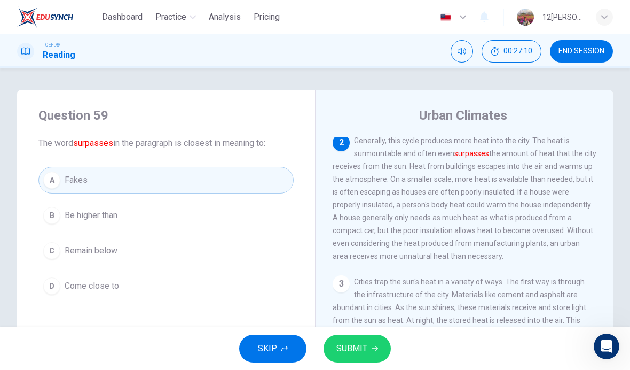
click at [278, 218] on button "B Be higher than" at bounding box center [165, 215] width 255 height 27
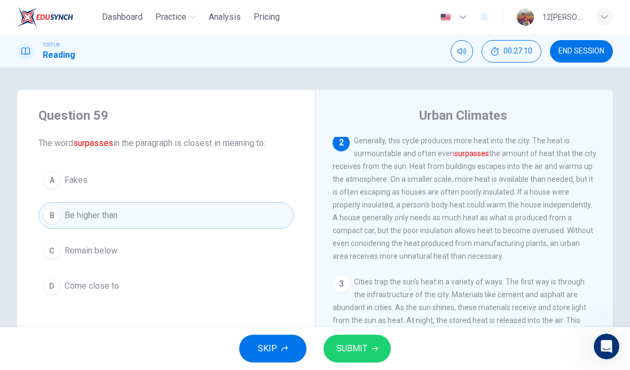
click at [275, 263] on button "C Remain below" at bounding box center [165, 250] width 255 height 27
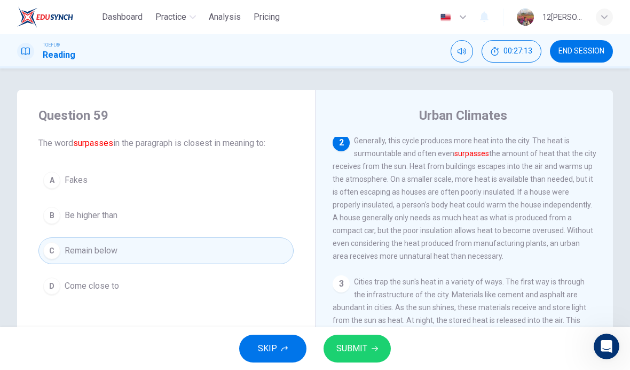
click at [366, 336] on button "SUBMIT" at bounding box center [357, 348] width 67 height 28
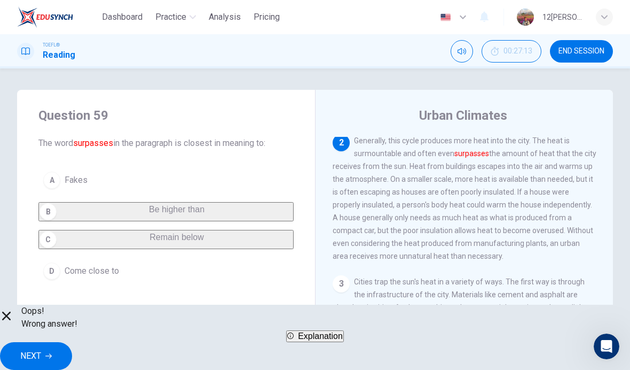
click at [41, 348] on span "NEXT" at bounding box center [30, 355] width 21 height 15
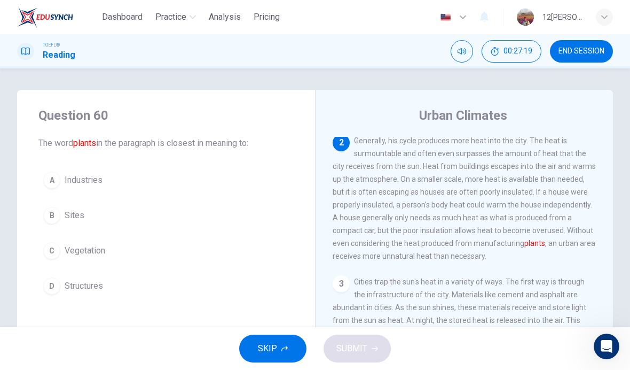
click at [52, 253] on div "C" at bounding box center [51, 250] width 17 height 17
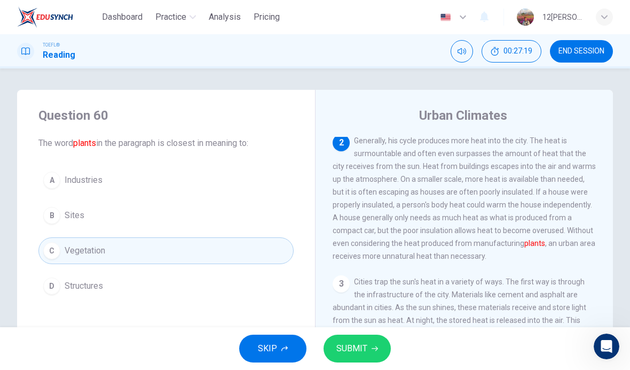
click at [367, 342] on button "SUBMIT" at bounding box center [357, 348] width 67 height 28
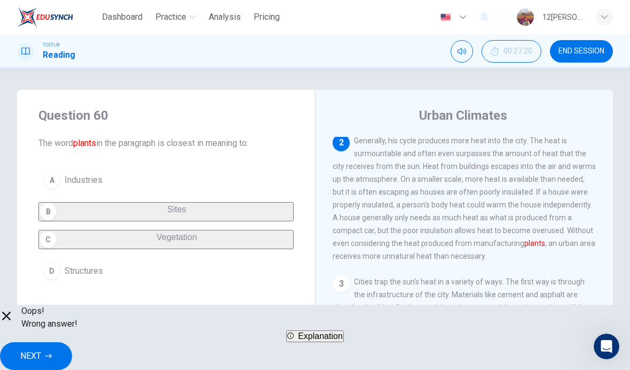
click at [343, 340] on span "Explanation" at bounding box center [320, 335] width 45 height 9
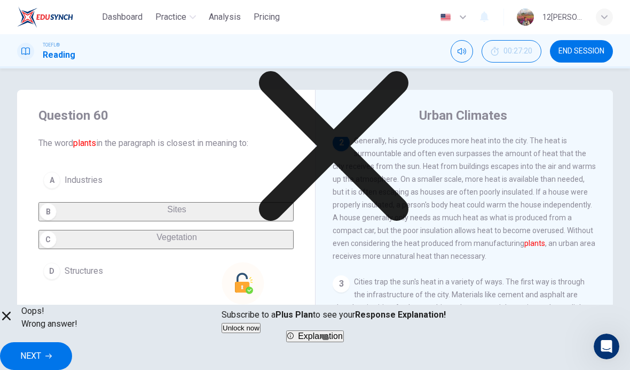
click at [41, 350] on span "NEXT" at bounding box center [30, 355] width 21 height 15
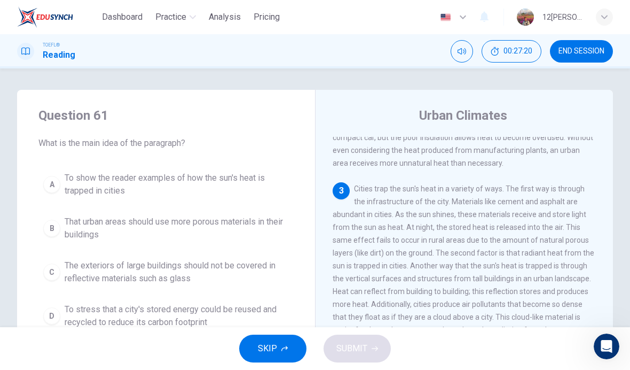
scroll to position [199, 0]
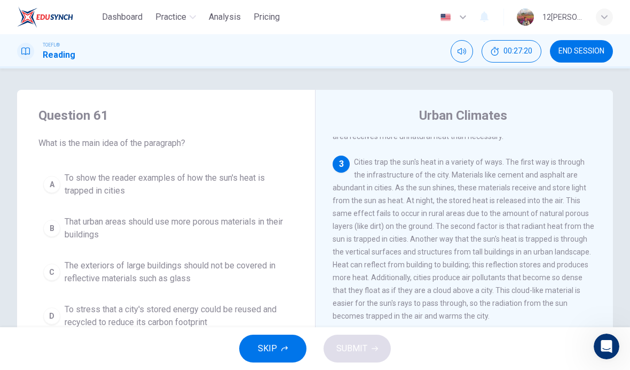
click at [48, 186] on div "A" at bounding box center [51, 184] width 17 height 17
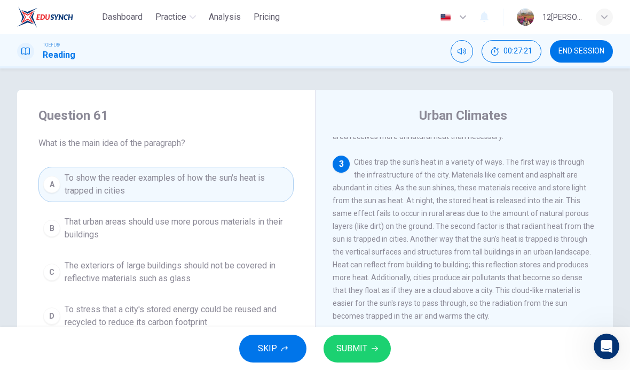
click at [385, 342] on button "SUBMIT" at bounding box center [357, 348] width 67 height 28
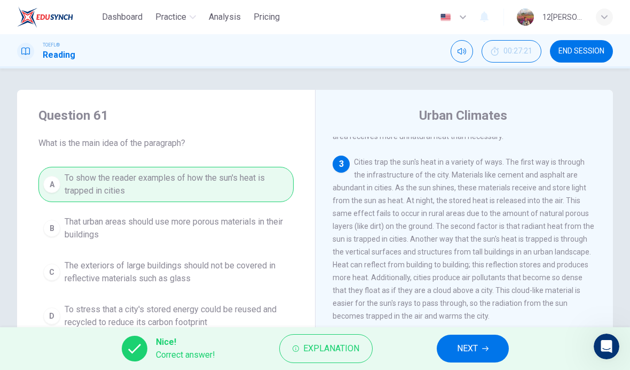
click at [458, 350] on span "NEXT" at bounding box center [467, 348] width 21 height 15
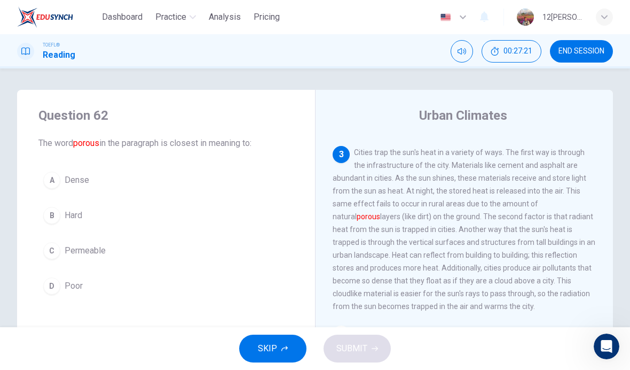
scroll to position [226, 0]
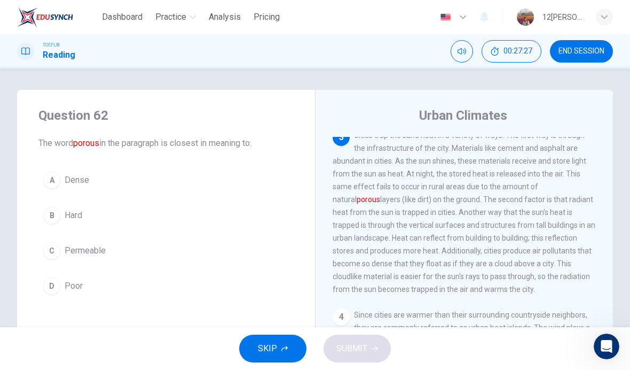
click at [48, 186] on div "A" at bounding box center [51, 179] width 17 height 17
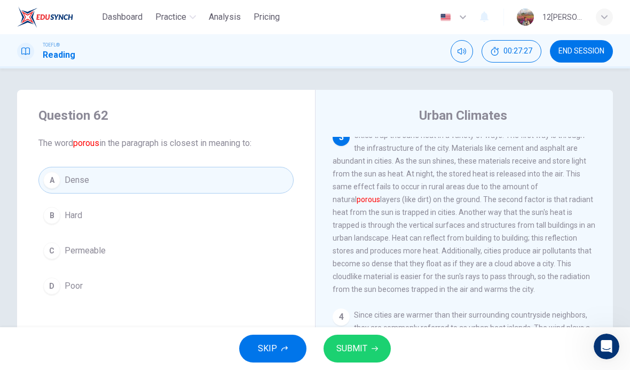
click at [348, 343] on span "SUBMIT" at bounding box center [351, 348] width 31 height 15
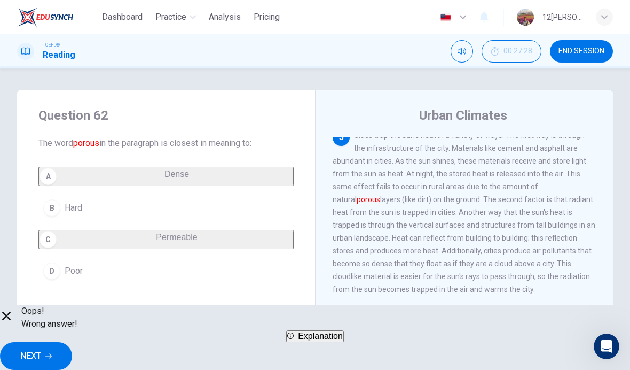
click at [72, 346] on button "NEXT" at bounding box center [36, 356] width 72 height 28
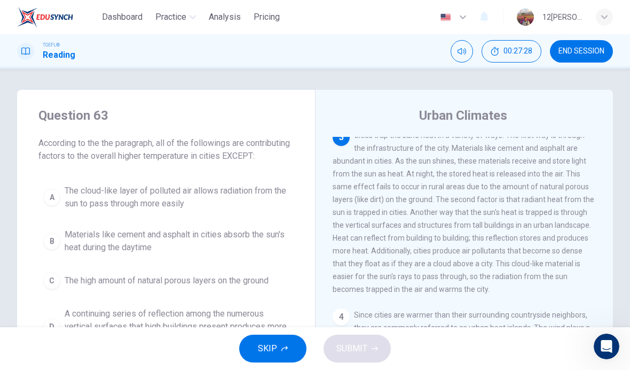
click at [48, 215] on button "A The cloud-like layer of polluted air allows radiation from the sun to pass th…" at bounding box center [165, 196] width 255 height 35
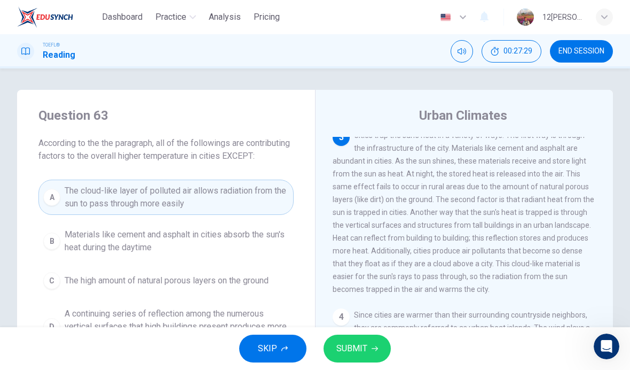
click at [360, 341] on span "SUBMIT" at bounding box center [351, 348] width 31 height 15
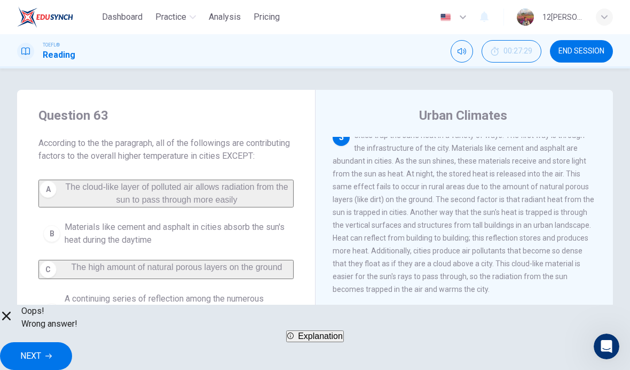
click at [41, 350] on span "NEXT" at bounding box center [30, 355] width 21 height 15
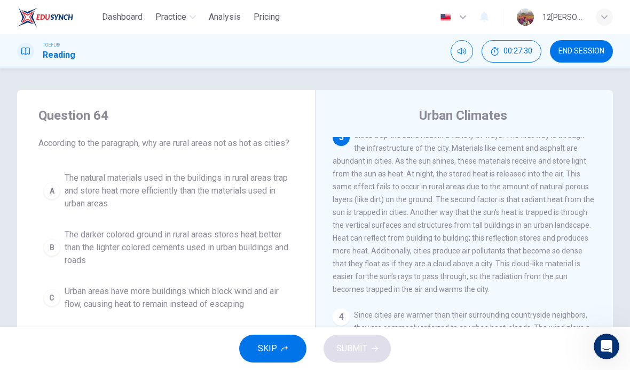
click at [54, 256] on div "B" at bounding box center [51, 247] width 17 height 17
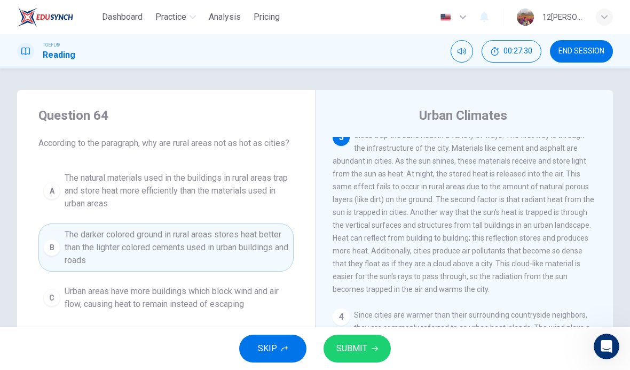
click at [363, 347] on span "SUBMIT" at bounding box center [351, 348] width 31 height 15
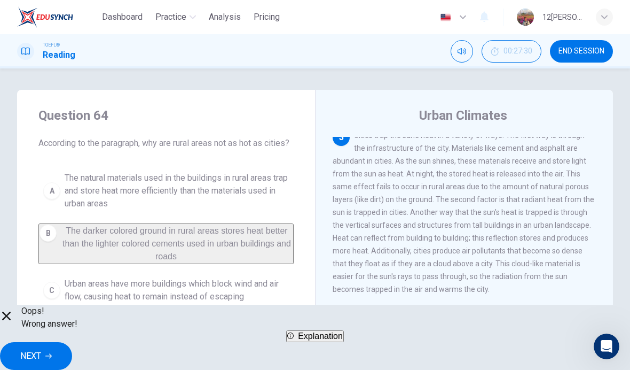
click at [41, 355] on span "NEXT" at bounding box center [30, 355] width 21 height 15
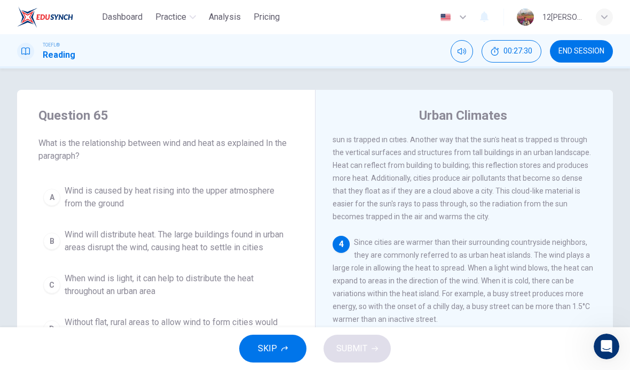
scroll to position [305, 0]
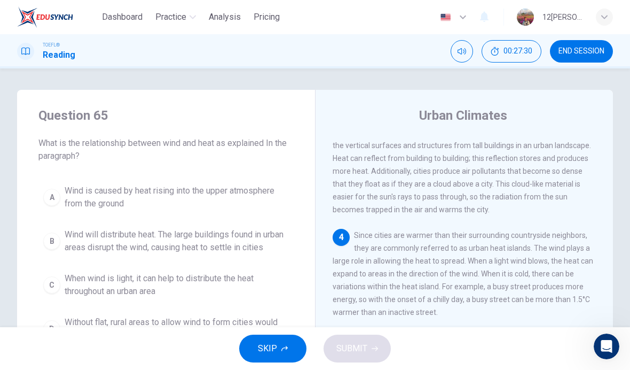
click at [51, 208] on button "A Wind is caused by heat rising into the upper atmosphere from the ground" at bounding box center [165, 196] width 255 height 35
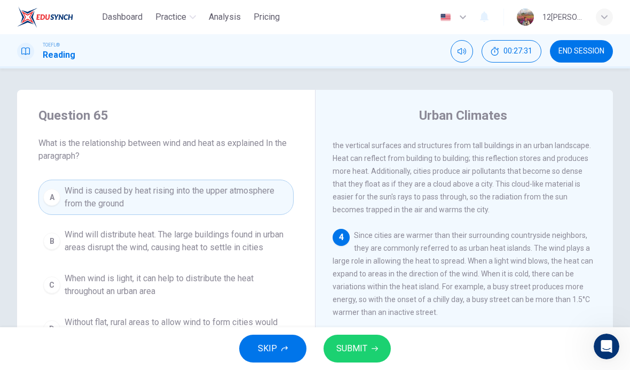
click at [371, 334] on button "SUBMIT" at bounding box center [357, 348] width 67 height 28
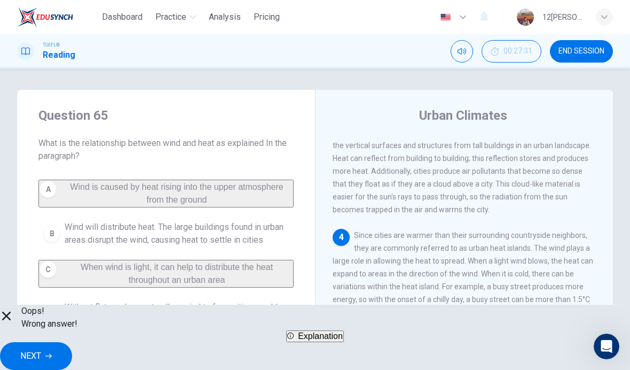
click at [41, 348] on span "NEXT" at bounding box center [30, 355] width 21 height 15
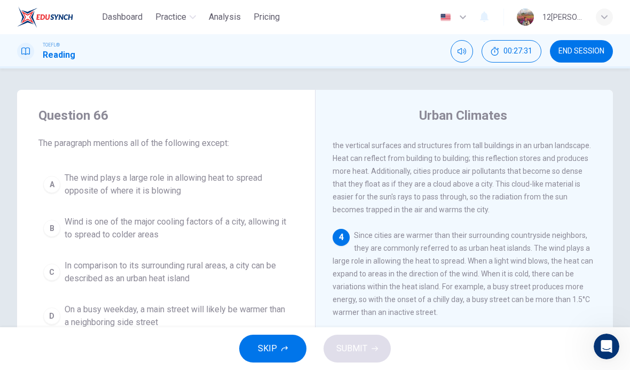
click at [70, 245] on button "B Wind is one of the major cooling factors of a city, allowing it to spread to …" at bounding box center [165, 227] width 255 height 35
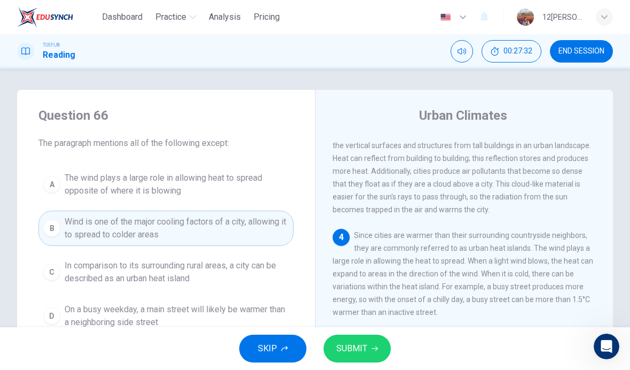
click at [377, 343] on button "SUBMIT" at bounding box center [357, 348] width 67 height 28
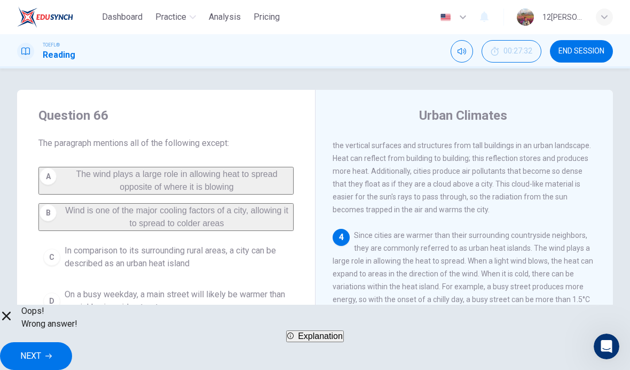
click at [41, 348] on span "NEXT" at bounding box center [30, 355] width 21 height 15
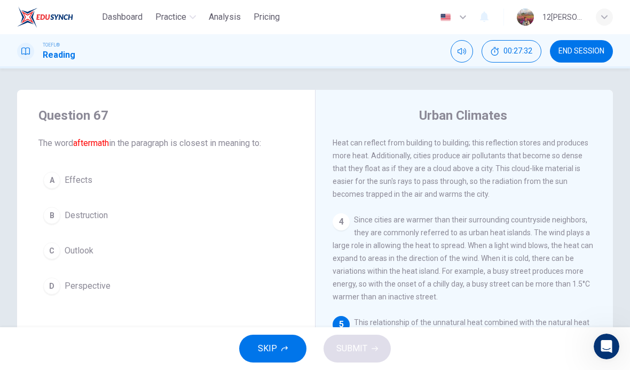
scroll to position [344, 0]
click at [65, 190] on button "A Effects" at bounding box center [165, 180] width 255 height 27
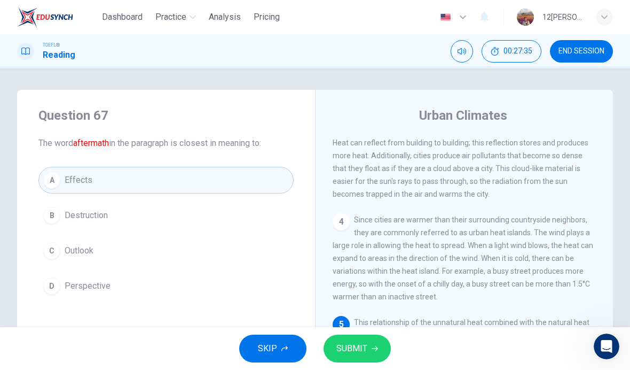
click at [49, 247] on div "C" at bounding box center [51, 250] width 17 height 17
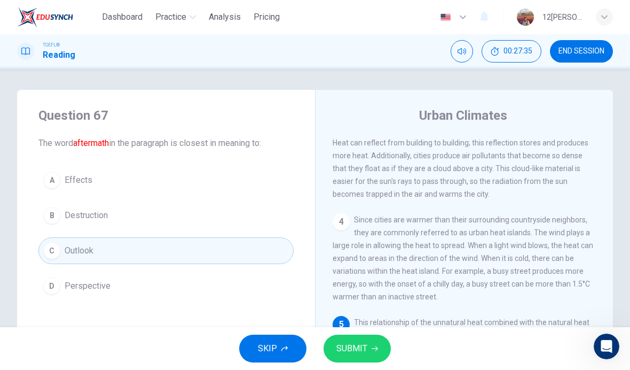
click at [378, 340] on button "SUBMIT" at bounding box center [357, 348] width 67 height 28
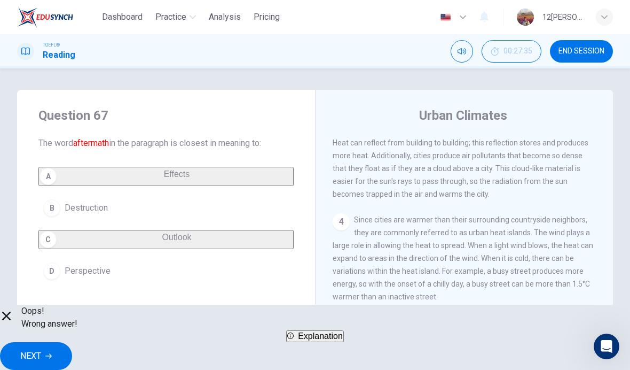
click at [72, 343] on button "NEXT" at bounding box center [36, 356] width 72 height 28
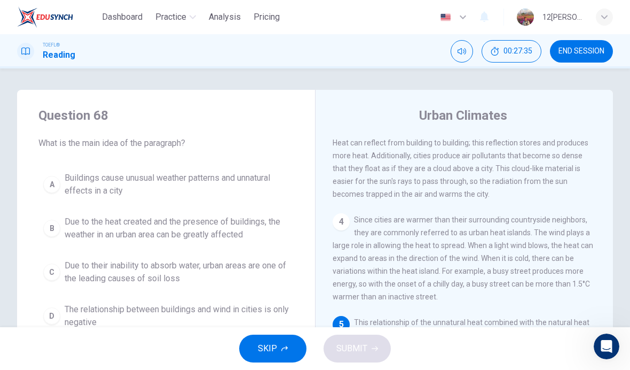
click at [61, 191] on button "A Buildings cause unusual weather patterns and unnatural effects in a city" at bounding box center [165, 184] width 255 height 35
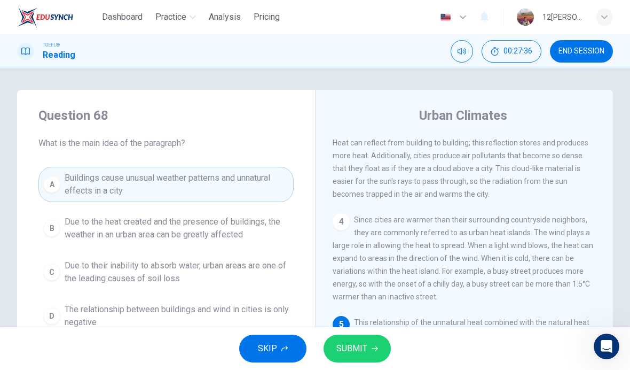
click at [382, 348] on button "SUBMIT" at bounding box center [357, 348] width 67 height 28
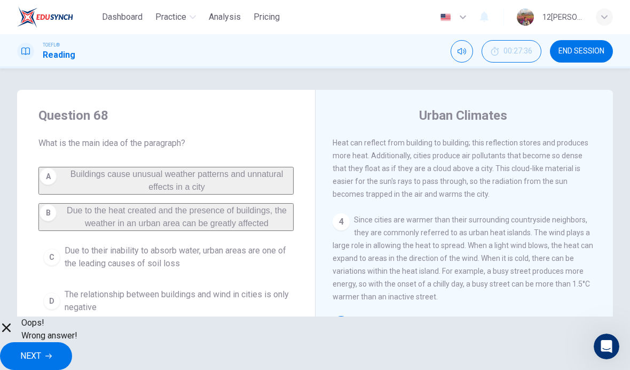
click at [72, 358] on button "NEXT" at bounding box center [36, 356] width 72 height 28
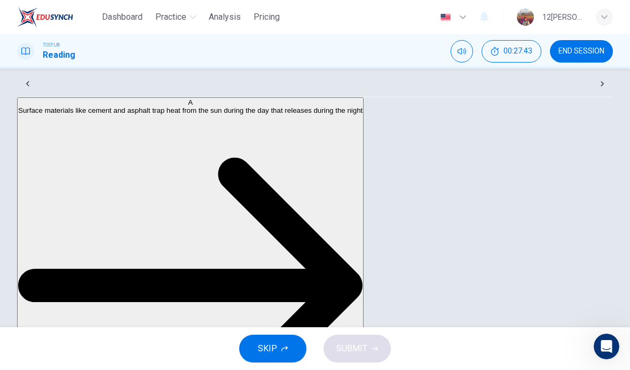
scroll to position [263, 0]
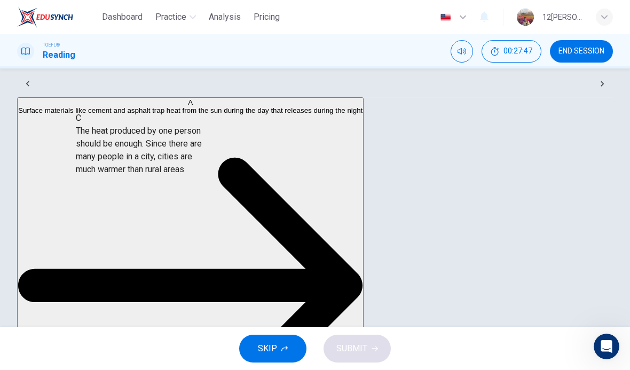
scroll to position [131, 0]
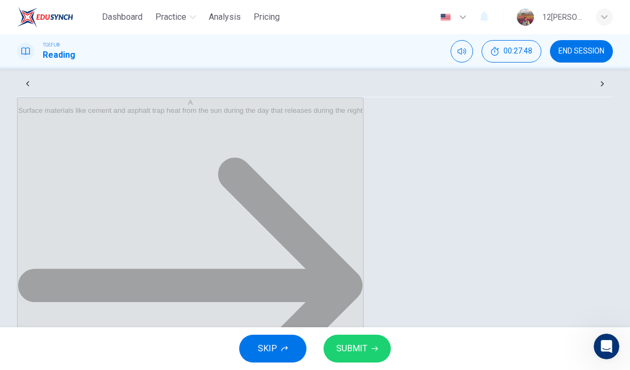
click at [348, 351] on span "SUBMIT" at bounding box center [351, 348] width 31 height 15
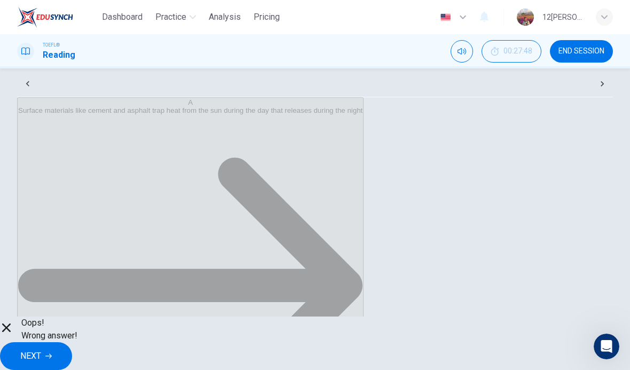
click at [41, 348] on span "NEXT" at bounding box center [30, 355] width 21 height 15
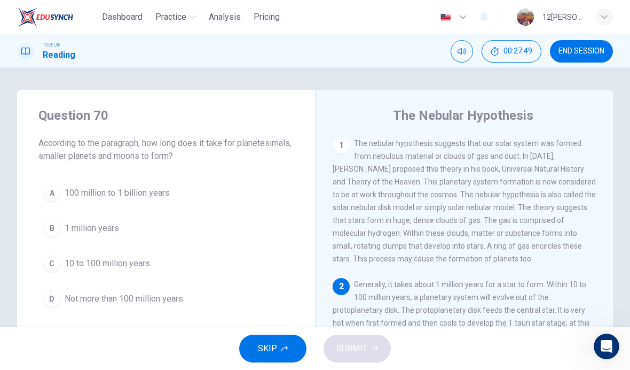
click at [519, 48] on span "00:27:49" at bounding box center [518, 51] width 29 height 9
click at [585, 51] on span "END SESSION" at bounding box center [582, 51] width 46 height 9
click at [580, 51] on span "END SESSION" at bounding box center [582, 51] width 46 height 9
click at [535, 50] on button "Show" at bounding box center [536, 46] width 11 height 12
click at [51, 193] on div "A" at bounding box center [51, 192] width 17 height 17
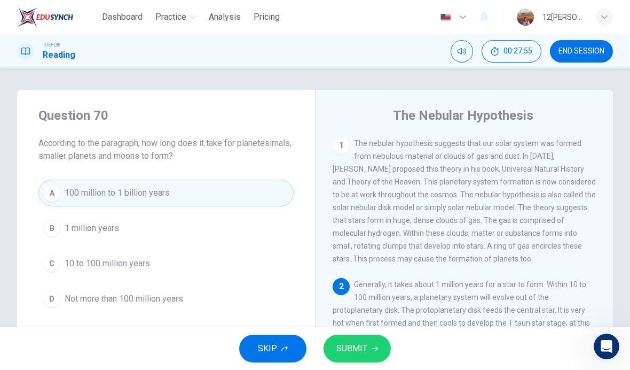
click at [368, 342] on button "SUBMIT" at bounding box center [357, 348] width 67 height 28
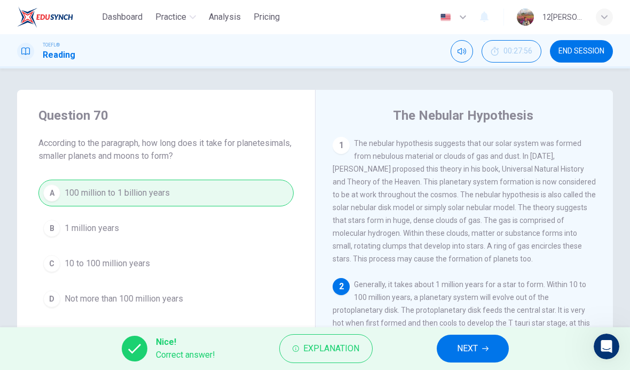
click at [439, 359] on div "Nice! Correct answer! Explanation NEXT" at bounding box center [315, 348] width 630 height 43
click at [467, 348] on span "NEXT" at bounding box center [467, 348] width 21 height 15
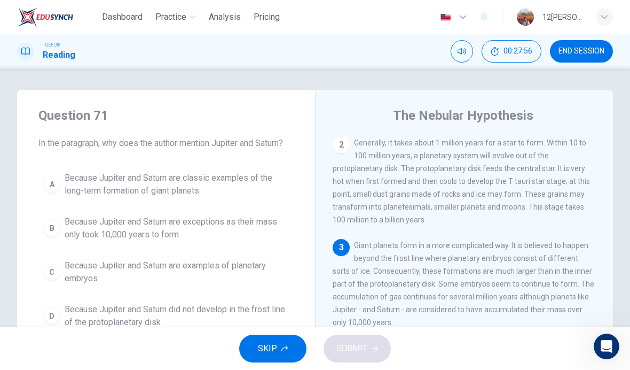
scroll to position [146, 0]
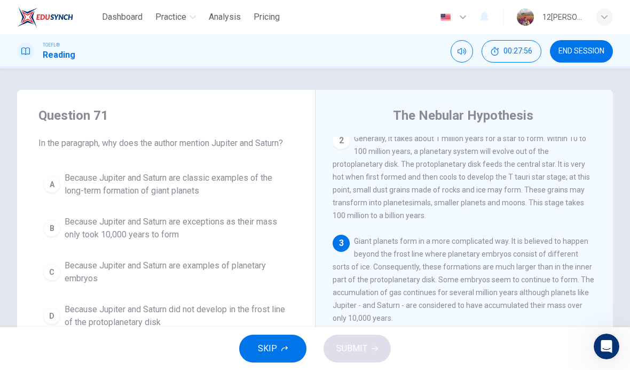
click at [226, 295] on div "A Because Jupiter and Saturn are classic examples of the long-term formation of…" at bounding box center [165, 250] width 255 height 167
click at [277, 308] on span "Because Jupiter and Saturn did not develop in the frost line of the protoplanet…" at bounding box center [177, 316] width 224 height 26
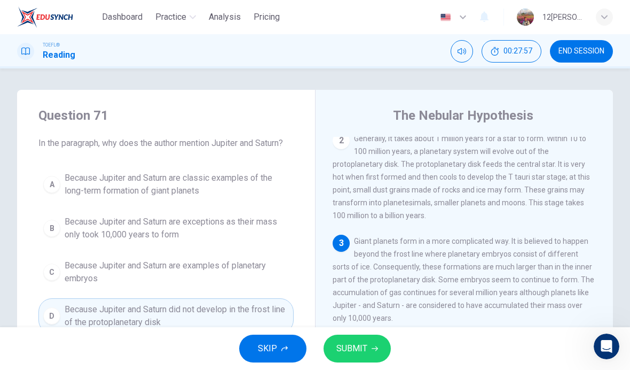
click at [370, 342] on button "SUBMIT" at bounding box center [357, 348] width 67 height 28
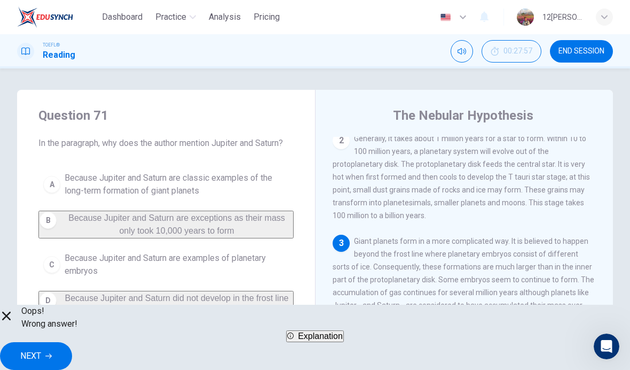
click at [41, 349] on span "NEXT" at bounding box center [30, 355] width 21 height 15
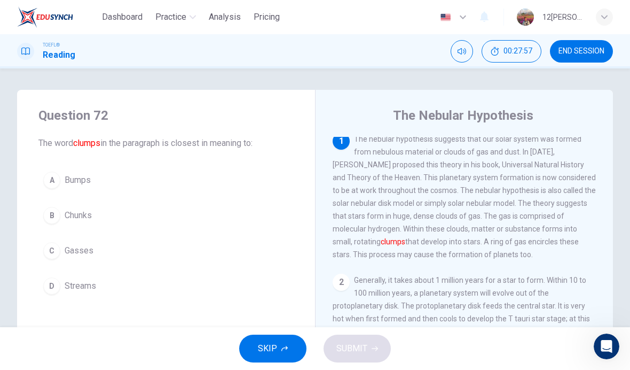
scroll to position [0, 0]
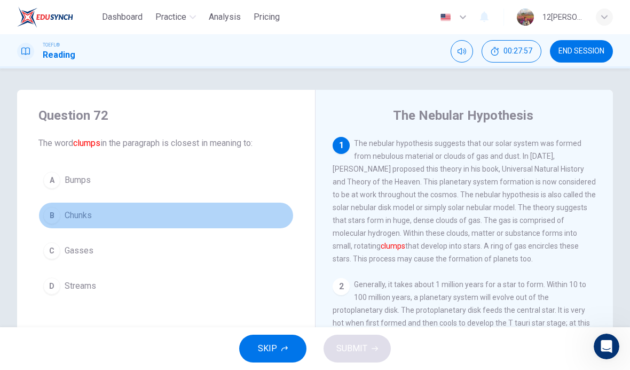
click at [71, 203] on button "B Chunks" at bounding box center [165, 215] width 255 height 27
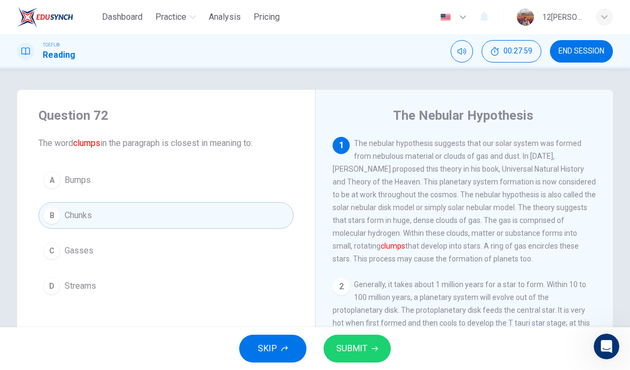
click at [381, 340] on button "SUBMIT" at bounding box center [357, 348] width 67 height 28
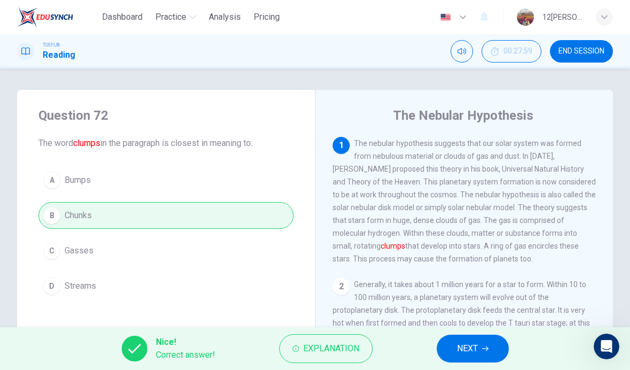
click at [485, 350] on icon "button" at bounding box center [485, 348] width 6 height 6
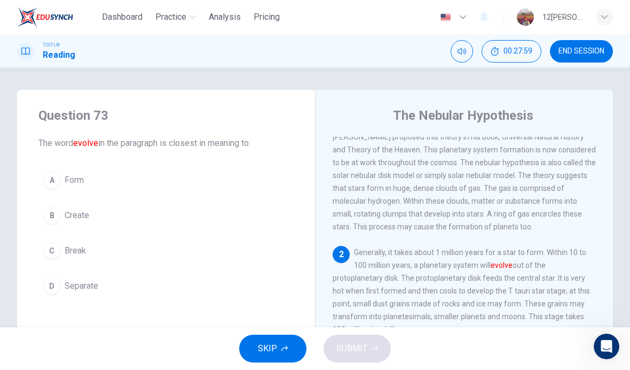
scroll to position [40, 0]
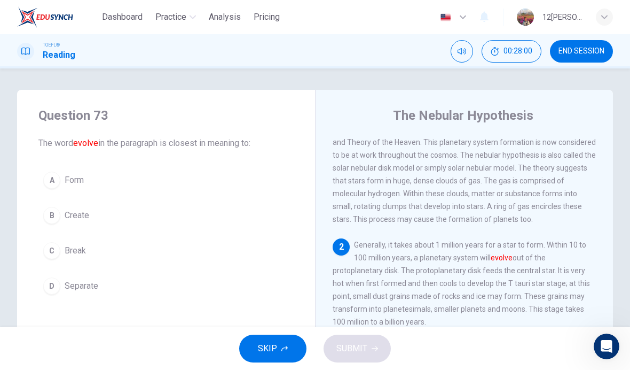
click at [73, 186] on span "Form" at bounding box center [74, 180] width 19 height 13
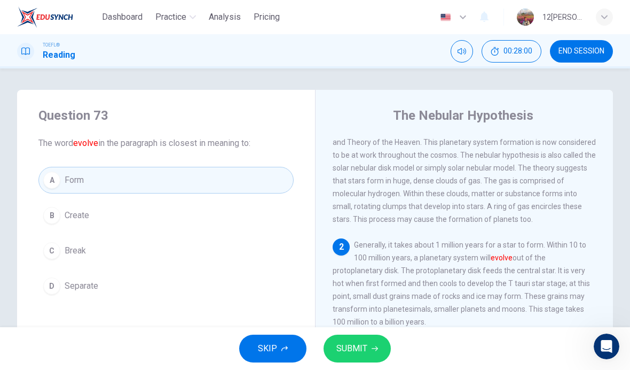
click at [387, 344] on button "SUBMIT" at bounding box center [357, 348] width 67 height 28
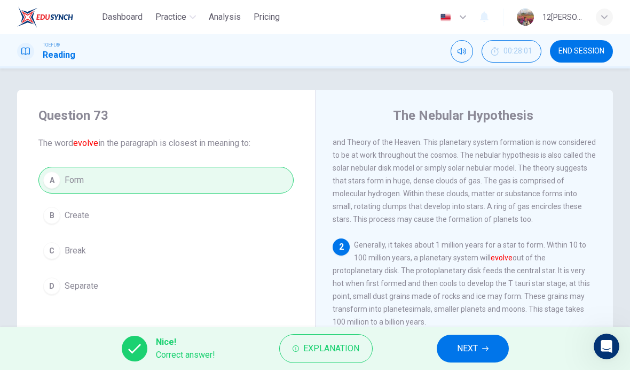
click at [472, 341] on span "NEXT" at bounding box center [467, 348] width 21 height 15
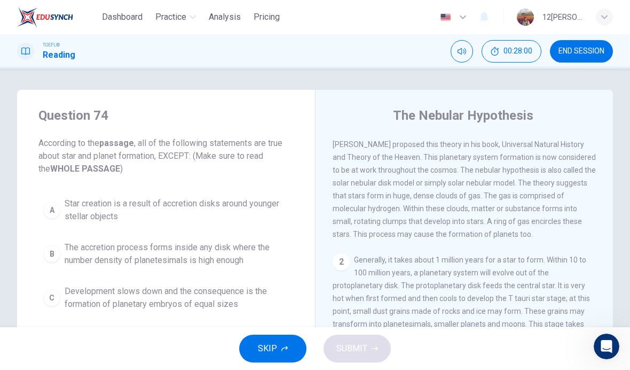
scroll to position [0, 0]
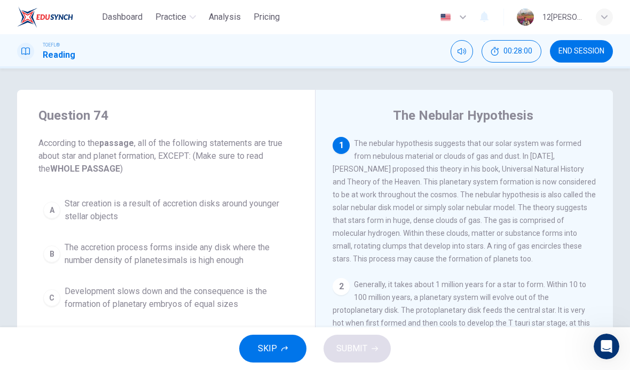
click at [69, 265] on span "The accretion process forms inside any disk where the number density of planete…" at bounding box center [177, 254] width 224 height 26
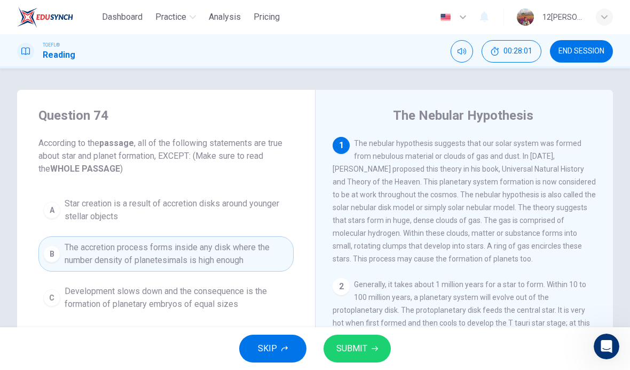
click at [374, 346] on icon "button" at bounding box center [375, 348] width 6 height 6
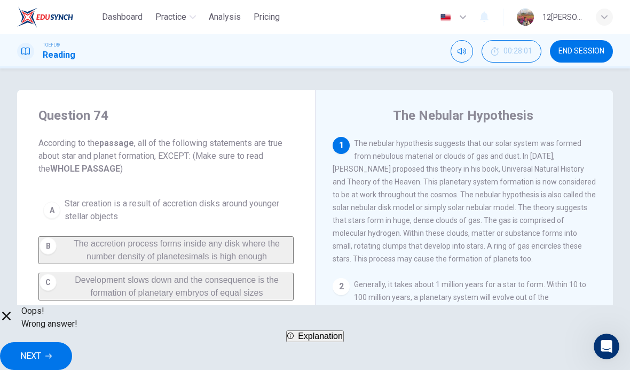
click at [72, 342] on button "NEXT" at bounding box center [36, 356] width 72 height 28
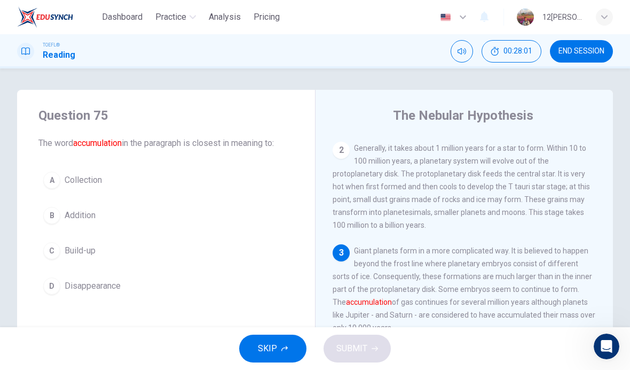
scroll to position [146, 0]
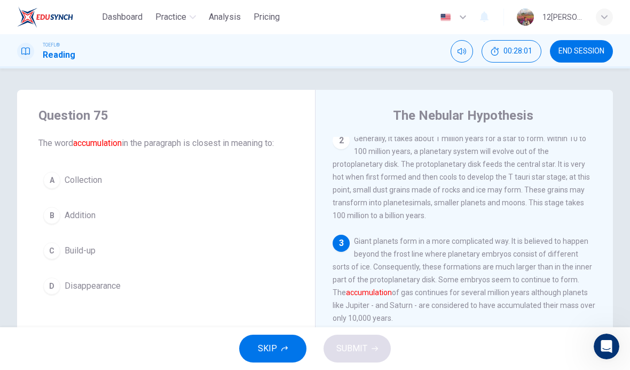
click at [62, 214] on button "B Addition" at bounding box center [165, 215] width 255 height 27
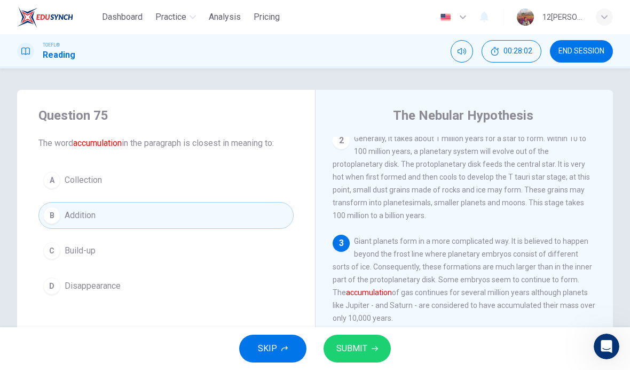
click at [364, 347] on span "SUBMIT" at bounding box center [351, 348] width 31 height 15
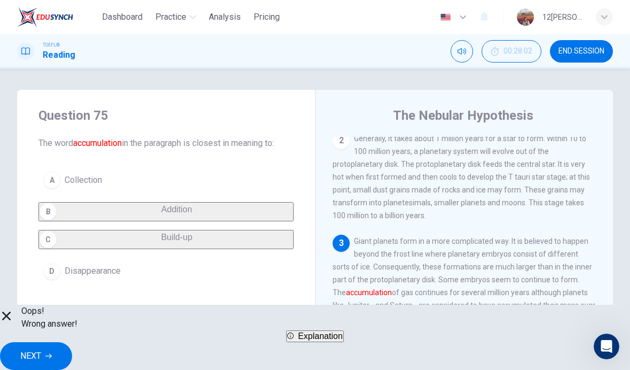
click at [72, 342] on button "NEXT" at bounding box center [36, 356] width 72 height 28
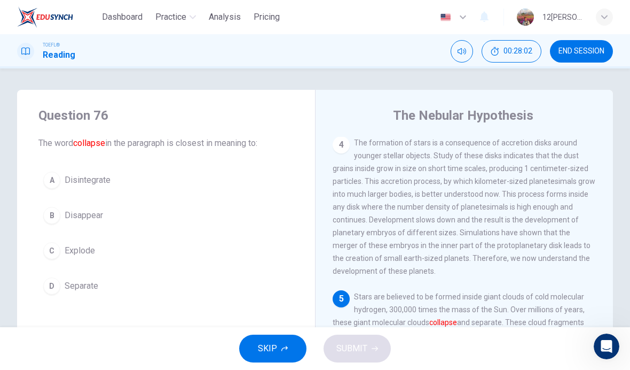
scroll to position [371, 0]
click at [61, 291] on button "D Separate" at bounding box center [165, 285] width 255 height 27
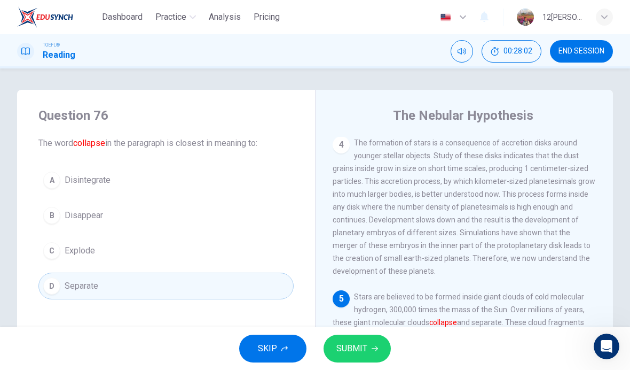
click at [379, 347] on button "SUBMIT" at bounding box center [357, 348] width 67 height 28
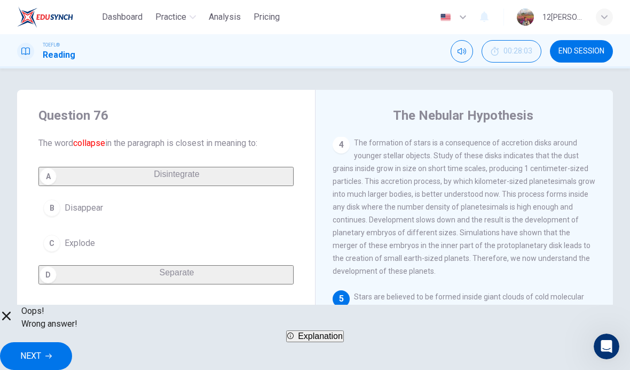
click at [41, 348] on span "NEXT" at bounding box center [30, 355] width 21 height 15
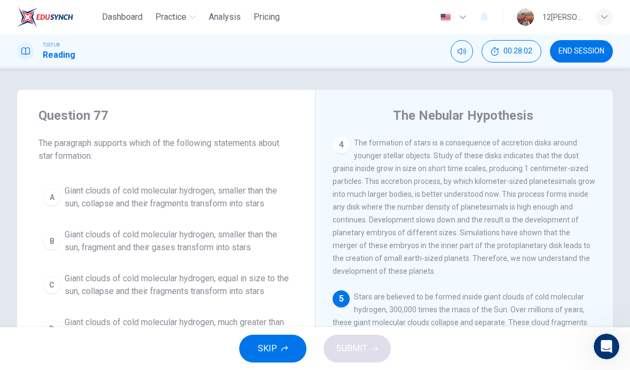
click at [70, 214] on button "A Giant clouds of cold molecular hydrogen, smaller than the sun, collapse and t…" at bounding box center [165, 196] width 255 height 35
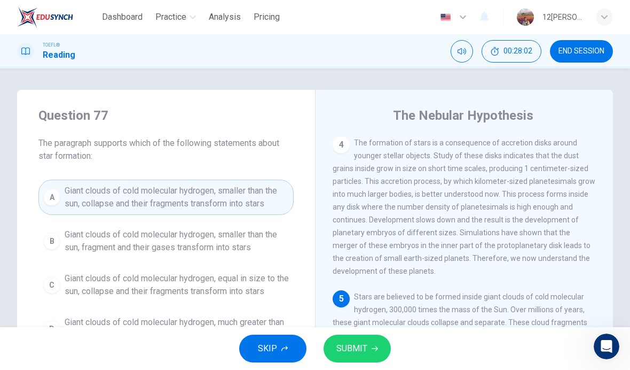
click at [378, 348] on button "SUBMIT" at bounding box center [357, 348] width 67 height 28
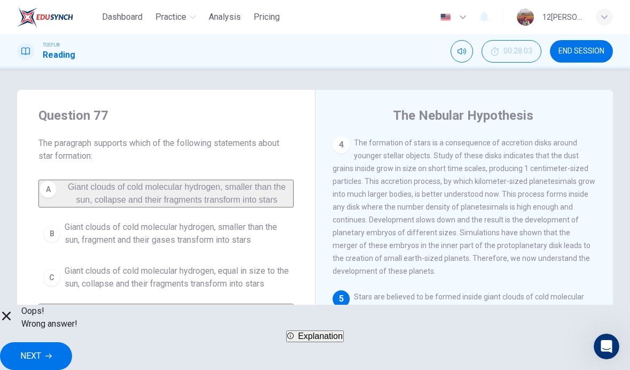
click at [41, 353] on span "NEXT" at bounding box center [30, 355] width 21 height 15
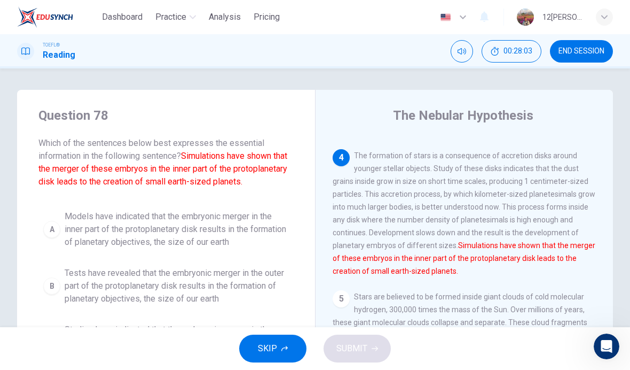
click at [62, 241] on button "A Models have indicated that the embryonic merger in the inner part of the prot…" at bounding box center [165, 229] width 255 height 48
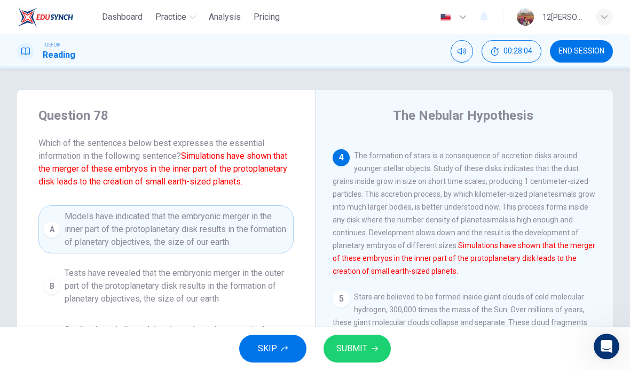
click at [366, 348] on span "SUBMIT" at bounding box center [351, 348] width 31 height 15
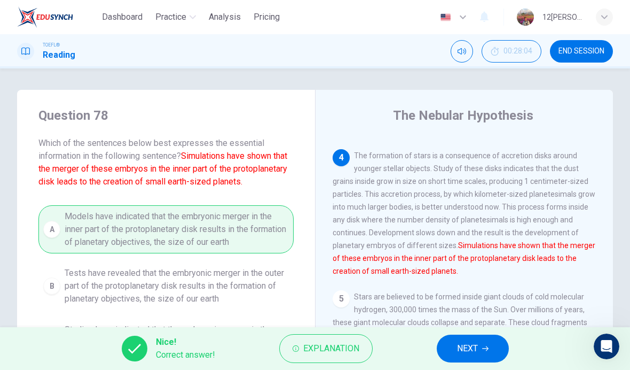
click at [462, 342] on span "NEXT" at bounding box center [467, 348] width 21 height 15
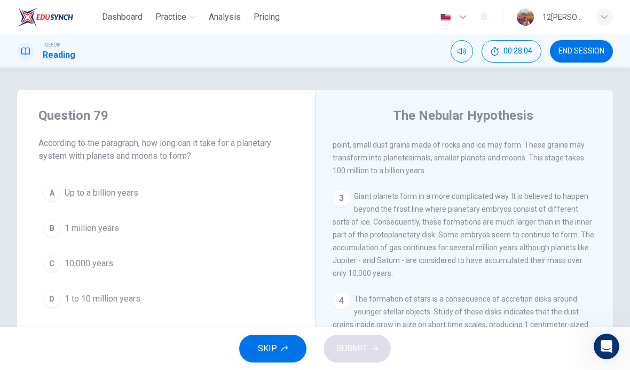
scroll to position [146, 0]
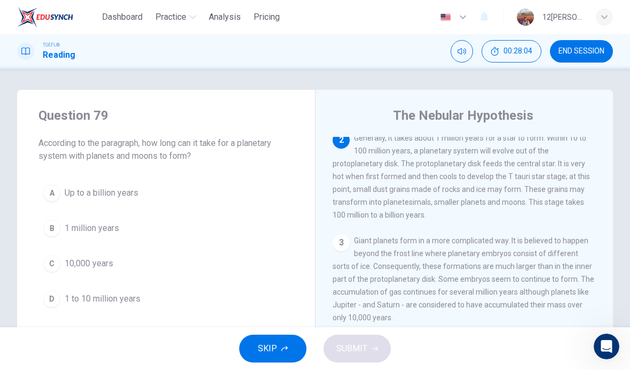
click at [51, 261] on div "C" at bounding box center [51, 263] width 17 height 17
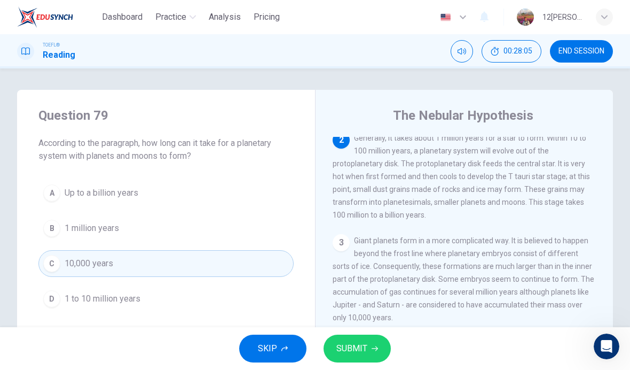
click at [376, 350] on icon "button" at bounding box center [375, 348] width 6 height 6
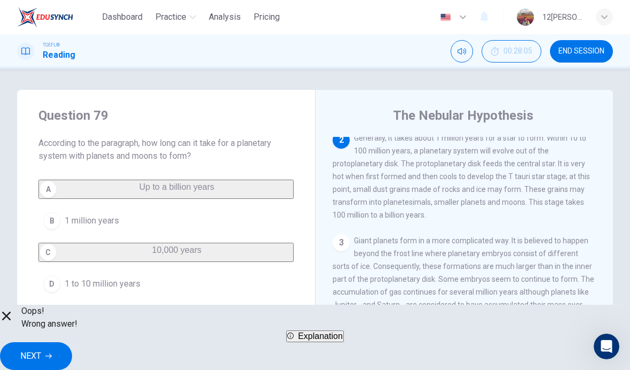
click at [72, 345] on button "NEXT" at bounding box center [36, 356] width 72 height 28
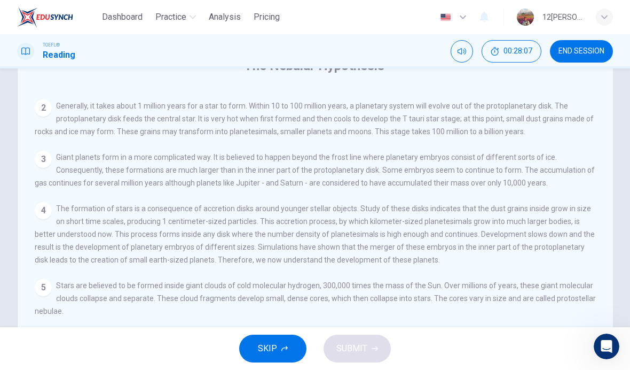
scroll to position [155, 0]
click at [157, 358] on input at bounding box center [111, 363] width 92 height 10
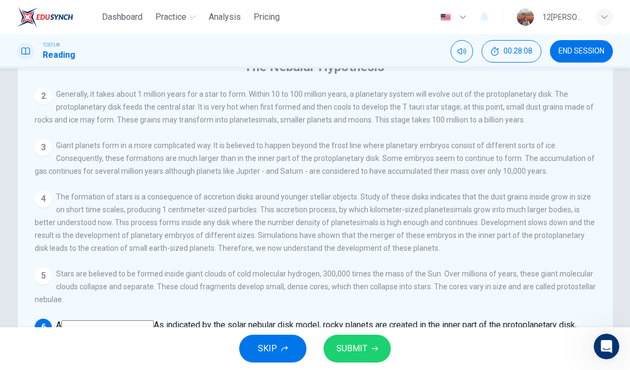
click at [373, 336] on button "SUBMIT" at bounding box center [357, 348] width 67 height 28
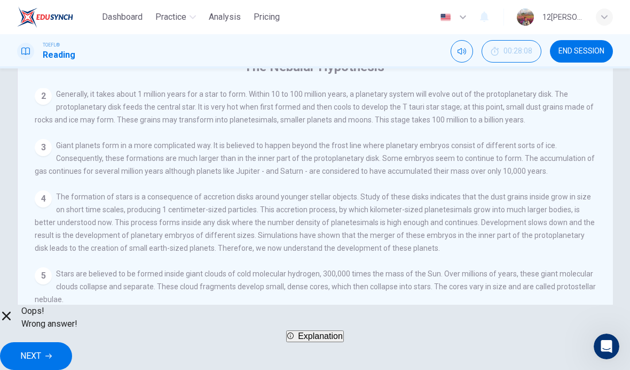
click at [41, 349] on span "NEXT" at bounding box center [30, 355] width 21 height 15
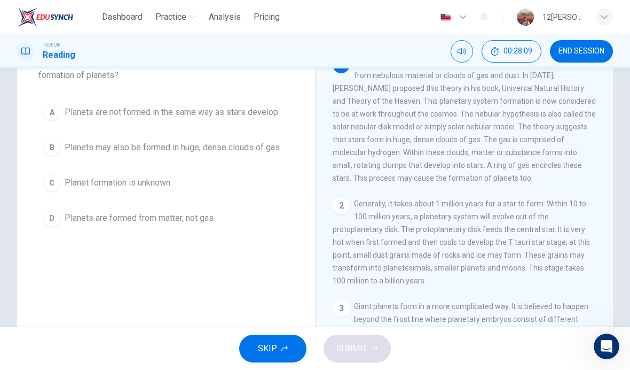
scroll to position [81, 0]
click at [51, 148] on div "B" at bounding box center [51, 147] width 17 height 17
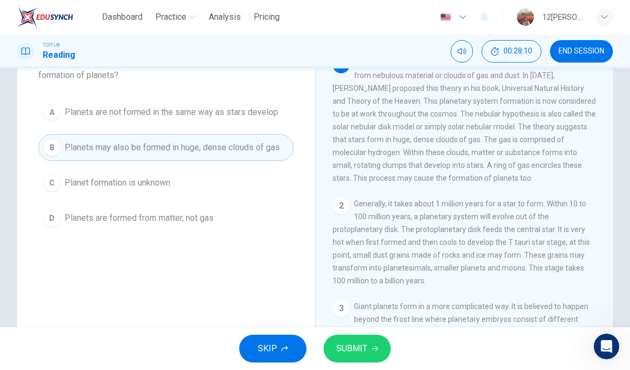
click at [364, 343] on span "SUBMIT" at bounding box center [351, 348] width 31 height 15
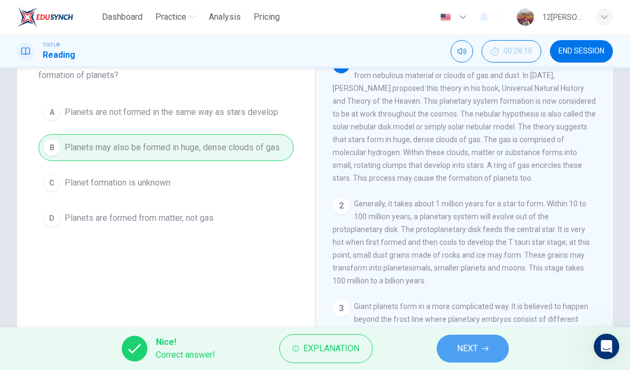
click at [481, 352] on button "NEXT" at bounding box center [473, 348] width 72 height 28
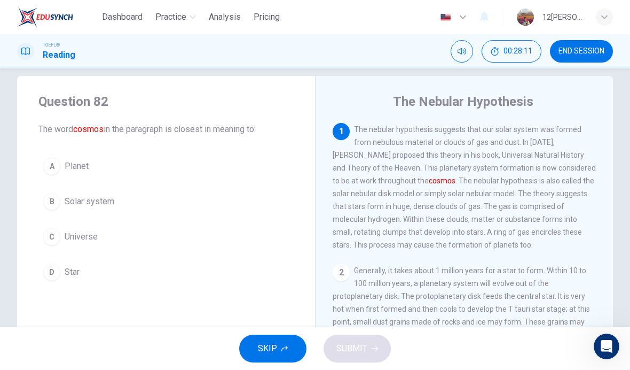
scroll to position [13, 0]
click at [47, 234] on div "C" at bounding box center [51, 237] width 17 height 17
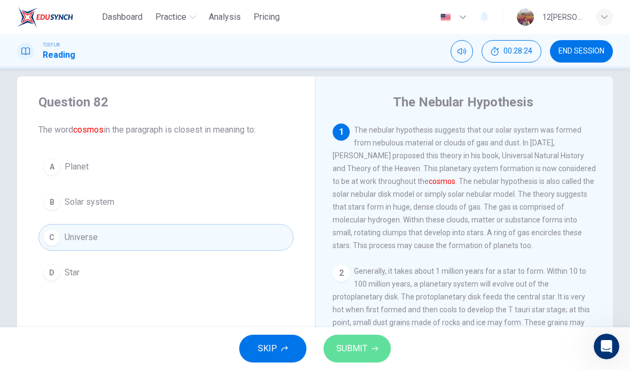
click at [366, 341] on span "SUBMIT" at bounding box center [351, 348] width 31 height 15
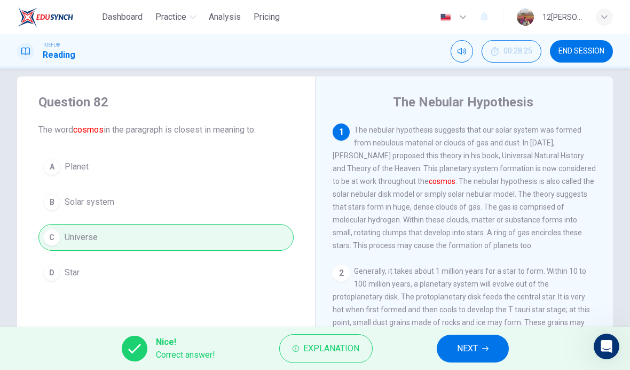
click at [496, 351] on button "NEXT" at bounding box center [473, 348] width 72 height 28
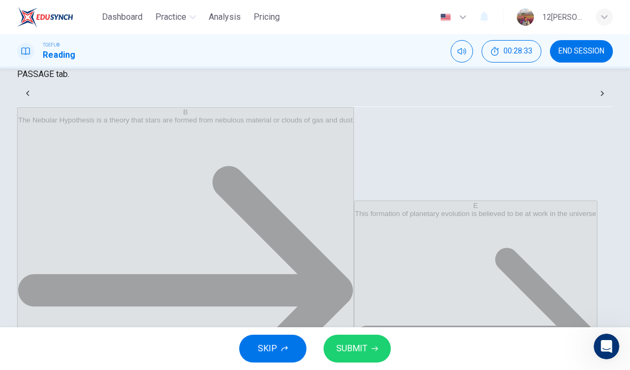
scroll to position [0, 0]
click at [366, 340] on button "SUBMIT" at bounding box center [357, 348] width 67 height 28
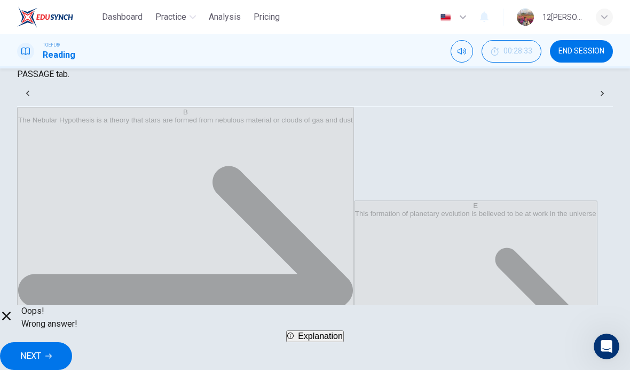
click at [41, 348] on span "NEXT" at bounding box center [30, 355] width 21 height 15
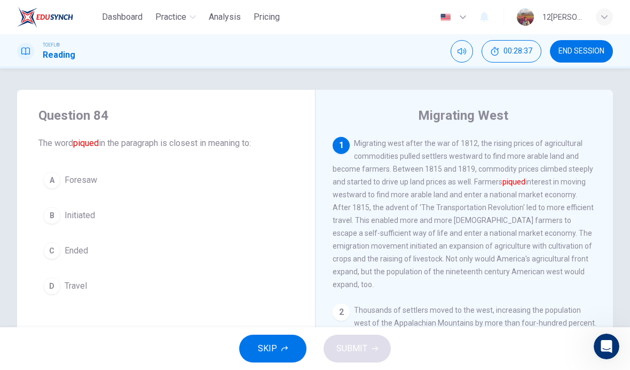
click at [51, 228] on button "B Initiated" at bounding box center [165, 215] width 255 height 27
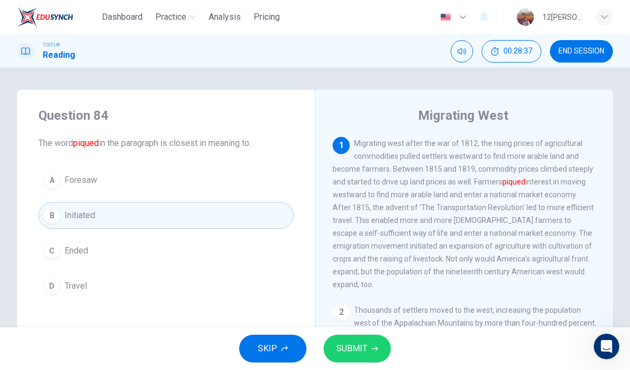
click at [373, 336] on button "SUBMIT" at bounding box center [357, 348] width 67 height 28
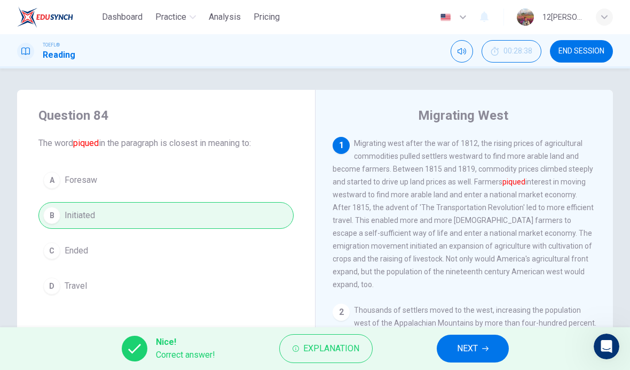
click at [51, 178] on div "A Foresaw B Initiated C Ended D Travel" at bounding box center [165, 233] width 255 height 132
click at [474, 345] on span "NEXT" at bounding box center [467, 348] width 21 height 15
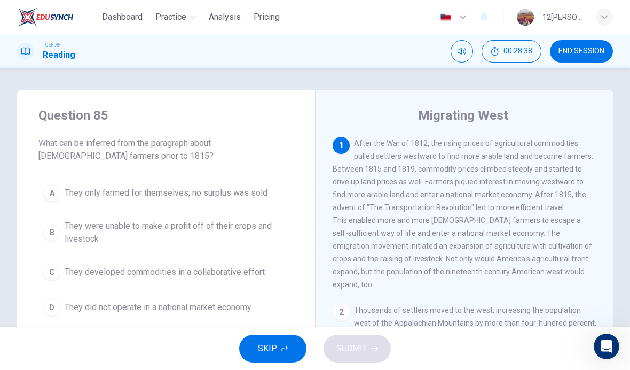
click at [58, 191] on div "A" at bounding box center [51, 192] width 17 height 17
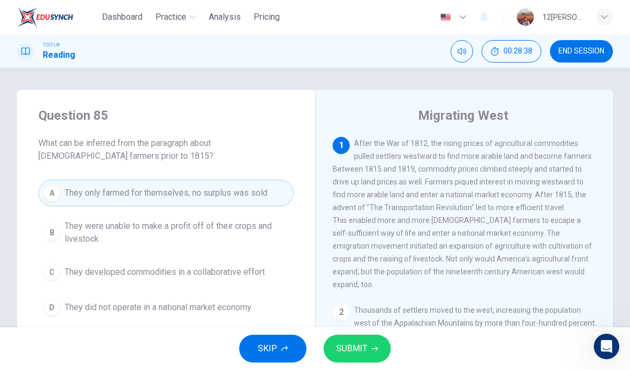
click at [375, 343] on button "SUBMIT" at bounding box center [357, 348] width 67 height 28
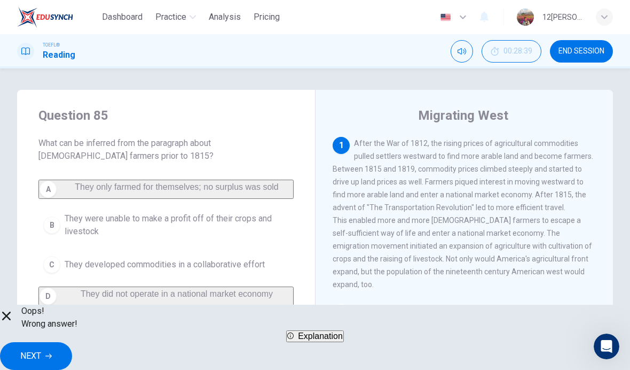
click at [72, 347] on button "NEXT" at bounding box center [36, 356] width 72 height 28
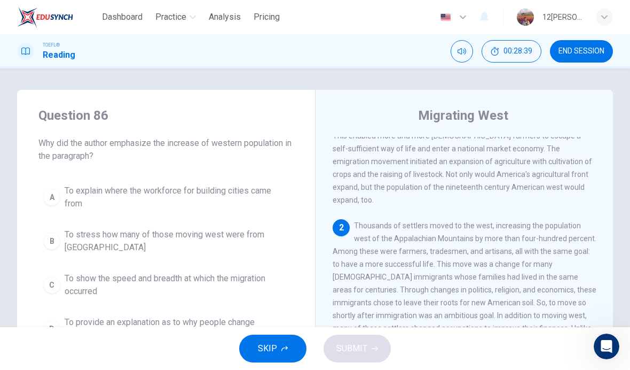
scroll to position [120, 0]
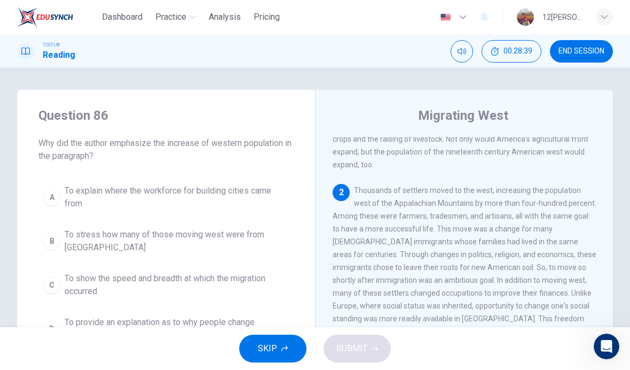
click at [56, 249] on button "B To stress how many of those moving west were from Europe" at bounding box center [165, 240] width 255 height 35
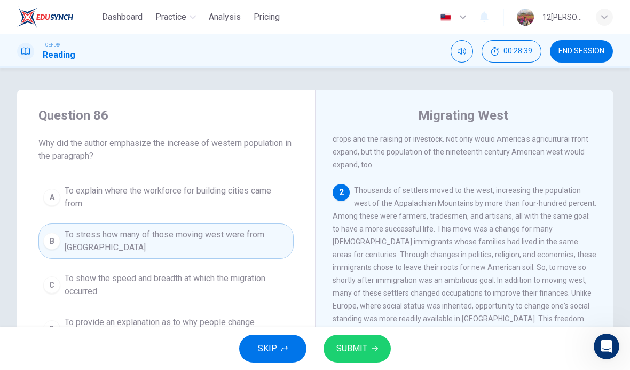
click at [365, 340] on button "SUBMIT" at bounding box center [357, 348] width 67 height 28
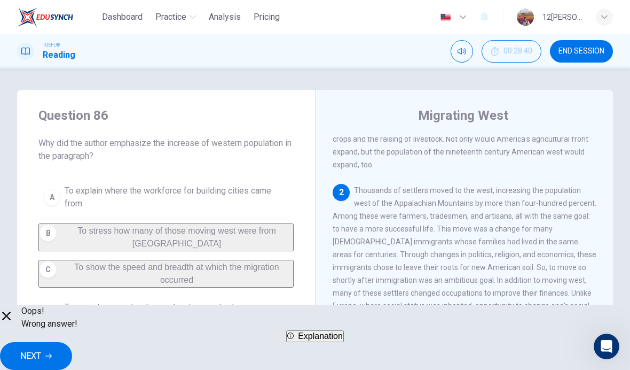
click at [72, 342] on button "NEXT" at bounding box center [36, 356] width 72 height 28
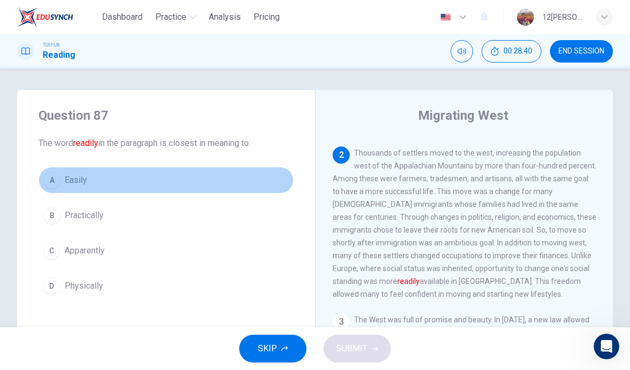
click at [57, 193] on button "A Easily" at bounding box center [165, 180] width 255 height 27
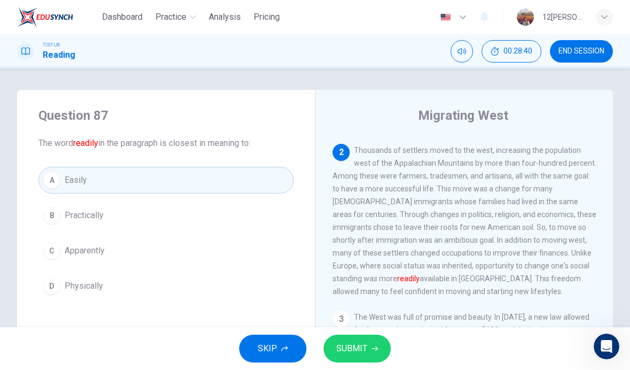
click at [375, 339] on button "SUBMIT" at bounding box center [357, 348] width 67 height 28
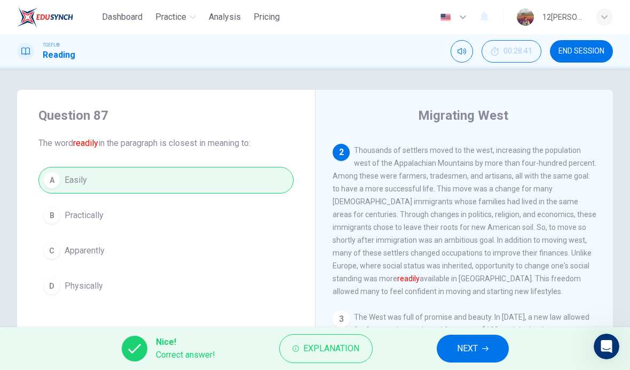
click at [465, 344] on span "NEXT" at bounding box center [467, 348] width 21 height 15
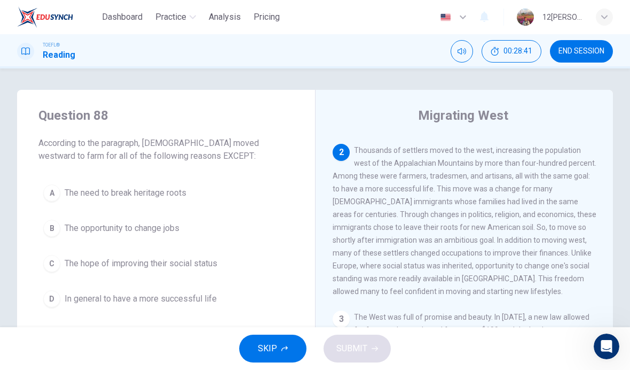
click at [54, 263] on div "C" at bounding box center [51, 263] width 17 height 17
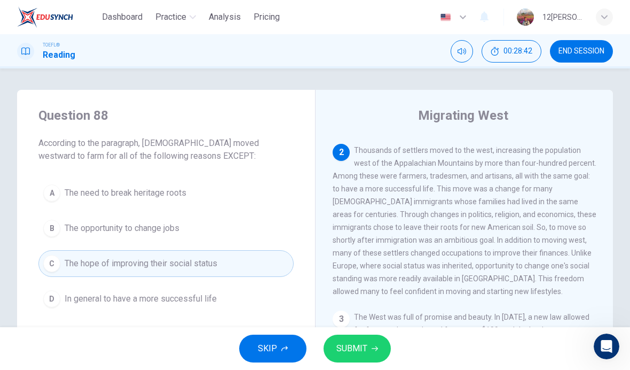
click at [365, 342] on span "SUBMIT" at bounding box center [351, 348] width 31 height 15
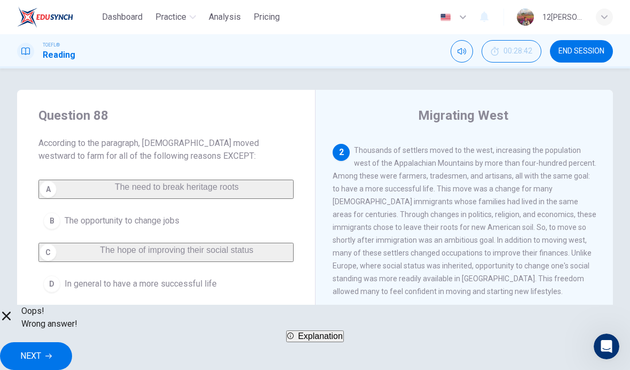
click at [72, 342] on button "NEXT" at bounding box center [36, 356] width 72 height 28
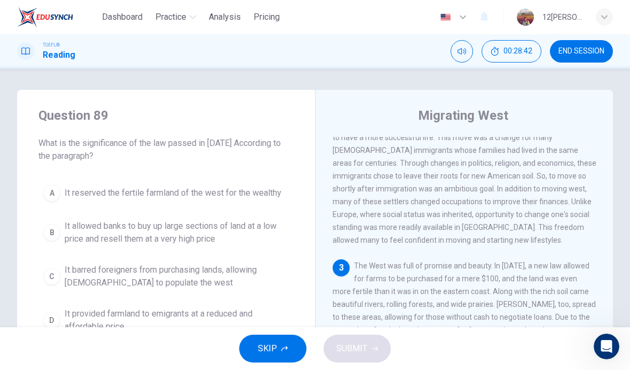
scroll to position [213, 0]
click at [61, 197] on button "A It reserved the fertile farmland of the west for the wealthy" at bounding box center [165, 192] width 255 height 27
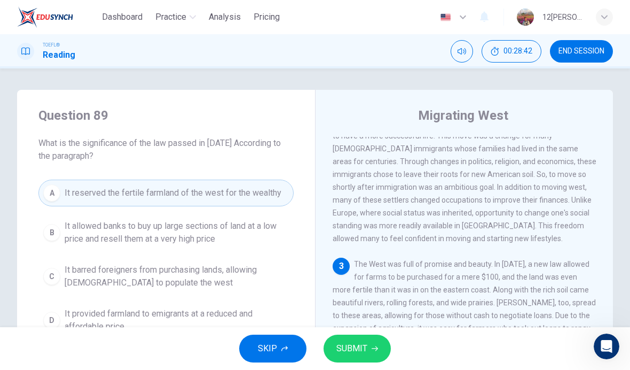
click at [373, 343] on button "SUBMIT" at bounding box center [357, 348] width 67 height 28
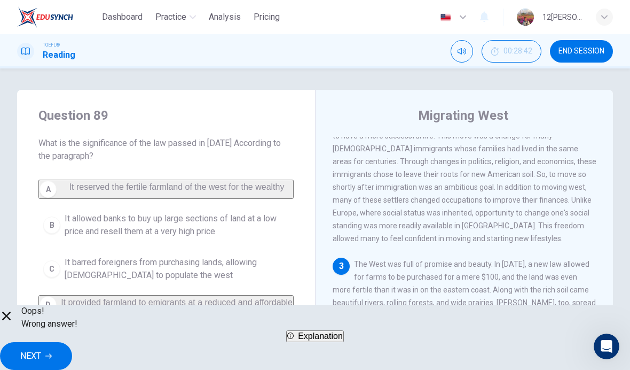
click at [72, 344] on button "NEXT" at bounding box center [36, 356] width 72 height 28
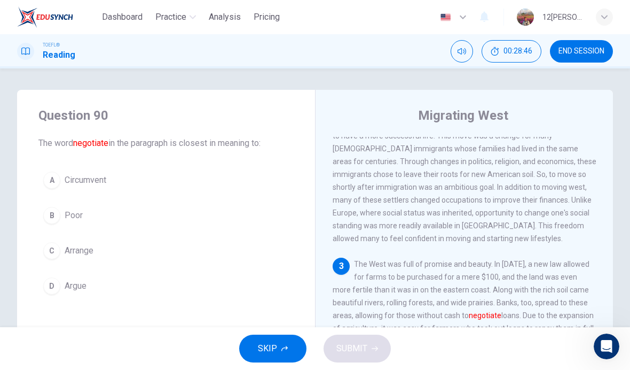
click at [43, 287] on div "D" at bounding box center [51, 285] width 17 height 17
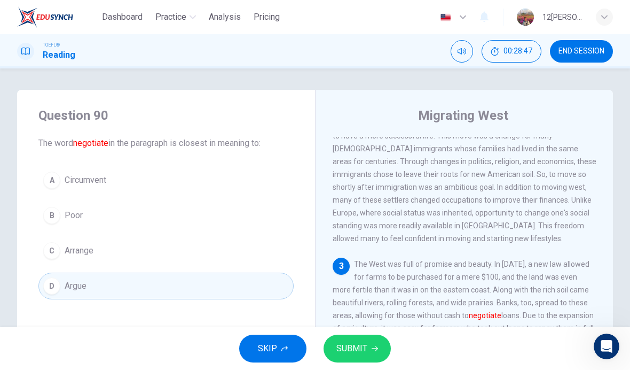
click at [378, 341] on button "SUBMIT" at bounding box center [357, 348] width 67 height 28
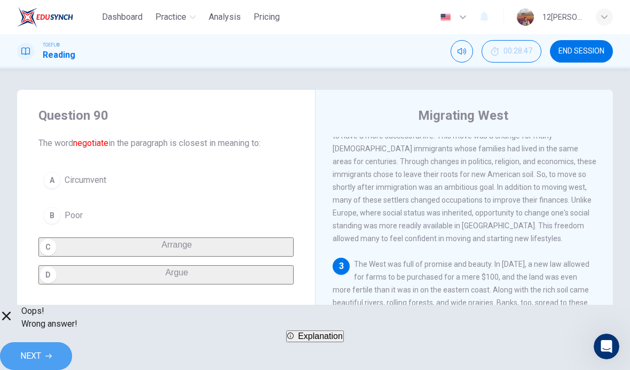
click at [72, 342] on button "NEXT" at bounding box center [36, 356] width 72 height 28
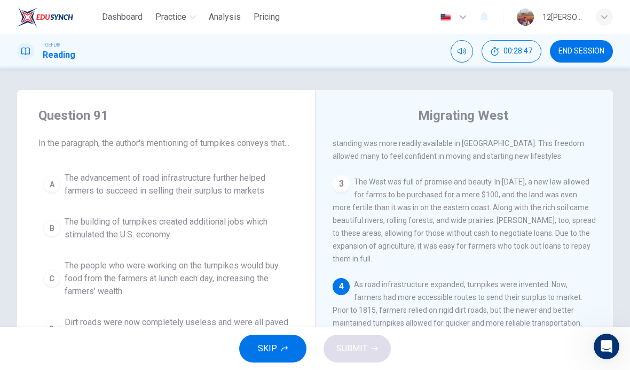
scroll to position [305, 0]
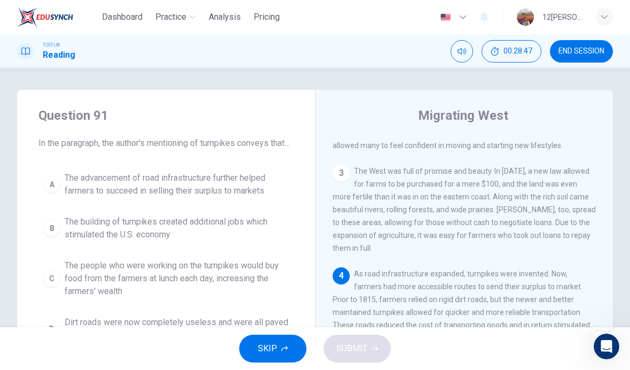
click at [52, 202] on button "A The advancement of road infrastructure further helped farmers to succeed in s…" at bounding box center [165, 184] width 255 height 35
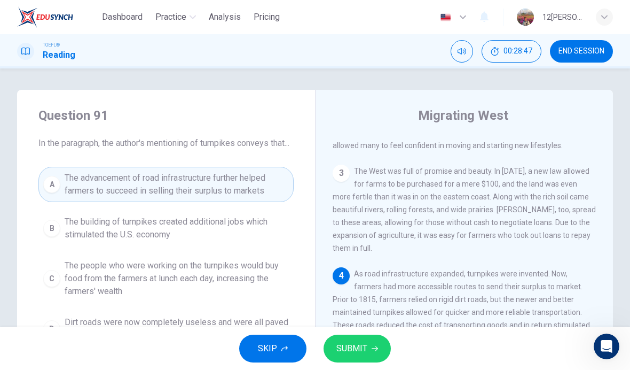
click at [356, 337] on button "SUBMIT" at bounding box center [357, 348] width 67 height 28
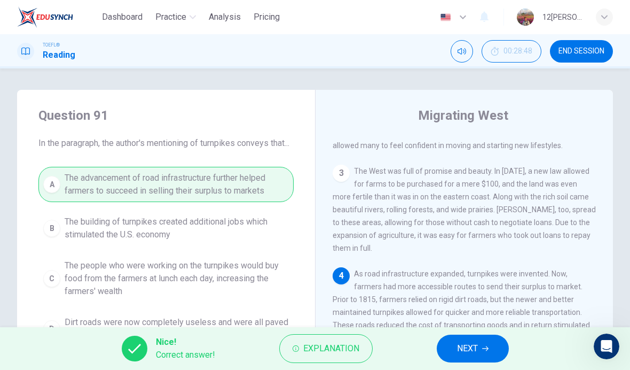
click at [462, 336] on button "NEXT" at bounding box center [473, 348] width 72 height 28
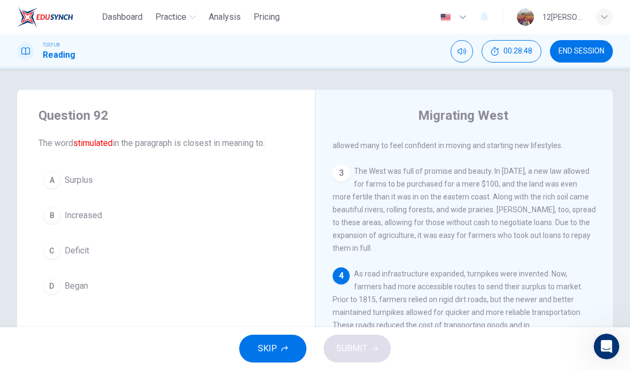
click at [49, 251] on div "C" at bounding box center [51, 250] width 17 height 17
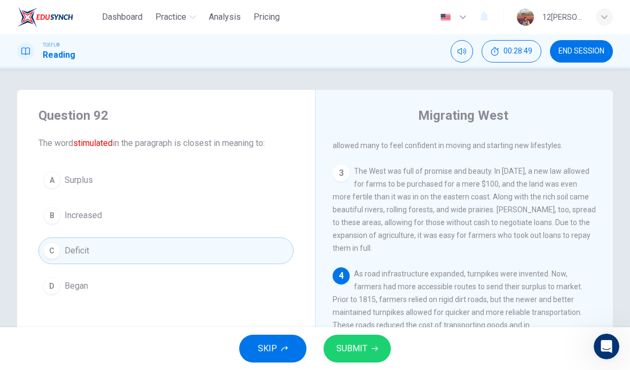
click at [372, 347] on icon "button" at bounding box center [375, 348] width 6 height 6
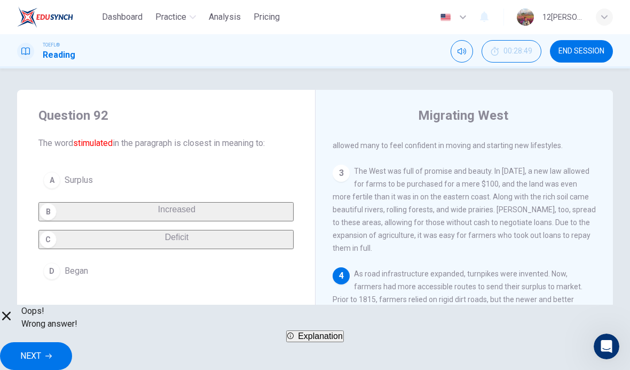
click at [72, 342] on button "NEXT" at bounding box center [36, 356] width 72 height 28
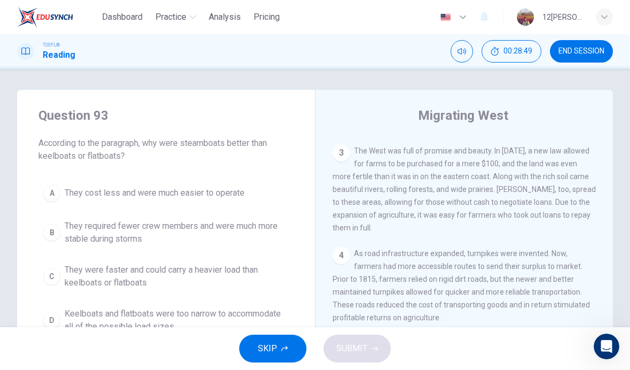
scroll to position [331, 0]
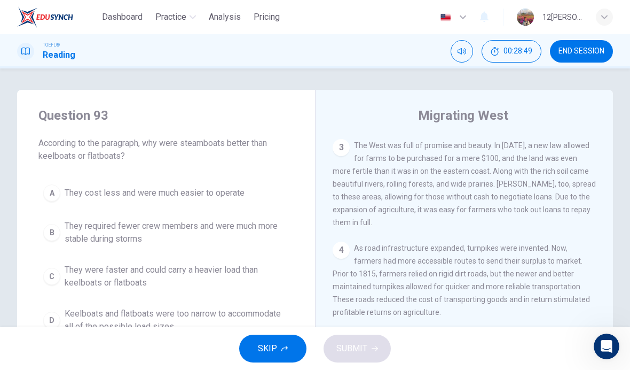
click at [55, 233] on div "B" at bounding box center [51, 232] width 17 height 17
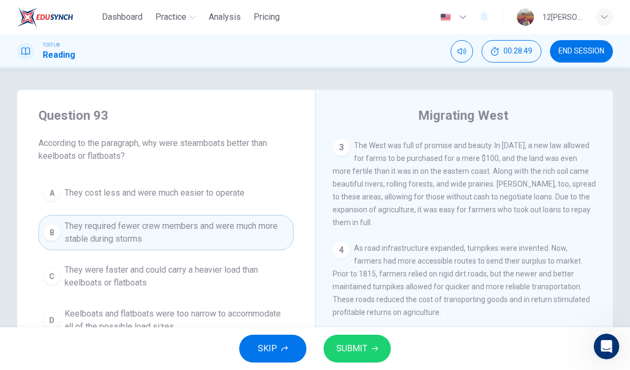
click at [377, 346] on icon "button" at bounding box center [375, 348] width 6 height 6
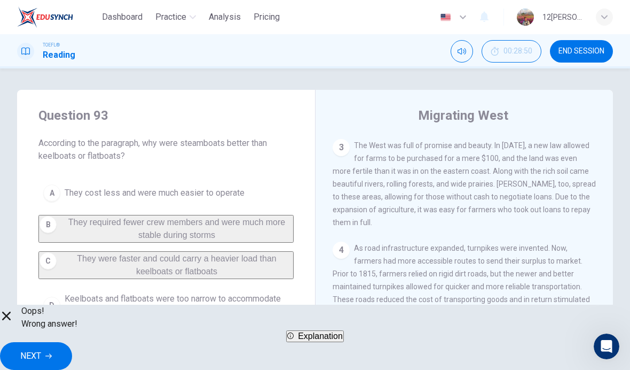
click at [41, 349] on span "NEXT" at bounding box center [30, 355] width 21 height 15
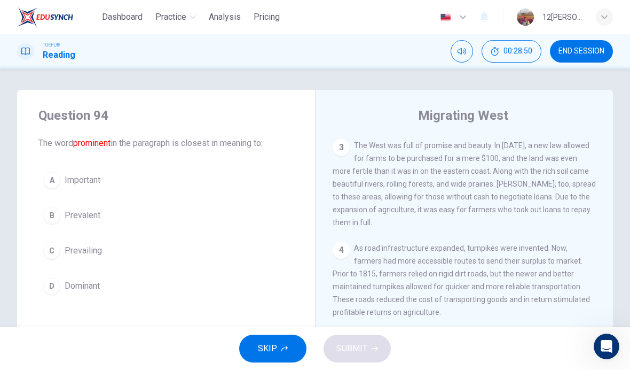
click at [56, 248] on div "C" at bounding box center [51, 250] width 17 height 17
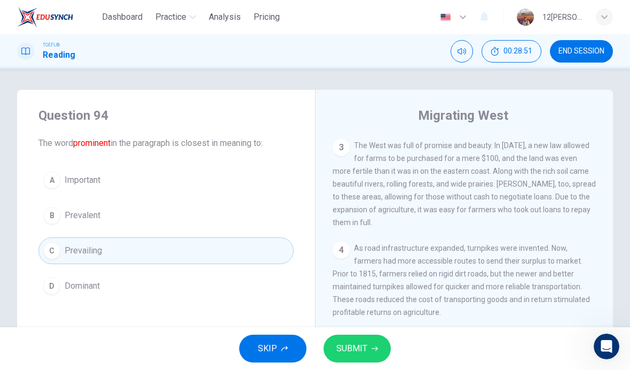
click at [366, 340] on button "SUBMIT" at bounding box center [357, 348] width 67 height 28
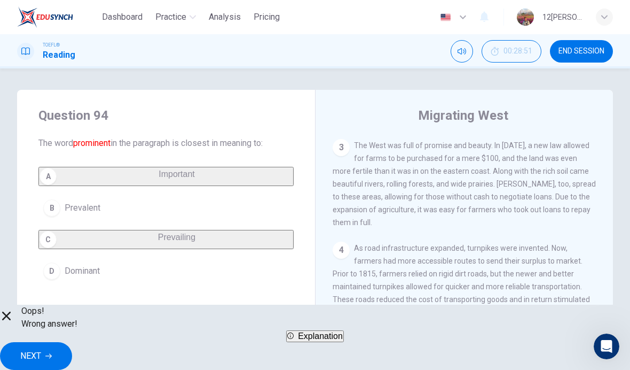
click at [72, 348] on button "NEXT" at bounding box center [36, 356] width 72 height 28
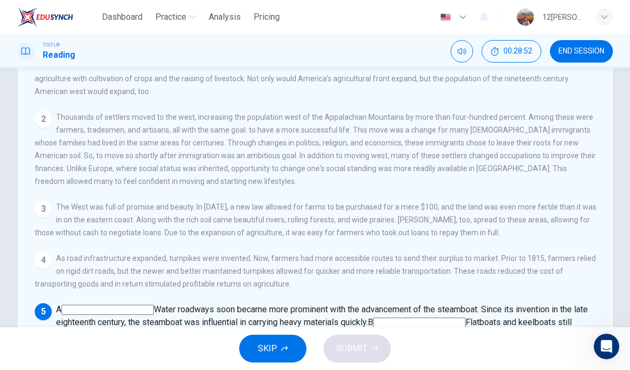
scroll to position [155, 0]
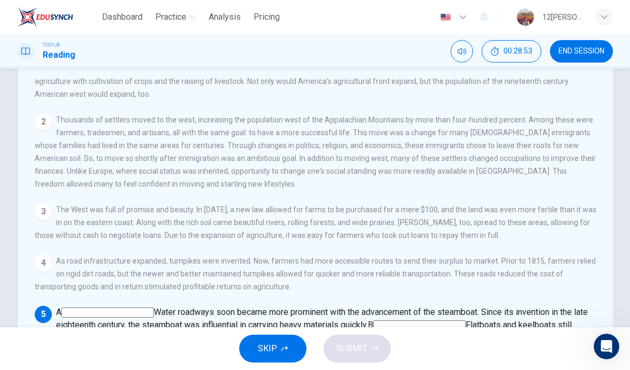
click at [263, 346] on input at bounding box center [216, 351] width 92 height 10
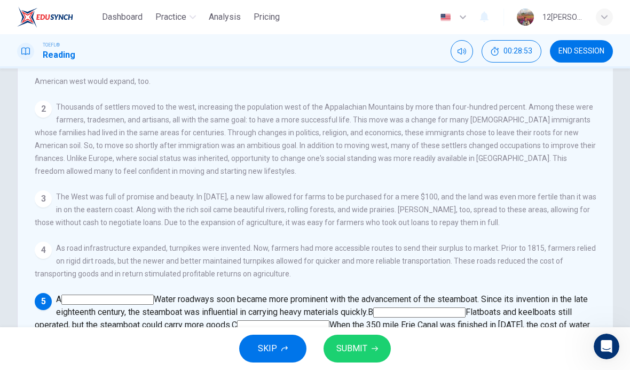
click at [370, 331] on div "SKIP SUBMIT" at bounding box center [315, 348] width 630 height 43
click at [371, 355] on button "SUBMIT" at bounding box center [357, 348] width 67 height 28
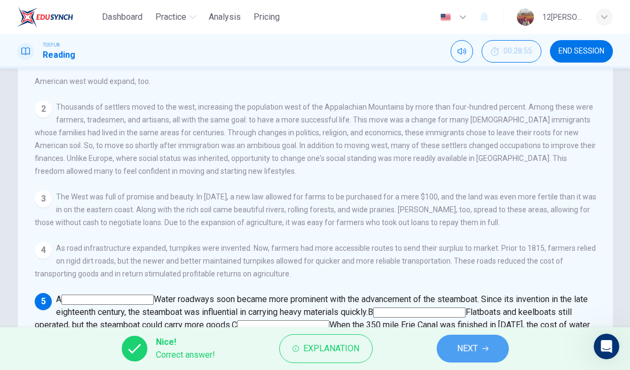
click at [470, 353] on span "NEXT" at bounding box center [467, 348] width 21 height 15
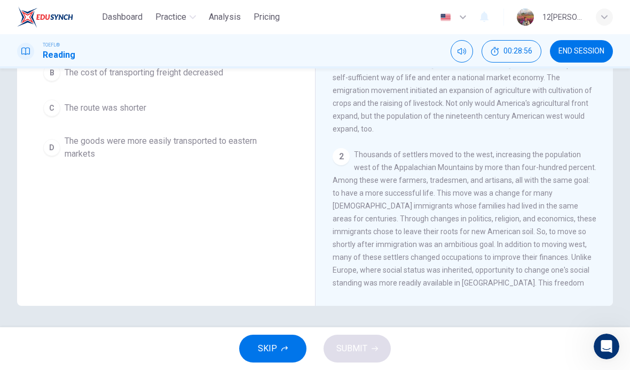
click at [364, 344] on div "SKIP SUBMIT" at bounding box center [315, 348] width 630 height 43
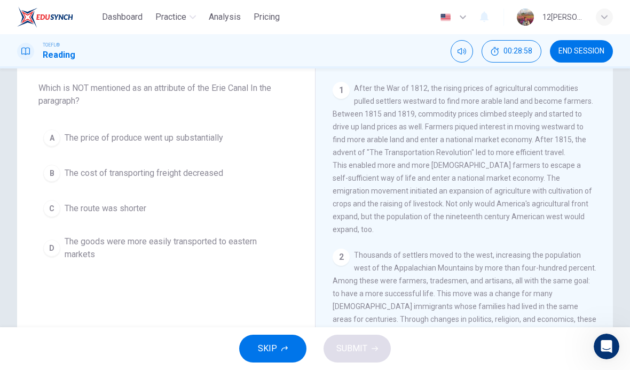
scroll to position [42, 0]
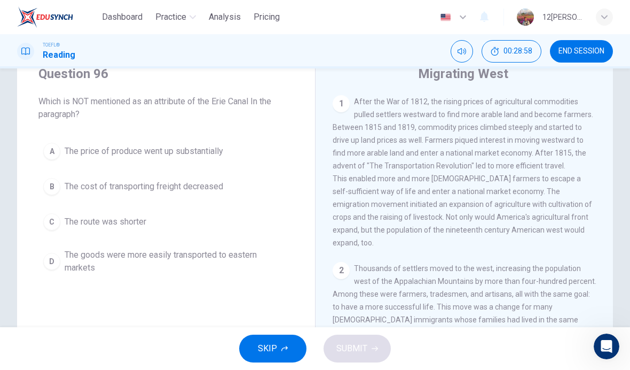
click at [47, 198] on button "B The cost of transporting freight decreased" at bounding box center [165, 186] width 255 height 27
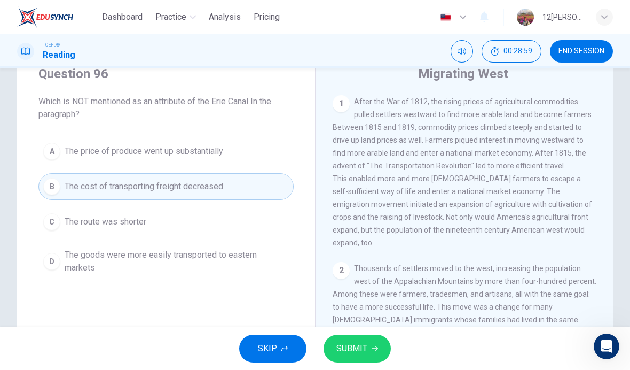
click at [374, 340] on button "SUBMIT" at bounding box center [357, 348] width 67 height 28
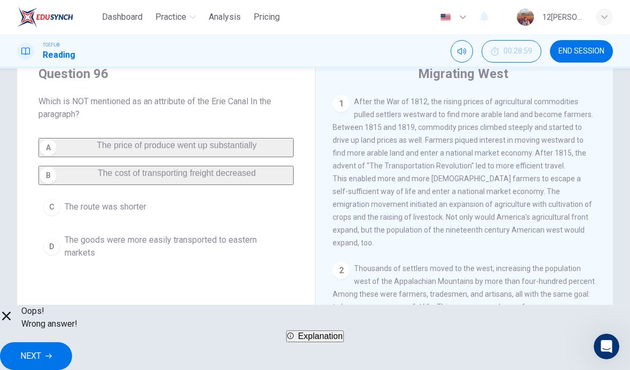
click at [72, 347] on button "NEXT" at bounding box center [36, 356] width 72 height 28
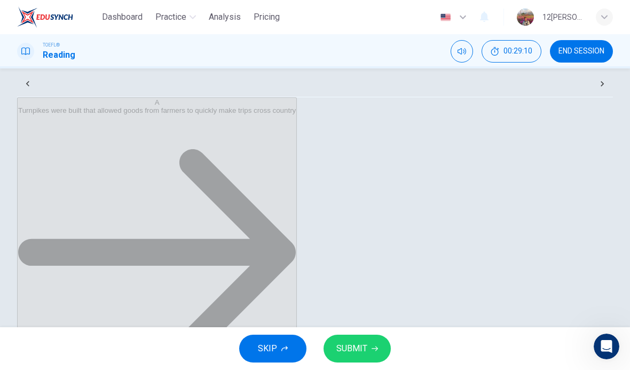
scroll to position [45, 0]
click at [359, 343] on span "SUBMIT" at bounding box center [351, 348] width 31 height 15
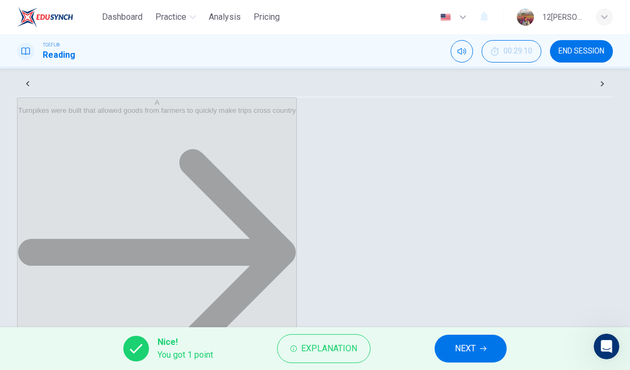
click at [449, 342] on button "NEXT" at bounding box center [471, 348] width 72 height 28
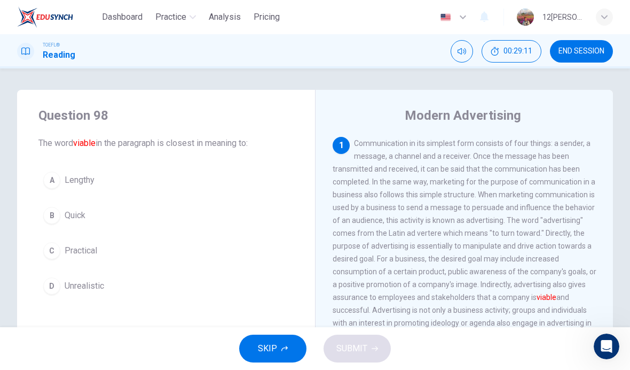
click at [55, 185] on div "A" at bounding box center [51, 179] width 17 height 17
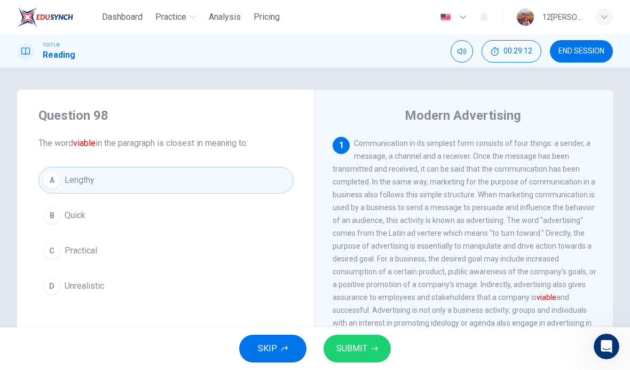
click at [374, 346] on icon "button" at bounding box center [375, 348] width 6 height 6
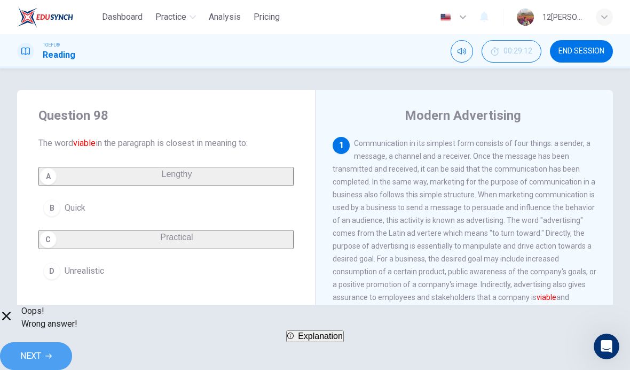
click at [72, 342] on button "NEXT" at bounding box center [36, 356] width 72 height 28
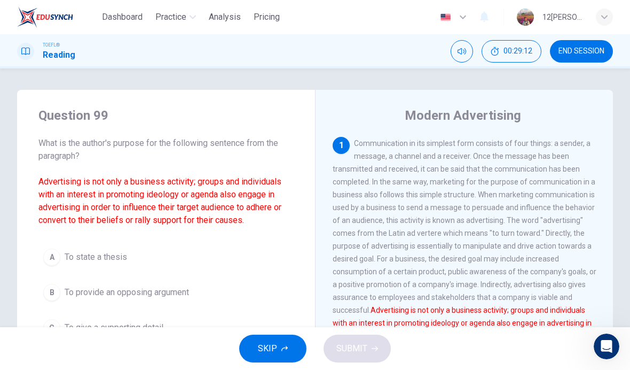
click at [58, 285] on button "B To provide an opposing argument" at bounding box center [165, 292] width 255 height 27
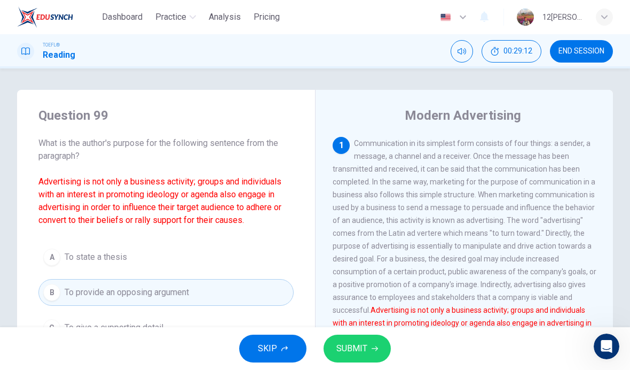
click at [367, 348] on button "SUBMIT" at bounding box center [357, 348] width 67 height 28
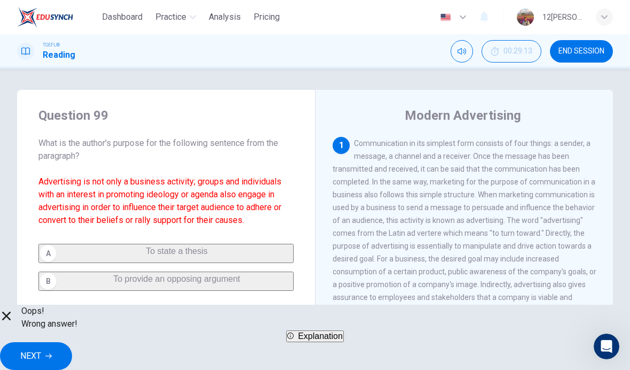
click at [41, 351] on span "NEXT" at bounding box center [30, 355] width 21 height 15
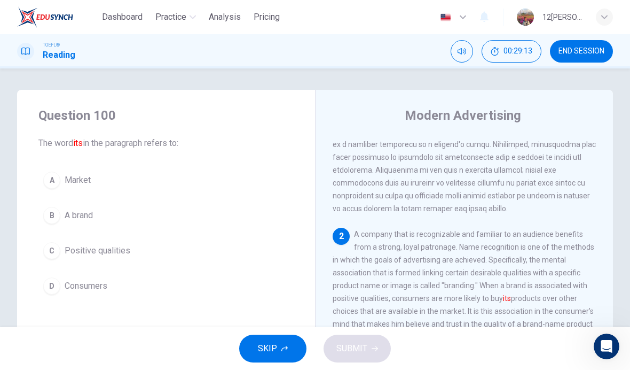
scroll to position [160, 0]
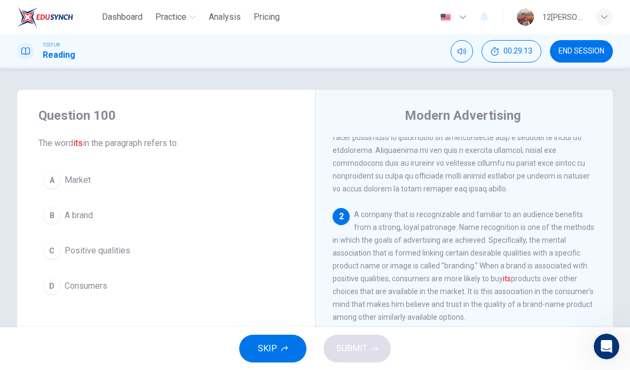
click at [48, 262] on button "C Positive qualities" at bounding box center [165, 250] width 255 height 27
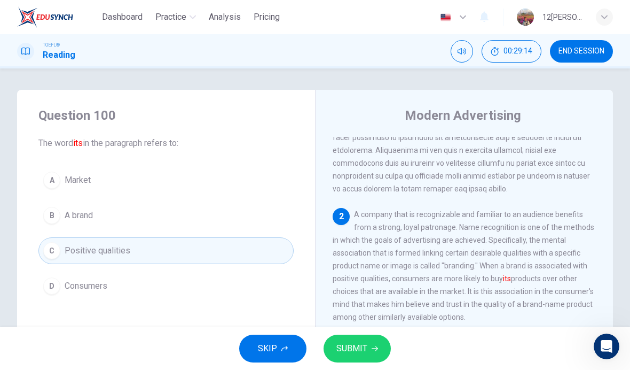
click at [401, 342] on div "SKIP SUBMIT" at bounding box center [315, 348] width 630 height 43
click at [378, 340] on button "SUBMIT" at bounding box center [357, 348] width 67 height 28
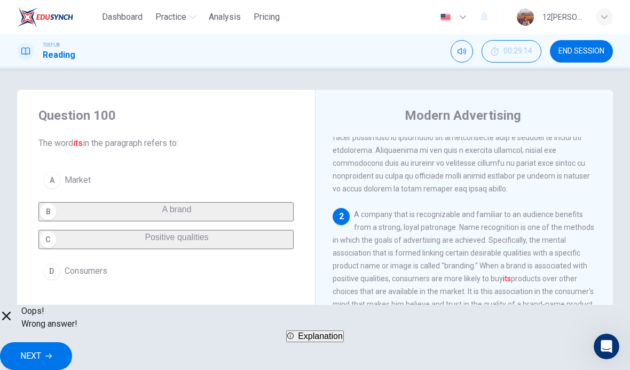
click at [590, 38] on div "TOEFL® Reading 00:29:14 END SESSION" at bounding box center [315, 51] width 630 height 34
click at [590, 37] on div "TOEFL® Reading 00:29:14 END SESSION" at bounding box center [315, 51] width 630 height 34
click at [585, 58] on button "END SESSION" at bounding box center [581, 51] width 63 height 22
click at [592, 53] on span "END SESSION" at bounding box center [582, 51] width 46 height 9
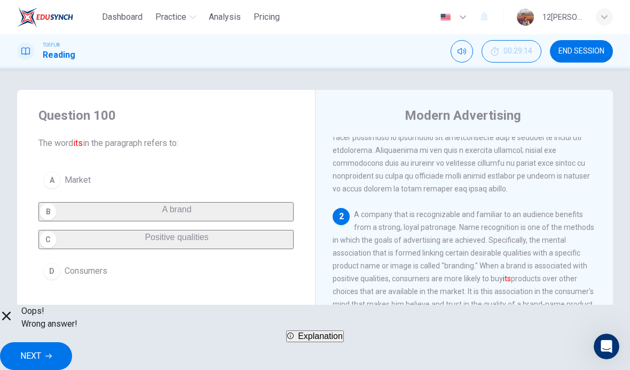
click at [591, 53] on span "END SESSION" at bounding box center [582, 51] width 46 height 9
click at [72, 347] on button "NEXT" at bounding box center [36, 356] width 72 height 28
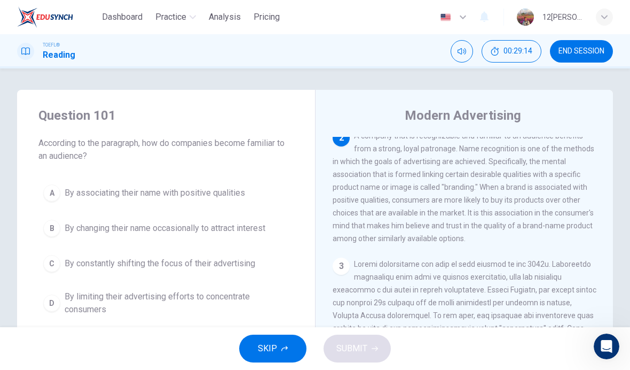
scroll to position [240, 0]
click at [256, 272] on button "C By constantly shifting the focus of their advertising" at bounding box center [165, 263] width 255 height 27
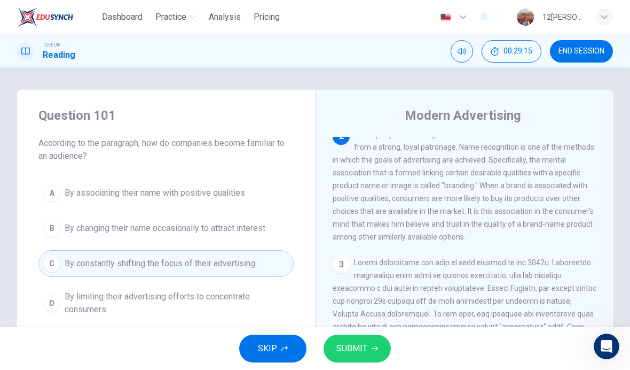
click at [335, 337] on button "SUBMIT" at bounding box center [357, 348] width 67 height 28
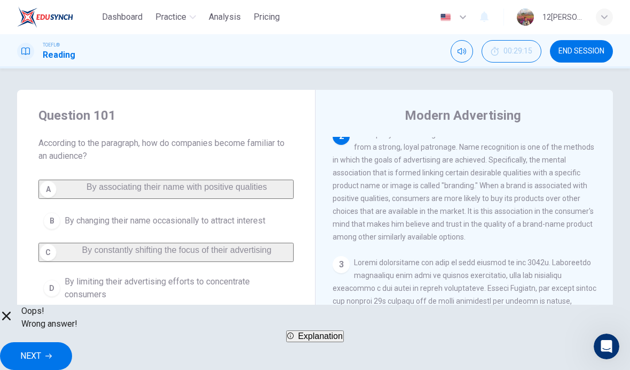
click at [41, 355] on span "NEXT" at bounding box center [30, 355] width 21 height 15
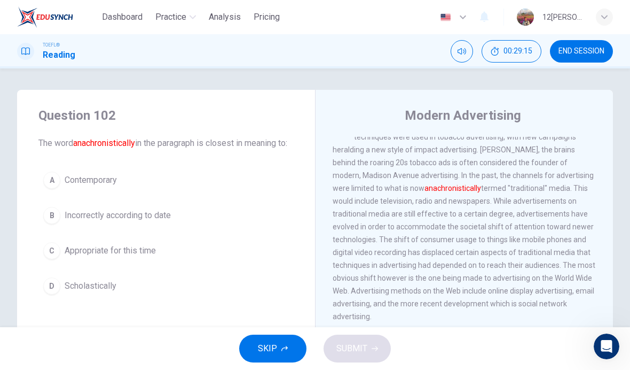
scroll to position [386, 0]
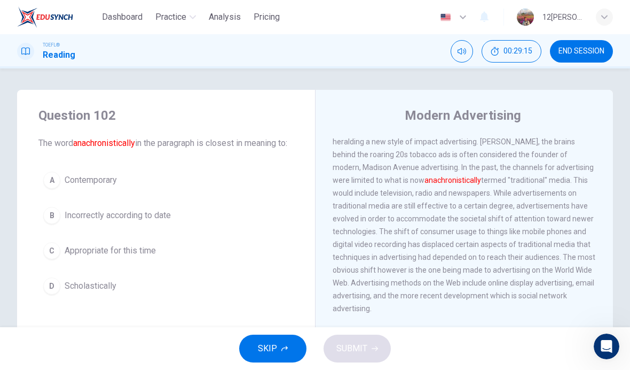
click at [61, 193] on button "A Contemporary" at bounding box center [165, 180] width 255 height 27
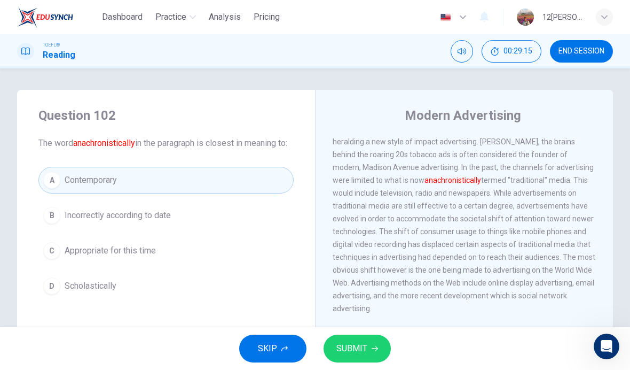
click at [368, 346] on button "SUBMIT" at bounding box center [357, 348] width 67 height 28
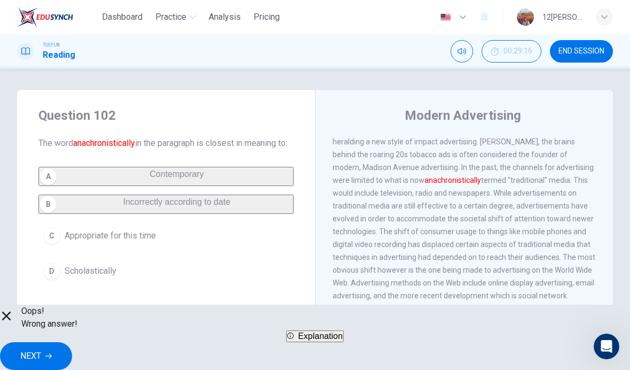
click at [72, 345] on button "NEXT" at bounding box center [36, 356] width 72 height 28
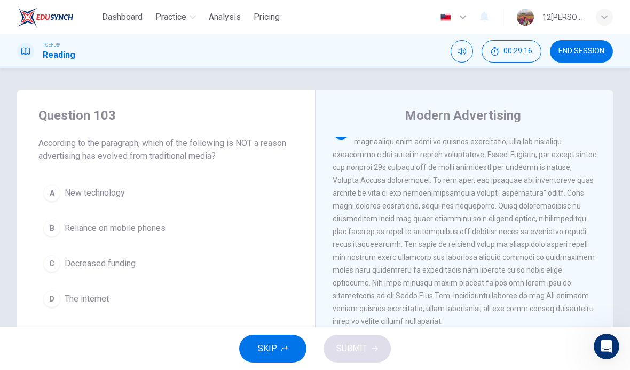
scroll to position [373, 0]
click at [52, 259] on div "C" at bounding box center [51, 263] width 17 height 17
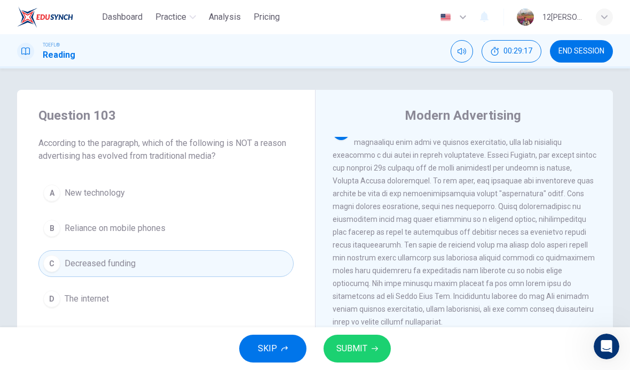
click at [380, 341] on button "SUBMIT" at bounding box center [357, 348] width 67 height 28
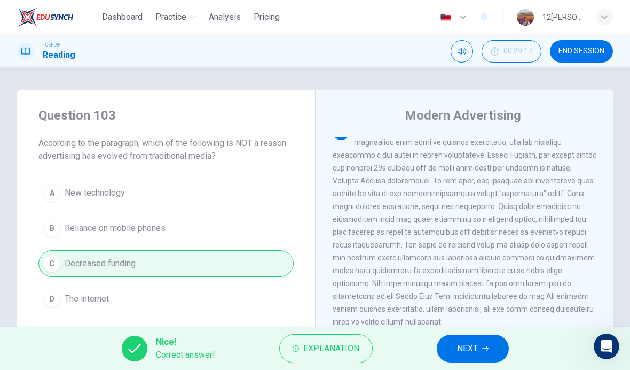
click at [456, 349] on button "NEXT" at bounding box center [473, 348] width 72 height 28
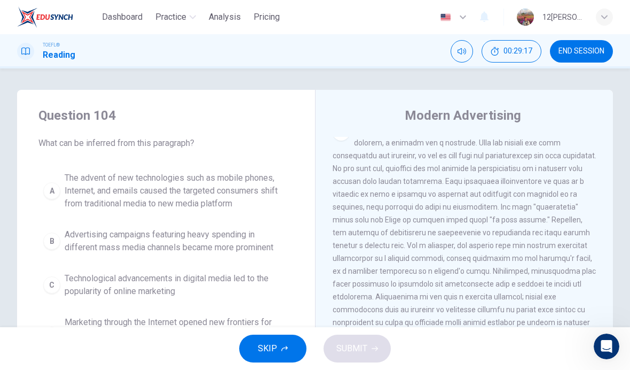
scroll to position [0, 0]
click at [56, 247] on div "B" at bounding box center [51, 240] width 17 height 17
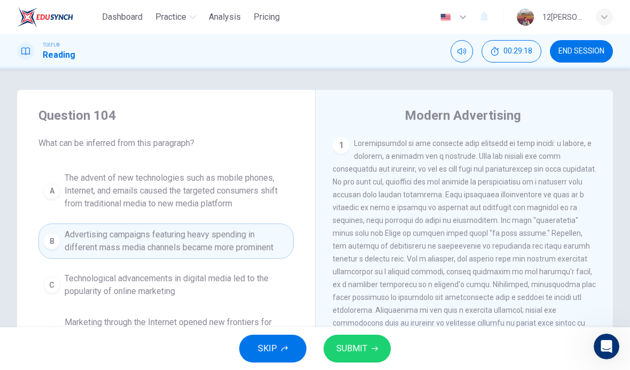
click at [352, 343] on span "SUBMIT" at bounding box center [351, 348] width 31 height 15
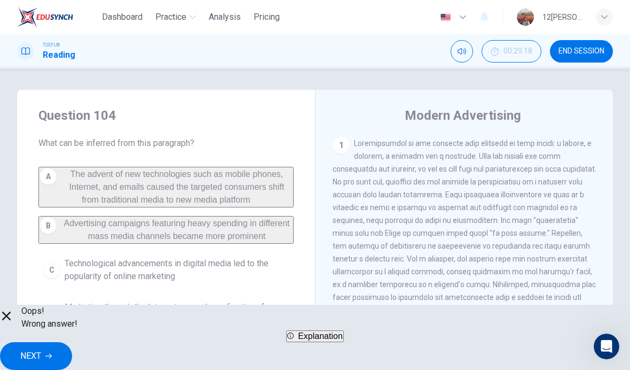
click at [41, 355] on span "NEXT" at bounding box center [30, 355] width 21 height 15
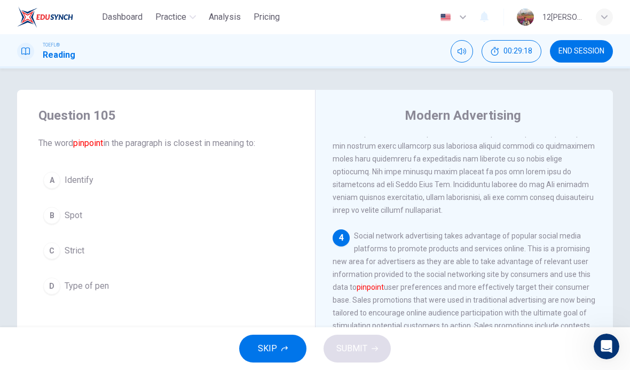
scroll to position [519, 0]
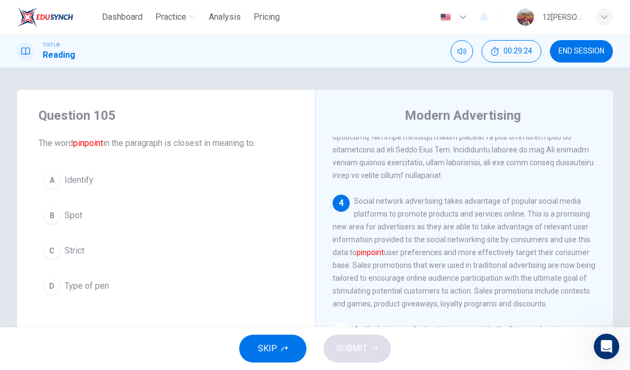
click at [47, 180] on div "A" at bounding box center [51, 179] width 17 height 17
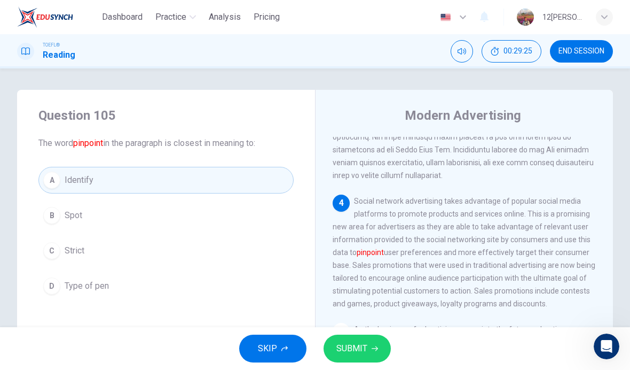
click at [356, 340] on button "SUBMIT" at bounding box center [357, 348] width 67 height 28
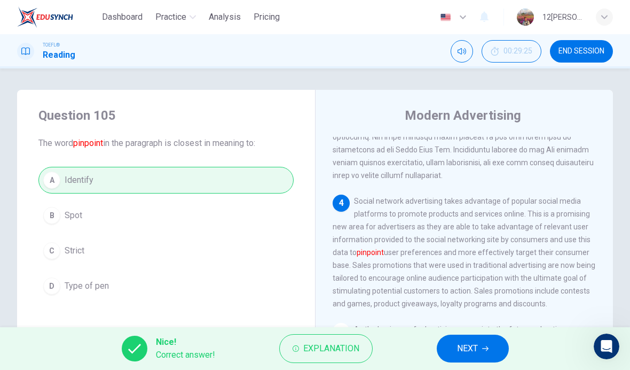
click at [468, 349] on span "NEXT" at bounding box center [467, 348] width 21 height 15
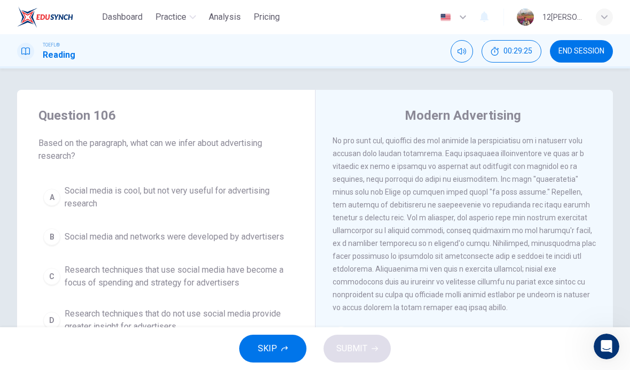
scroll to position [0, 0]
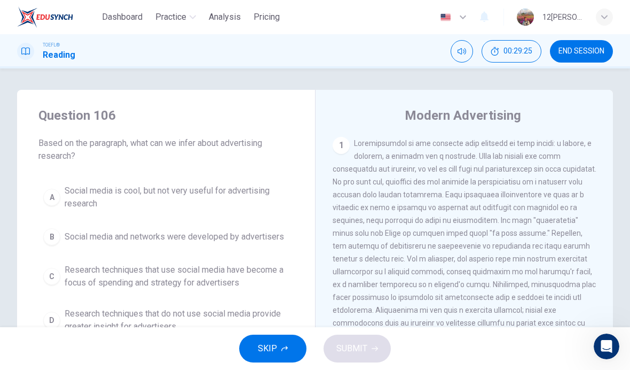
click at [44, 252] on div "A Social media is cool, but not very useful for advertising research B Social m…" at bounding box center [165, 258] width 255 height 158
click at [64, 246] on button "B Social media and networks were developed by advertisers" at bounding box center [165, 236] width 255 height 27
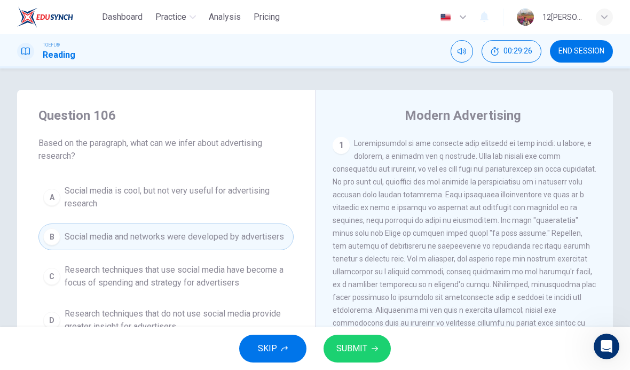
click at [358, 344] on span "SUBMIT" at bounding box center [351, 348] width 31 height 15
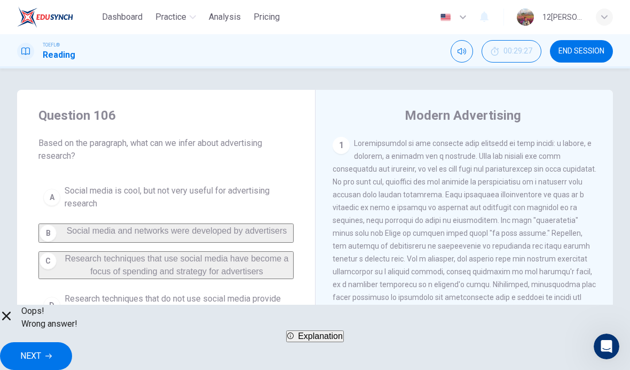
click at [41, 354] on span "NEXT" at bounding box center [30, 355] width 21 height 15
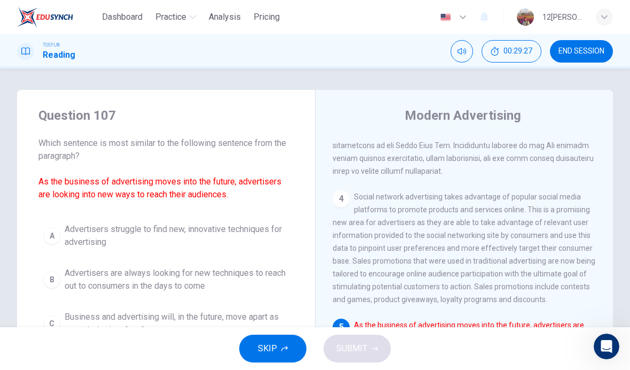
scroll to position [598, 0]
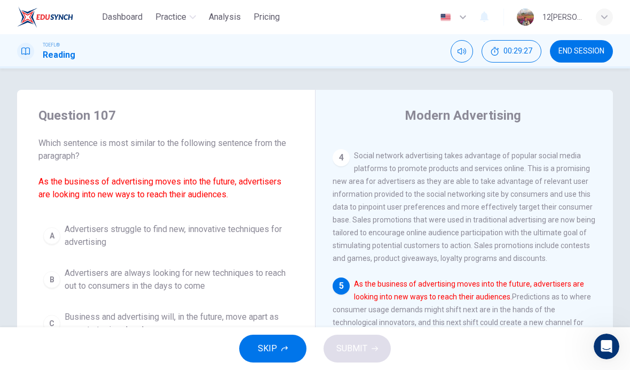
click at [45, 244] on button "A Advertisers struggle to find new, innovative techniques for advertising" at bounding box center [165, 235] width 255 height 35
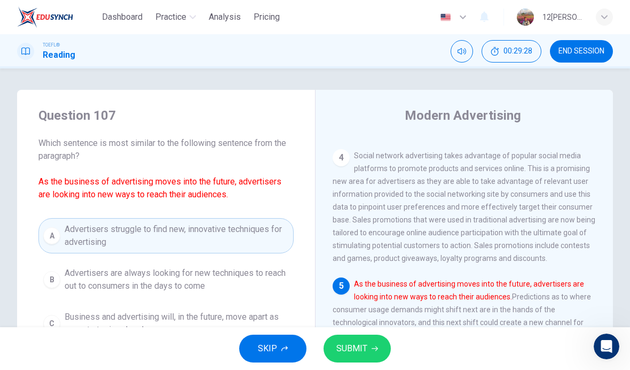
click at [358, 342] on span "SUBMIT" at bounding box center [351, 348] width 31 height 15
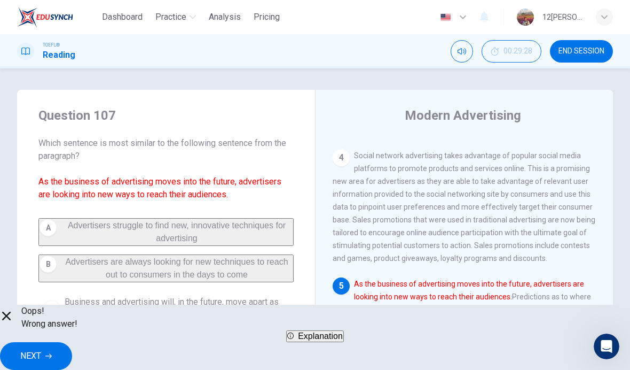
click at [72, 351] on button "NEXT" at bounding box center [36, 356] width 72 height 28
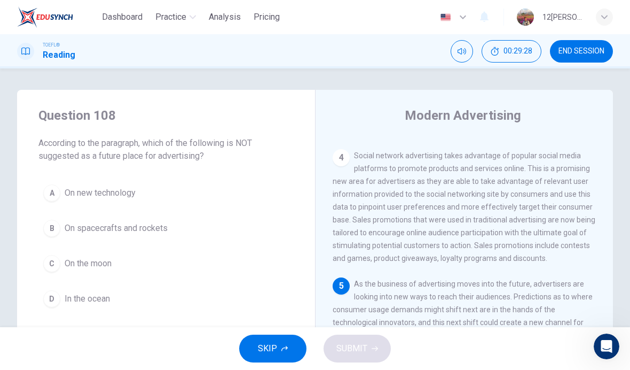
click at [584, 51] on span "END SESSION" at bounding box center [582, 51] width 46 height 9
click at [590, 50] on span "END SESSION" at bounding box center [582, 51] width 46 height 9
click at [589, 49] on span "END SESSION" at bounding box center [582, 51] width 46 height 9
click at [588, 55] on span "END SESSION" at bounding box center [582, 51] width 46 height 9
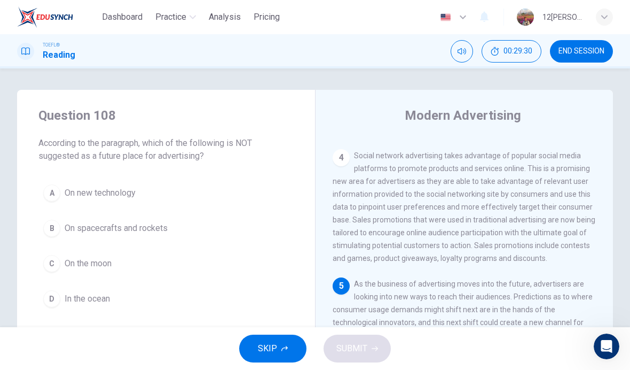
click at [587, 55] on span "END SESSION" at bounding box center [582, 51] width 46 height 9
click at [42, 53] on div "TOEFL® Reading" at bounding box center [46, 51] width 58 height 20
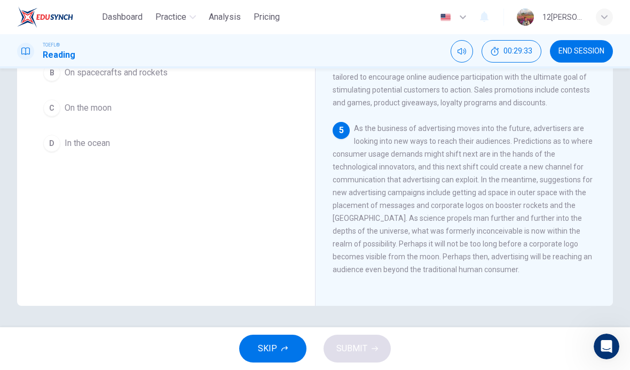
click at [618, 351] on div "Open Intercom Messenger" at bounding box center [606, 345] width 35 height 35
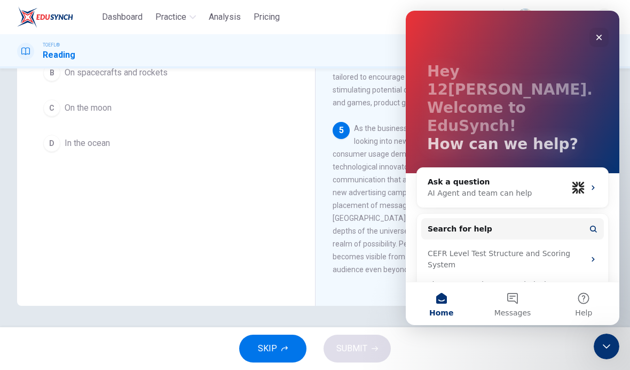
scroll to position [22, 0]
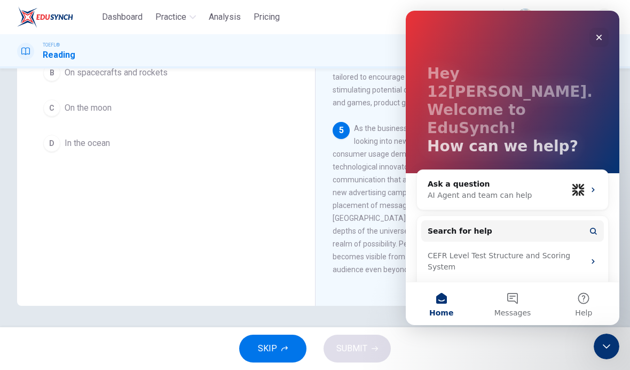
click at [517, 303] on button "Messages" at bounding box center [512, 303] width 71 height 43
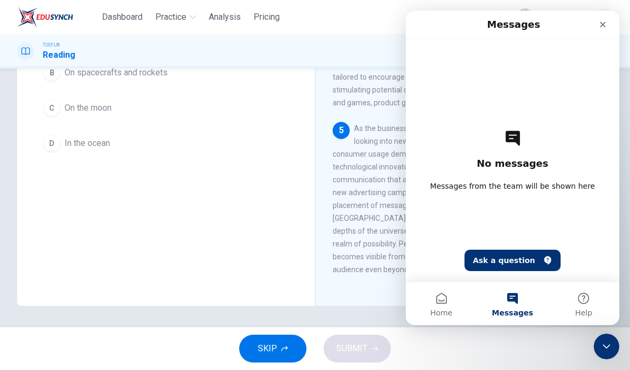
click at [449, 327] on div "SKIP SUBMIT" at bounding box center [315, 348] width 630 height 43
click at [458, 301] on button "Home" at bounding box center [441, 303] width 71 height 43
click at [449, 301] on button "Home" at bounding box center [441, 303] width 71 height 43
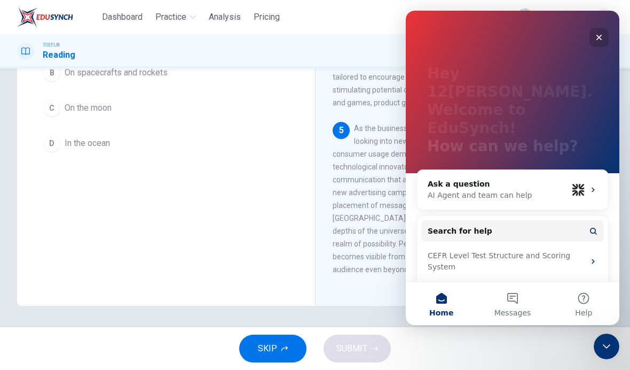
click at [584, 170] on div "Ask a question AI Agent and team can help" at bounding box center [512, 190] width 191 height 40
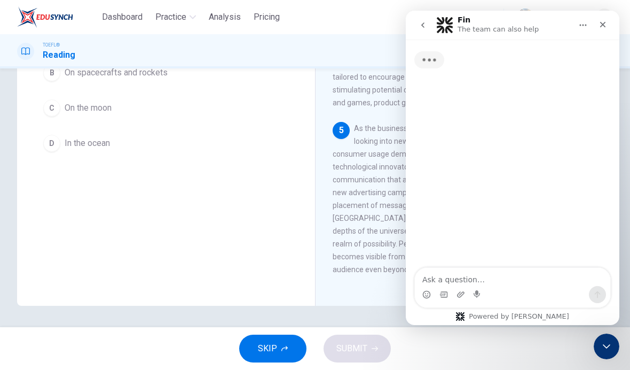
click at [582, 158] on div "Typing" at bounding box center [513, 154] width 214 height 229
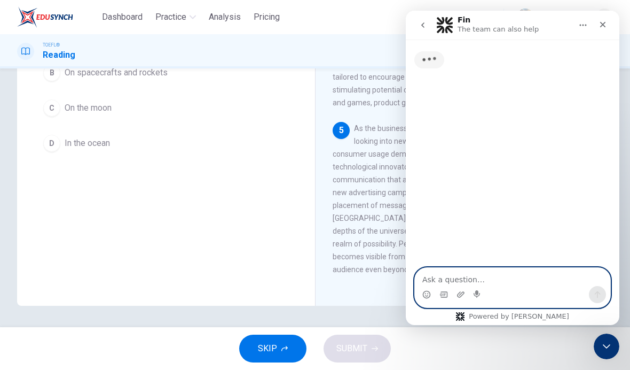
click at [538, 273] on textarea "Ask a question…" at bounding box center [512, 277] width 195 height 18
type textarea "How many questions this test"
click at [605, 296] on button "Send a message…" at bounding box center [597, 294] width 17 height 17
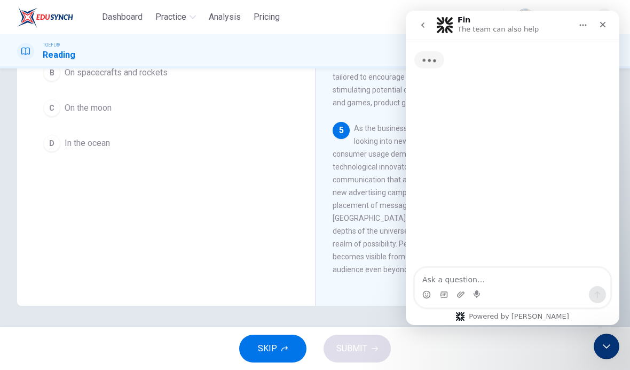
click at [596, 106] on div "Typing" at bounding box center [513, 154] width 214 height 229
click at [551, 31] on div "Fin The team can also help" at bounding box center [504, 25] width 136 height 19
click at [579, 26] on icon "Home" at bounding box center [583, 25] width 9 height 9
click at [579, 28] on icon "Home" at bounding box center [583, 25] width 9 height 9
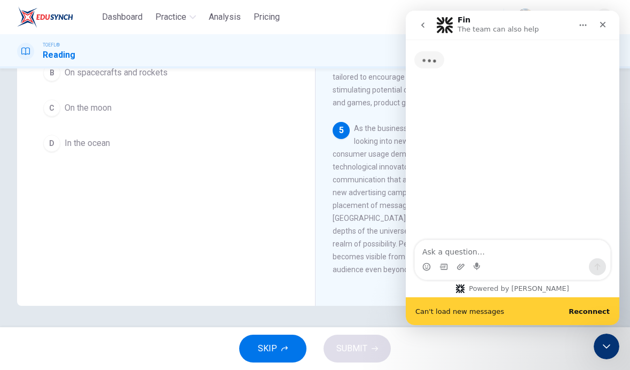
click at [164, 205] on div "Question 108 According to the paragraph, which of the following is NOT suggeste…" at bounding box center [166, 119] width 298 height 371
click at [595, 307] on b "Reconnect" at bounding box center [589, 311] width 41 height 8
click at [602, 344] on icon "Close Intercom Messenger" at bounding box center [606, 346] width 13 height 13
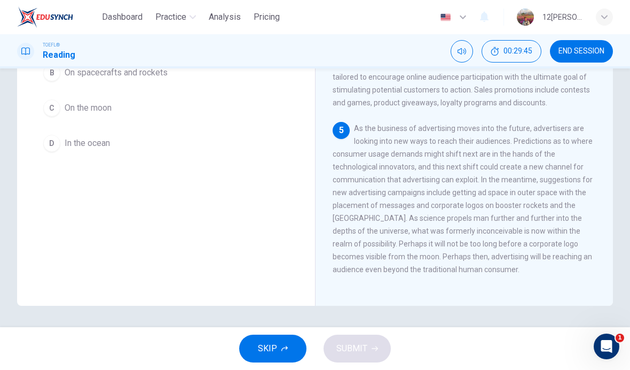
click at [608, 344] on icon "Open Intercom Messenger" at bounding box center [607, 346] width 18 height 18
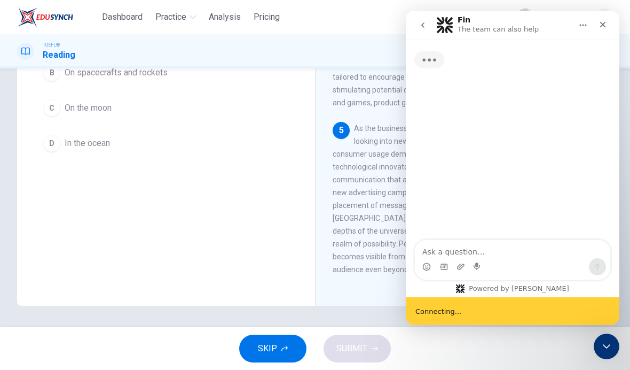
click at [603, 351] on icon "Close Intercom Messenger" at bounding box center [606, 346] width 13 height 13
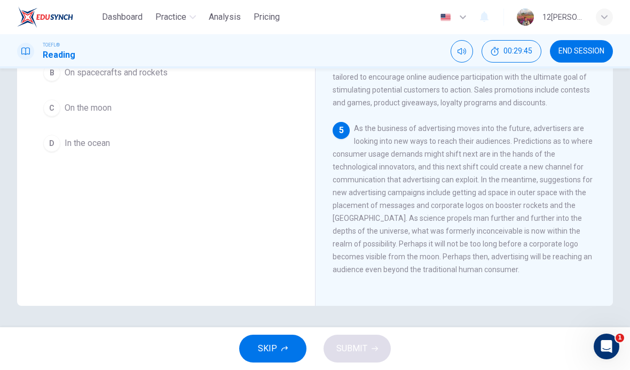
click at [381, 343] on div "SKIP SUBMIT" at bounding box center [315, 348] width 630 height 43
click at [74, 146] on span "In the ocean" at bounding box center [87, 143] width 45 height 13
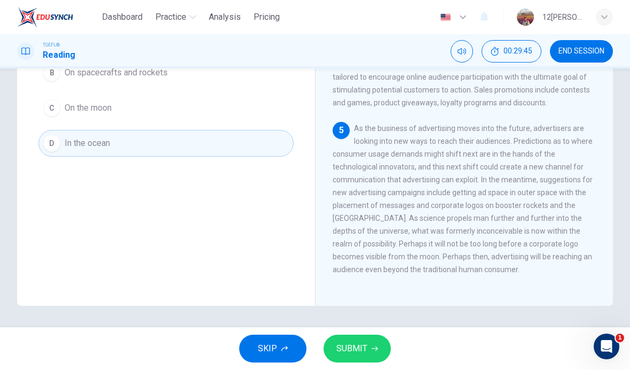
click at [375, 351] on icon "button" at bounding box center [375, 348] width 6 height 6
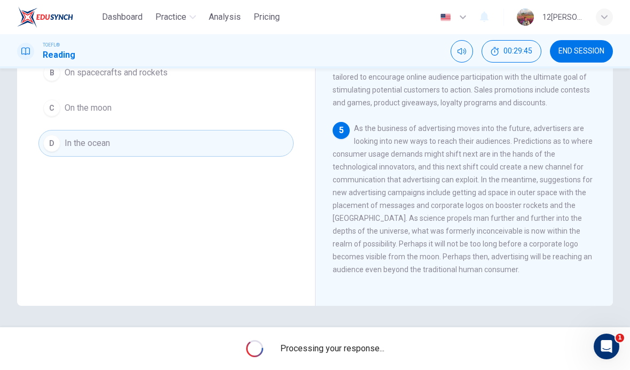
click at [615, 351] on div "Open Intercom Messenger" at bounding box center [606, 345] width 35 height 35
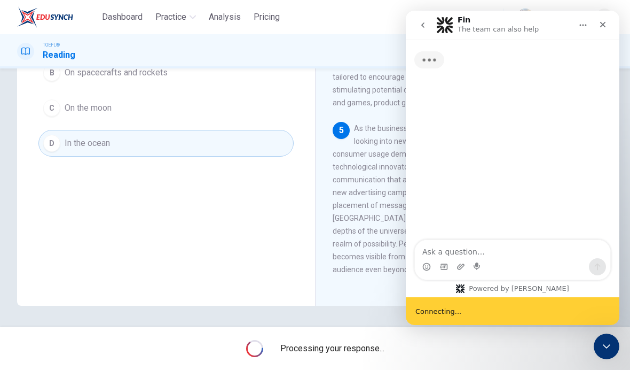
click at [607, 347] on icon "Close Intercom Messenger" at bounding box center [606, 346] width 13 height 13
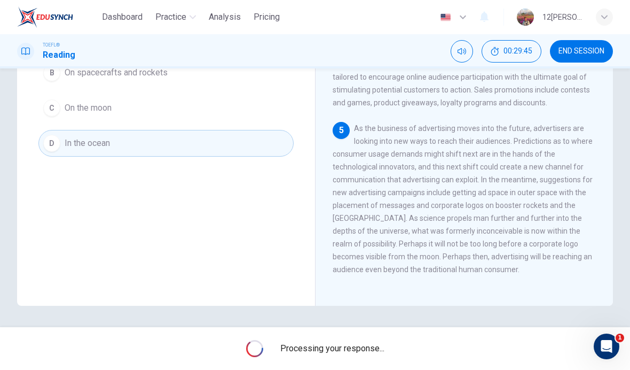
click at [606, 340] on icon "Open Intercom Messenger" at bounding box center [607, 346] width 18 height 18
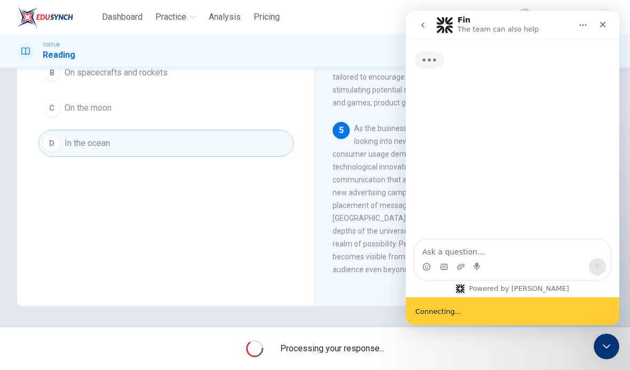
click at [604, 347] on icon "Close Intercom Messenger" at bounding box center [606, 346] width 13 height 13
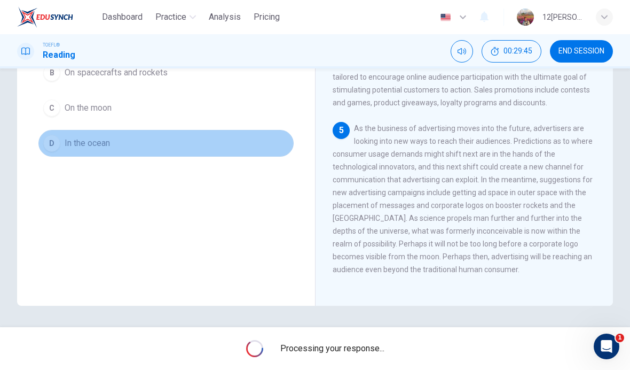
click at [269, 156] on button "D In the ocean" at bounding box center [165, 143] width 255 height 27
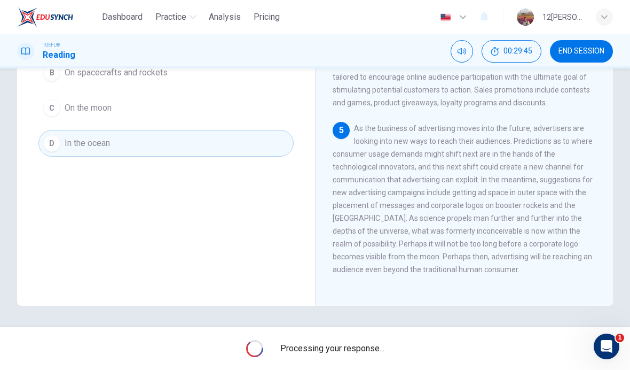
click at [285, 121] on button "C On the moon" at bounding box center [165, 108] width 255 height 27
click at [268, 151] on button "D In the ocean" at bounding box center [165, 143] width 255 height 27
click at [267, 150] on button "D In the ocean" at bounding box center [165, 143] width 255 height 27
click at [527, 51] on span "00:29:45" at bounding box center [518, 51] width 29 height 9
click at [531, 52] on button "Show" at bounding box center [536, 46] width 11 height 12
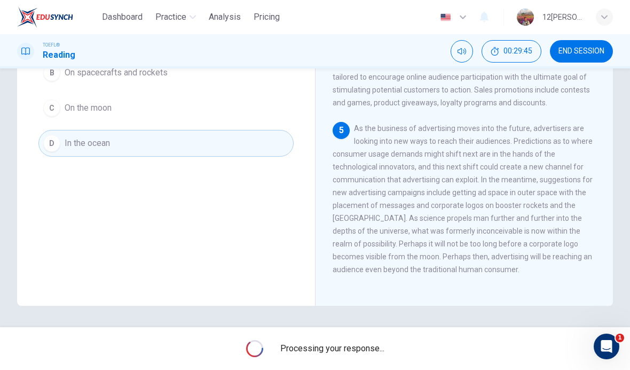
click at [544, 107] on span "Social network advertising takes advantage of popular social media platforms to…" at bounding box center [464, 51] width 263 height 111
click at [555, 109] on div "4 Social network advertising takes advantage of popular social media platforms …" at bounding box center [465, 51] width 264 height 115
click at [480, 107] on span "Social network advertising takes advantage of popular social media platforms to…" at bounding box center [464, 51] width 263 height 111
click at [168, 22] on span "Practice" at bounding box center [170, 17] width 31 height 13
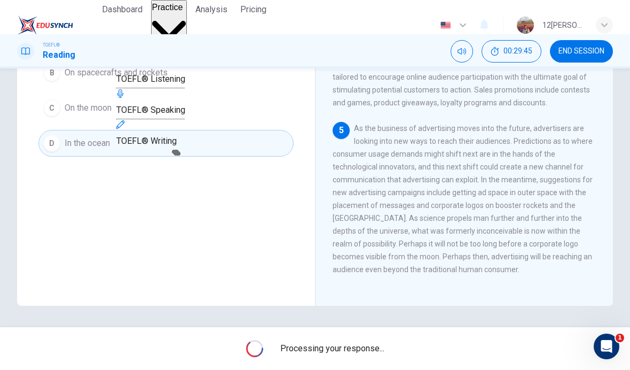
click at [227, 16] on span "Analysis" at bounding box center [211, 9] width 32 height 13
click at [578, 57] on button "END SESSION" at bounding box center [581, 51] width 63 height 22
click at [577, 57] on button "END SESSION" at bounding box center [581, 51] width 63 height 22
click at [585, 50] on span "END SESSION" at bounding box center [582, 51] width 46 height 9
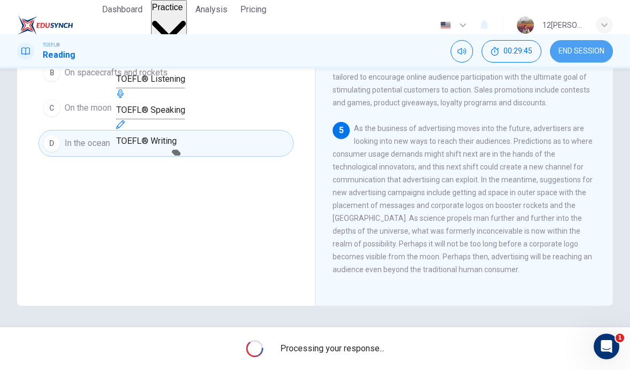
click at [585, 49] on span "END SESSION" at bounding box center [582, 51] width 46 height 9
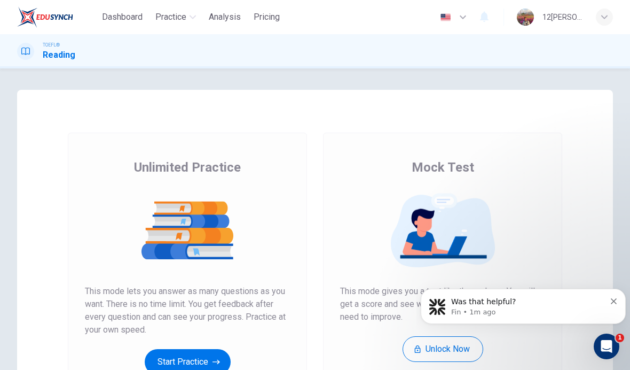
scroll to position [-2, 0]
click at [164, 17] on span "Practice" at bounding box center [170, 17] width 31 height 13
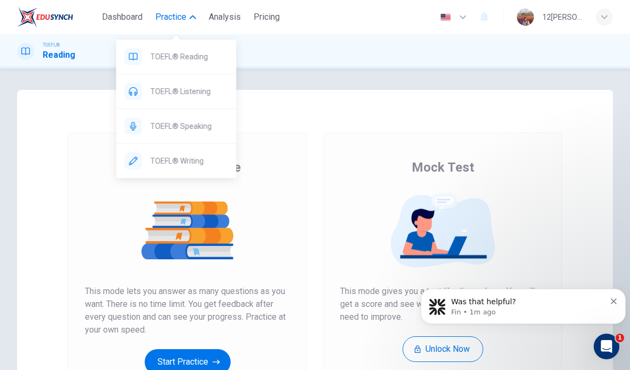
scroll to position [0, 0]
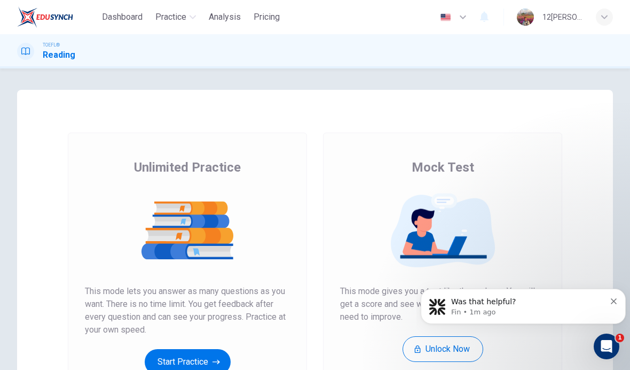
click at [161, 19] on span "Practice" at bounding box center [170, 17] width 31 height 13
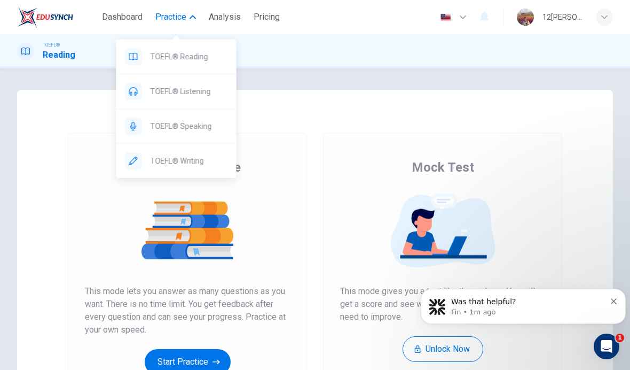
click at [145, 61] on div "TOEFL® Reading" at bounding box center [185, 56] width 86 height 13
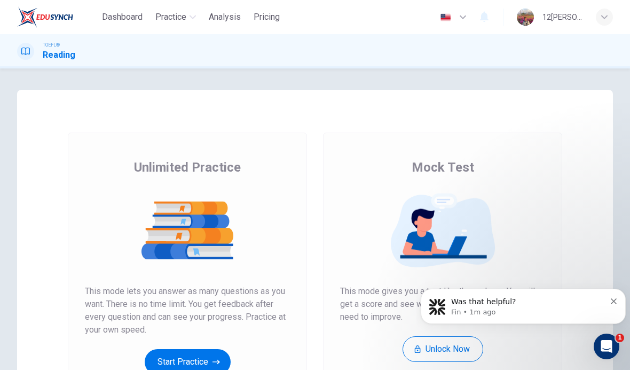
click at [610, 345] on icon "Open Intercom Messenger" at bounding box center [607, 346] width 18 height 18
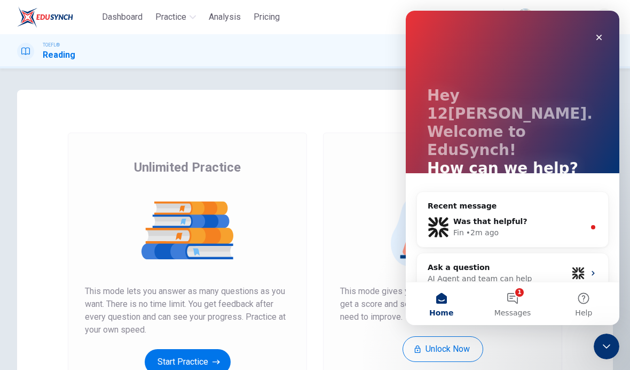
click at [522, 301] on button "1 Messages" at bounding box center [512, 303] width 71 height 43
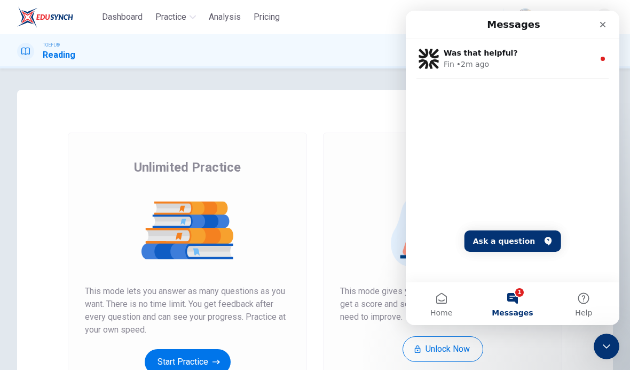
click at [576, 62] on div "Fin • 2m ago" at bounding box center [519, 64] width 151 height 11
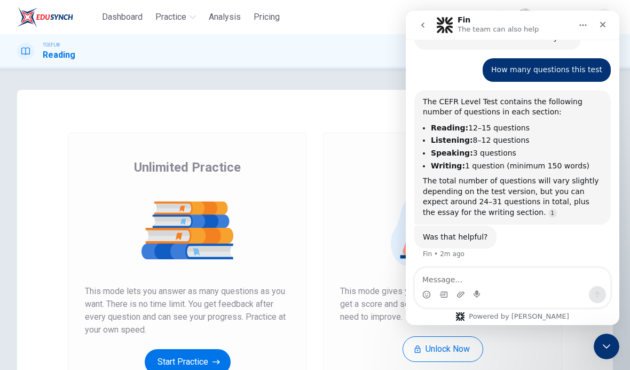
scroll to position [80, 0]
click at [611, 351] on icon "Close Intercom Messenger" at bounding box center [606, 346] width 13 height 13
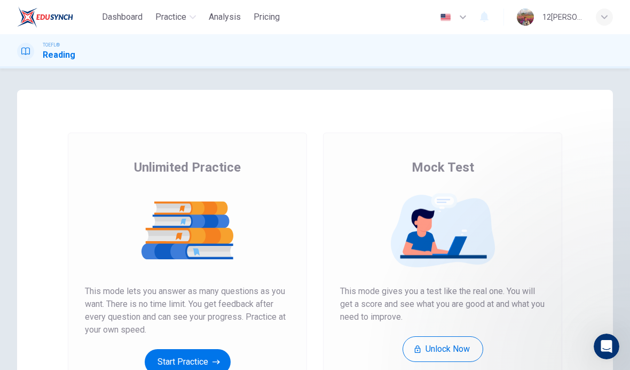
scroll to position [0, 0]
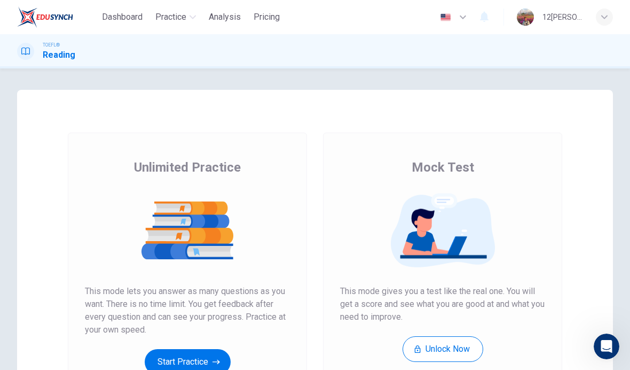
click at [58, 52] on h1 "Reading" at bounding box center [59, 55] width 33 height 13
click at [127, 21] on span "Dashboard" at bounding box center [122, 17] width 41 height 13
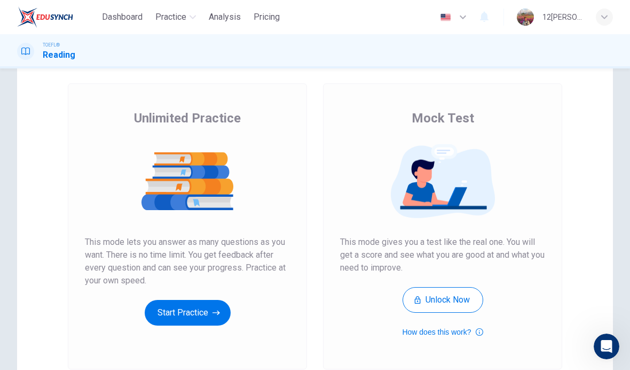
scroll to position [88, 0]
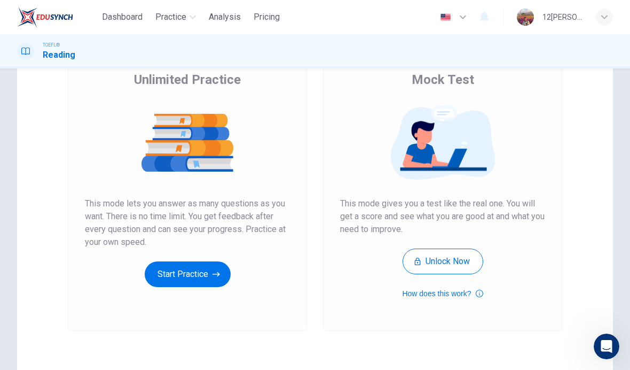
click at [459, 296] on button "How does this work?" at bounding box center [442, 293] width 81 height 13
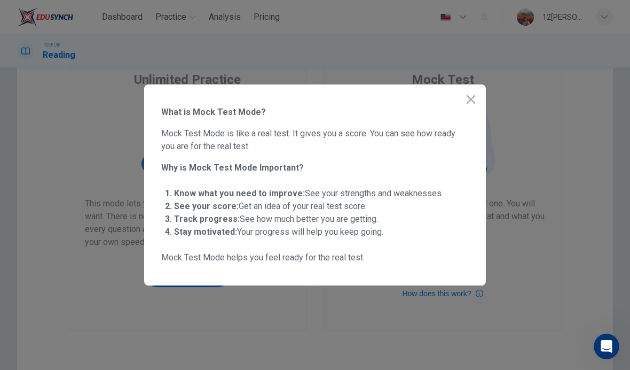
click at [486, 103] on div at bounding box center [315, 185] width 630 height 370
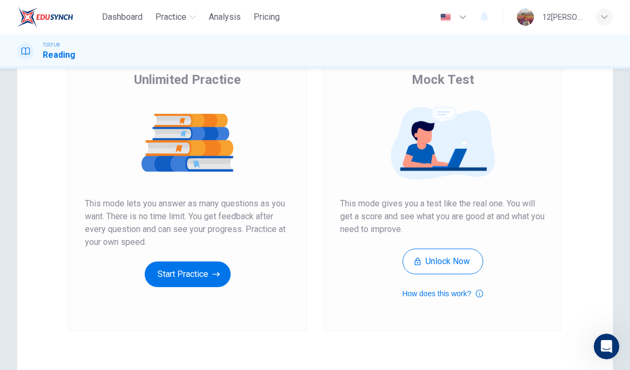
click at [485, 103] on div at bounding box center [442, 142] width 205 height 83
click at [450, 262] on button "Unlock Now" at bounding box center [443, 261] width 81 height 26
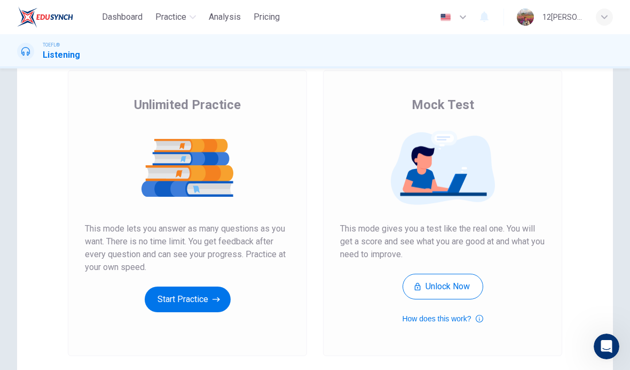
scroll to position [63, 0]
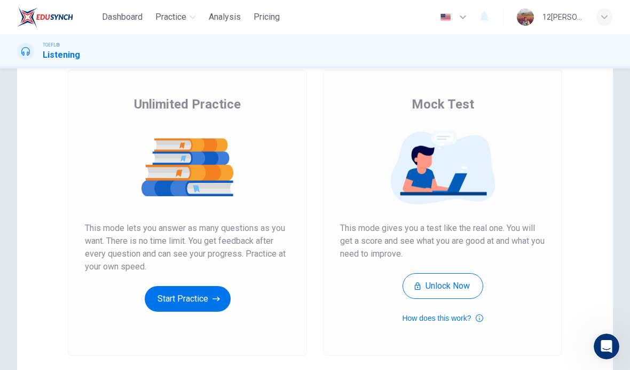
click at [161, 294] on button "Start Practice" at bounding box center [188, 299] width 86 height 26
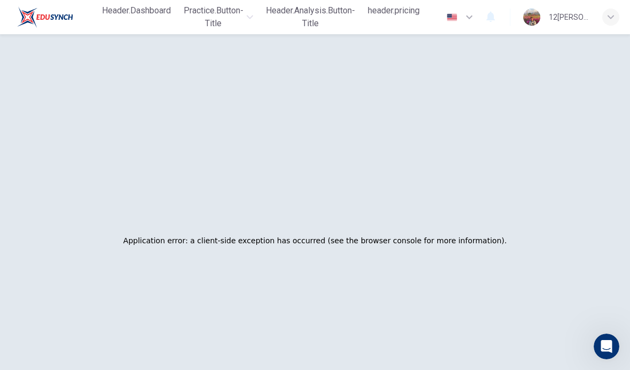
click at [513, 202] on div "Application error: a client-side exception has occurred (see the browser consol…" at bounding box center [315, 241] width 604 height 370
click at [115, 14] on span "header.dashboard" at bounding box center [136, 10] width 69 height 13
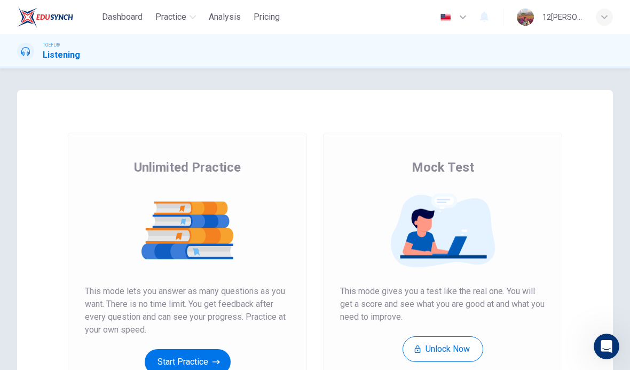
click at [163, 351] on button "Start Practice" at bounding box center [188, 362] width 86 height 26
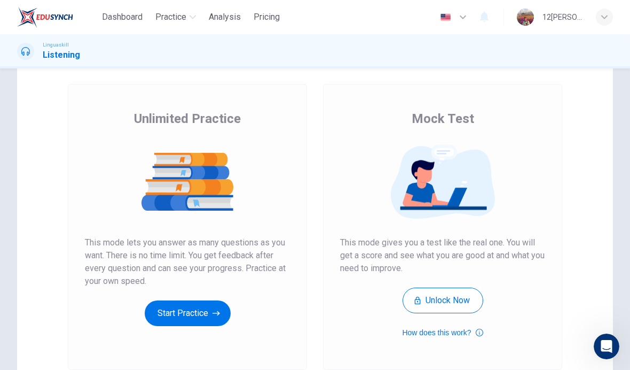
scroll to position [49, 0]
click at [173, 301] on button "Start Practice" at bounding box center [188, 313] width 86 height 26
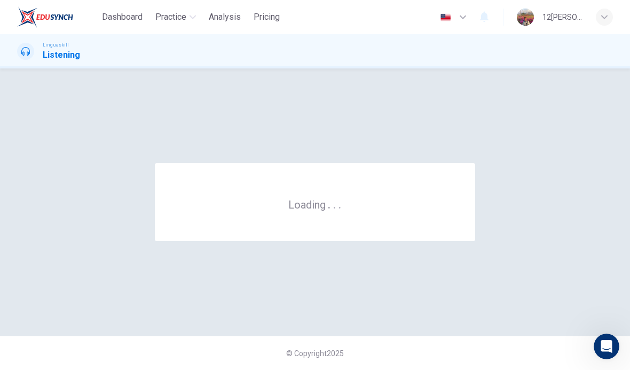
scroll to position [0, 0]
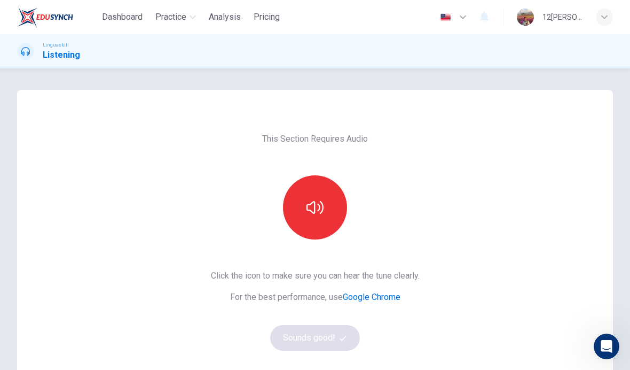
click at [328, 211] on button "button" at bounding box center [315, 207] width 64 height 64
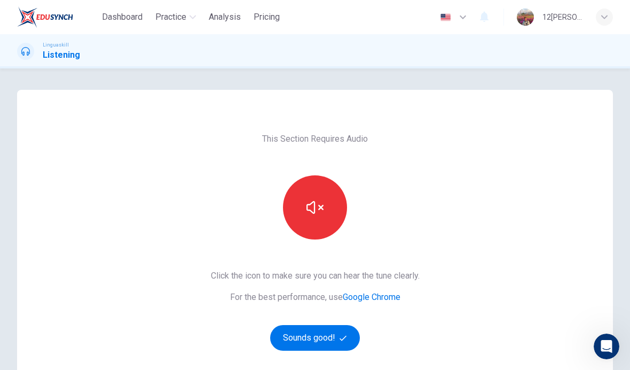
click at [349, 331] on button "Sounds good!" at bounding box center [315, 338] width 90 height 26
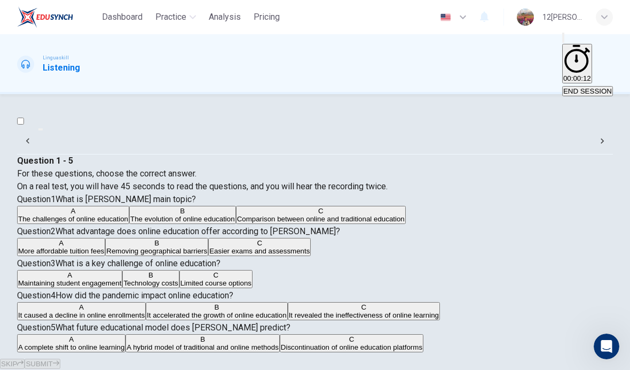
click at [24, 124] on input "checkbox" at bounding box center [20, 120] width 7 height 7
checkbox input "true"
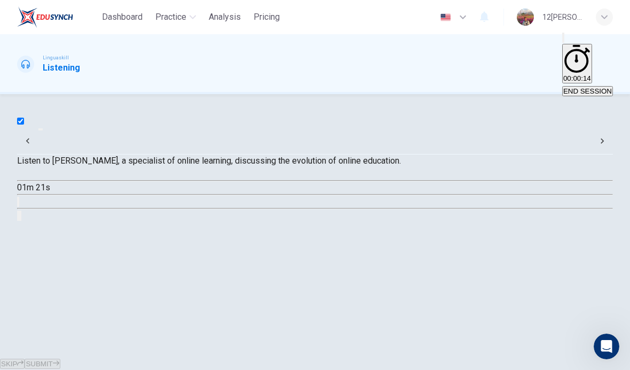
click at [34, 187] on icon "button" at bounding box center [27, 180] width 11 height 13
type input "1"
click at [24, 121] on input "checkbox" at bounding box center [20, 120] width 7 height 7
checkbox input "false"
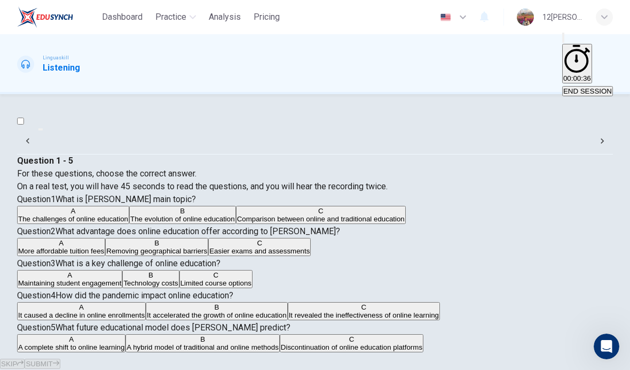
scroll to position [74, 0]
click at [130, 215] on div "B" at bounding box center [182, 211] width 105 height 8
click at [30, 17] on img at bounding box center [45, 16] width 56 height 21
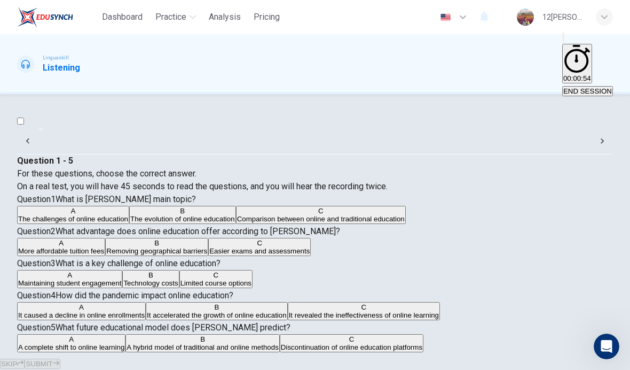
click at [33, 22] on img at bounding box center [45, 16] width 56 height 21
click at [39, 23] on img at bounding box center [45, 16] width 56 height 21
click at [583, 86] on button "END SESSION" at bounding box center [587, 91] width 51 height 10
click at [584, 86] on button "END SESSION" at bounding box center [587, 91] width 51 height 10
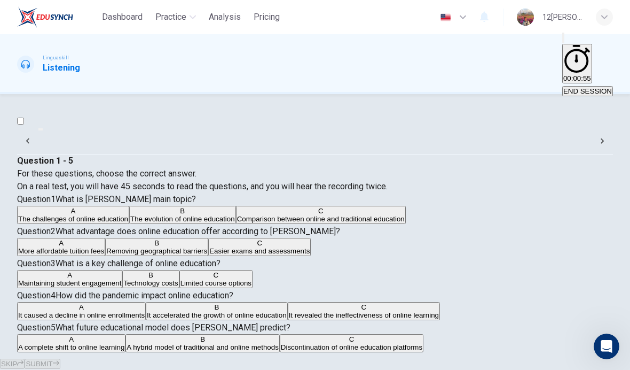
click at [584, 87] on span "END SESSION" at bounding box center [587, 91] width 49 height 8
click at [574, 87] on span "END SESSION" at bounding box center [587, 91] width 49 height 8
click at [46, 61] on h1 "Listening" at bounding box center [61, 67] width 37 height 13
click at [40, 26] on img at bounding box center [45, 16] width 56 height 21
